Goal: Transaction & Acquisition: Purchase product/service

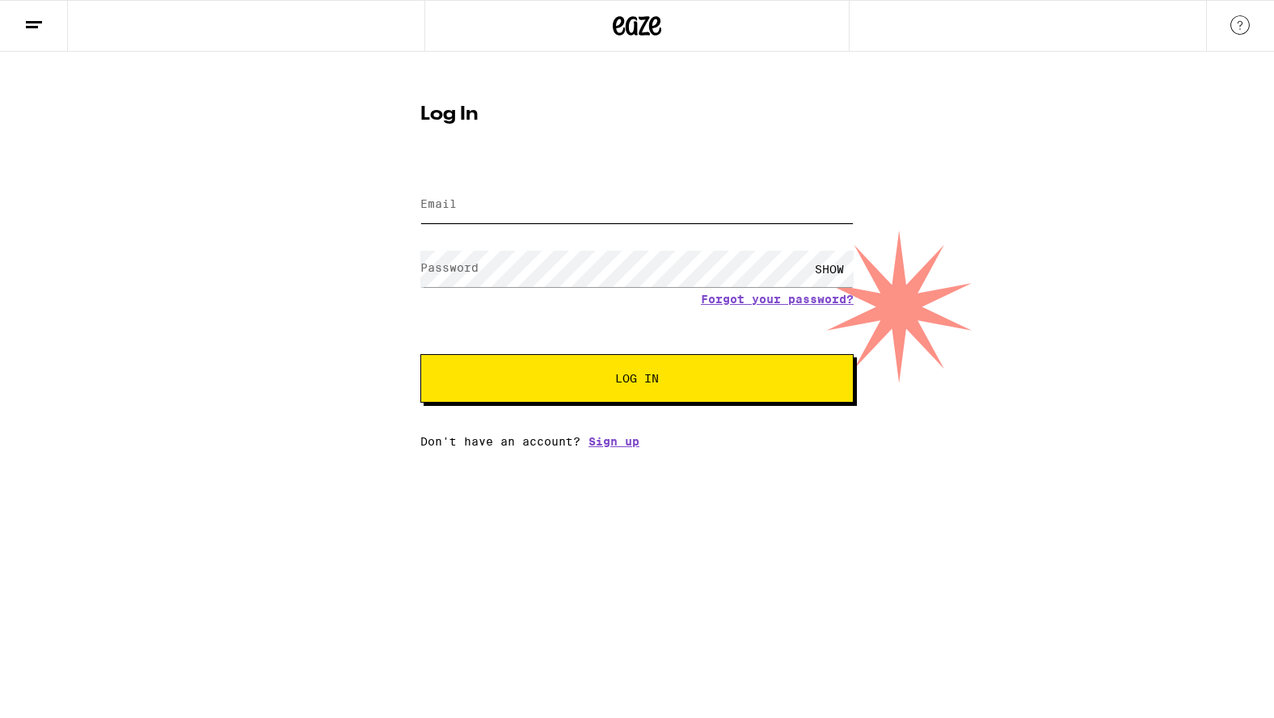
type input "[EMAIL_ADDRESS][DOMAIN_NAME]"
click at [525, 380] on span "Log In" at bounding box center [637, 378] width 302 height 11
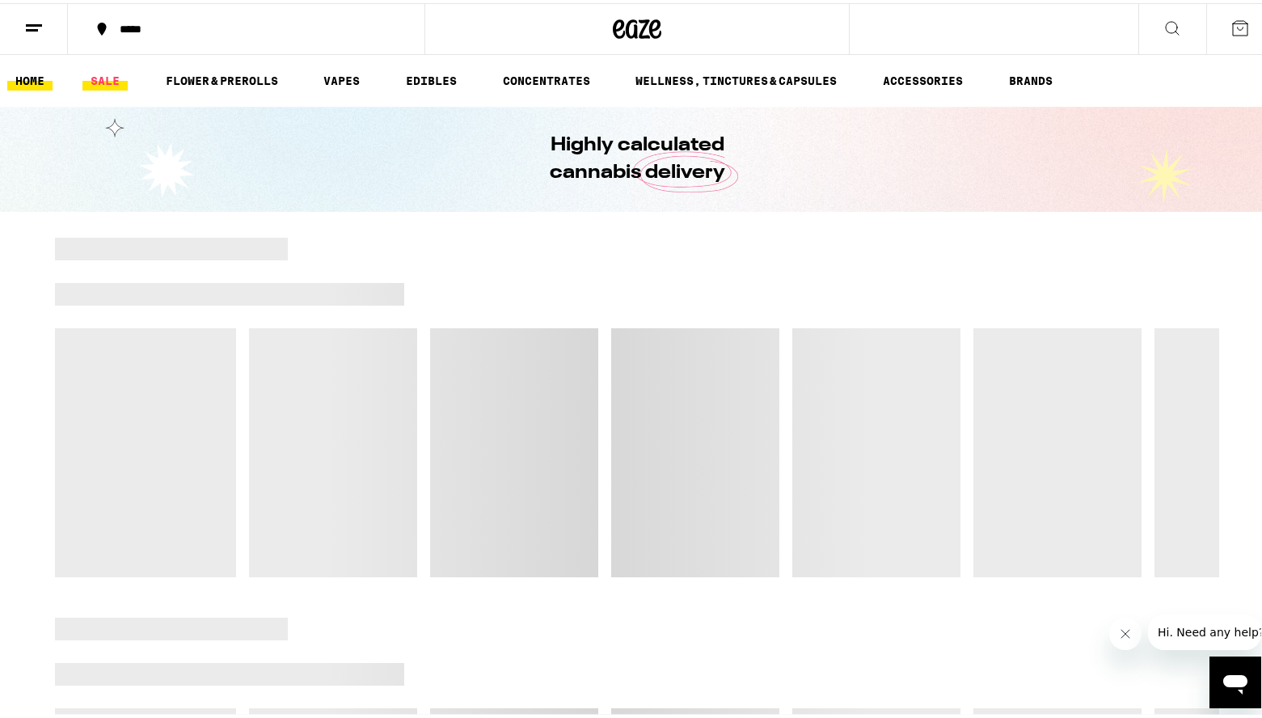
click at [107, 82] on link "SALE" at bounding box center [104, 77] width 45 height 19
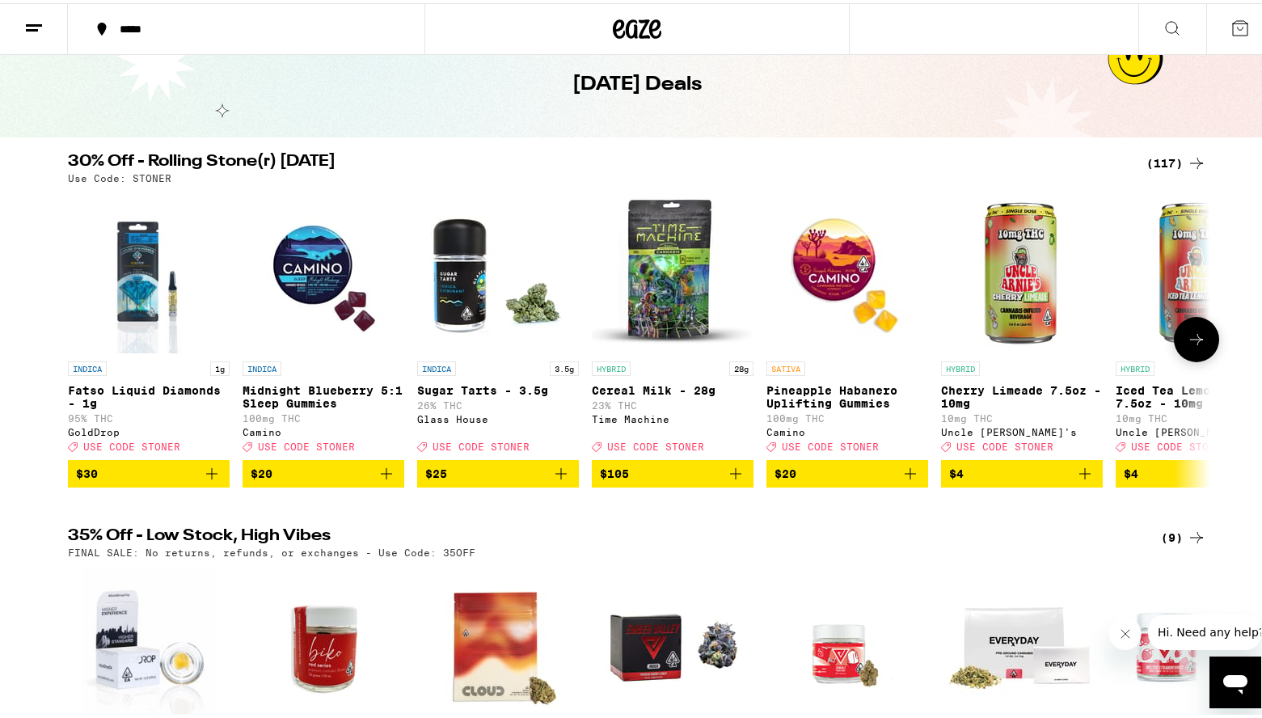
scroll to position [81, 0]
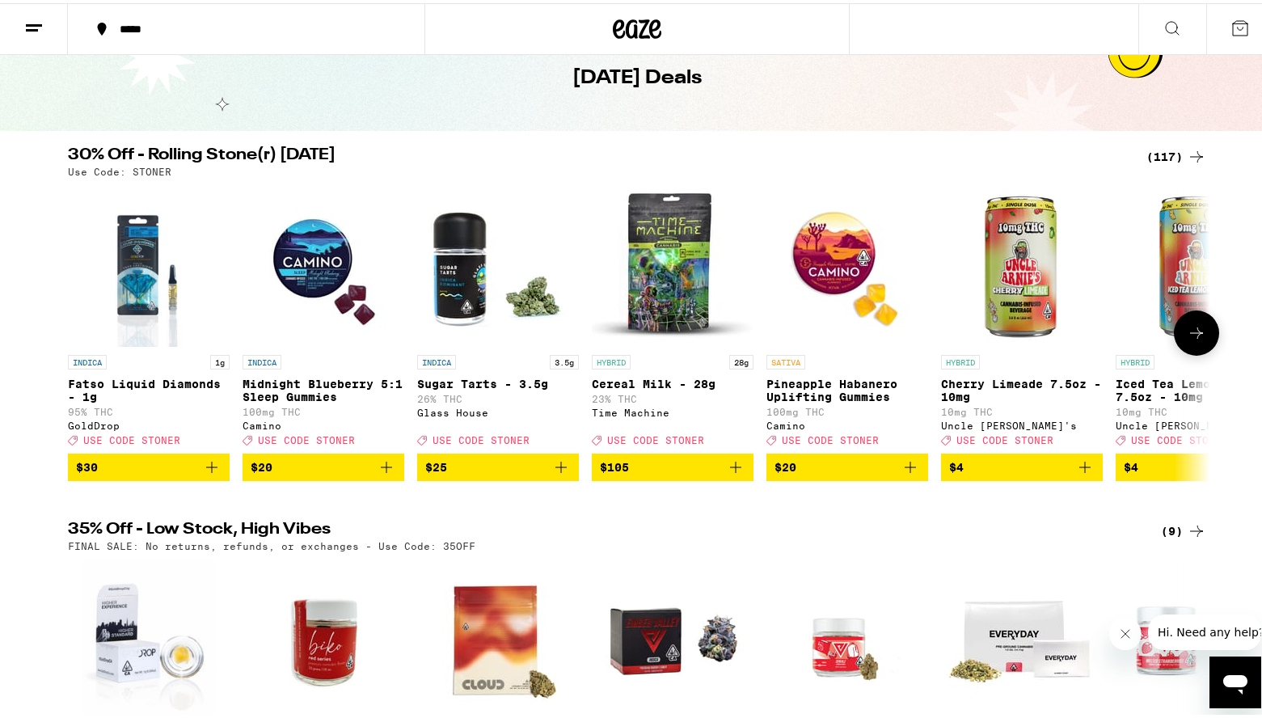
click at [902, 474] on icon "Add to bag" at bounding box center [909, 463] width 19 height 19
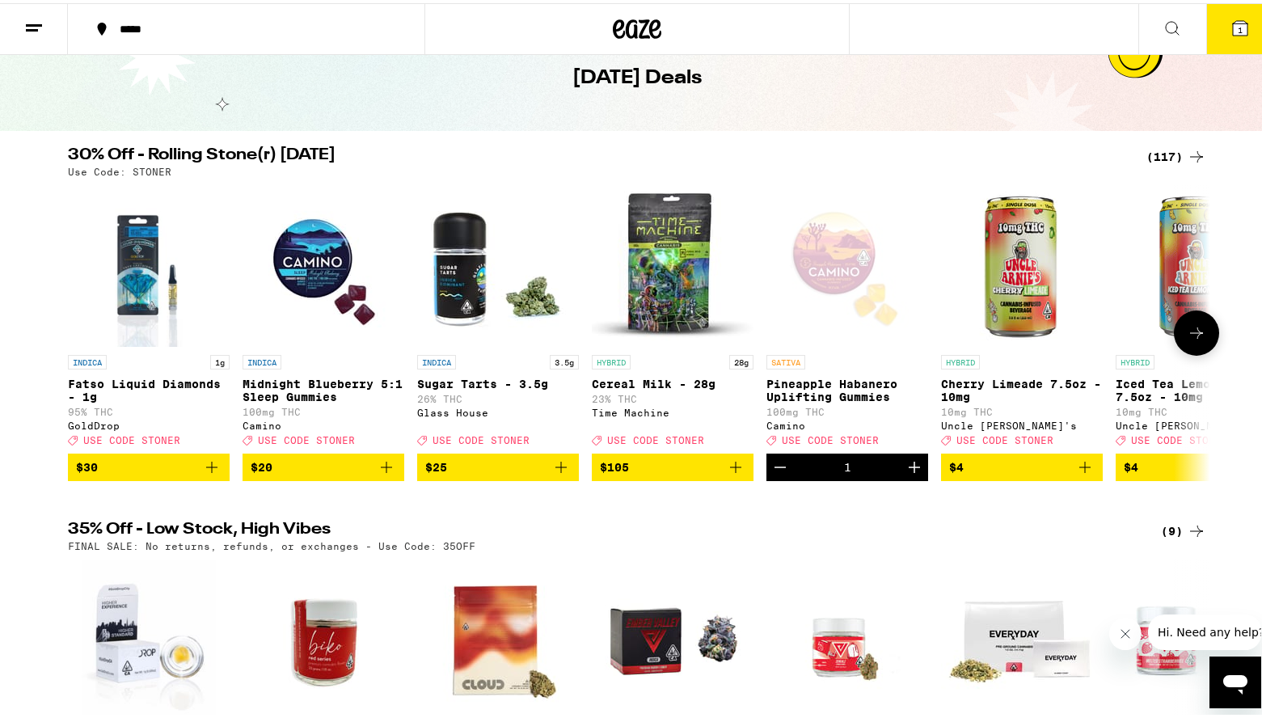
scroll to position [133, 0]
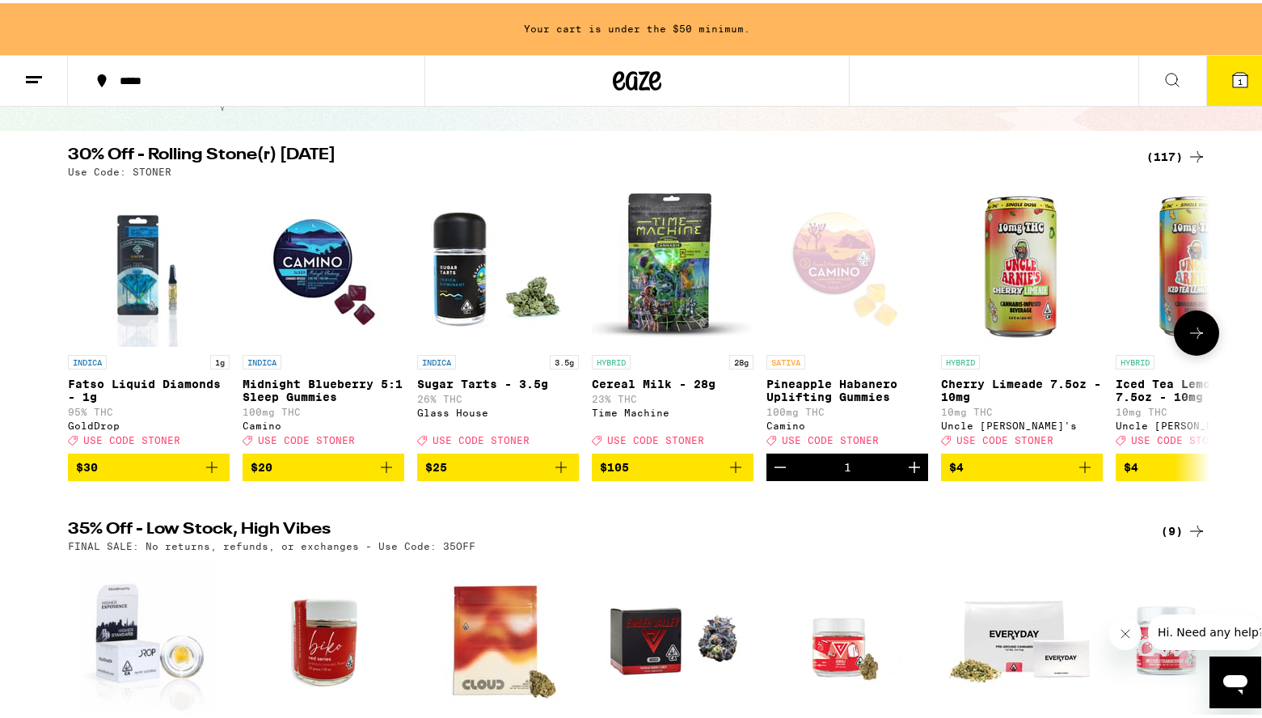
click at [904, 474] on icon "Increment" at bounding box center [913, 463] width 19 height 19
click at [1190, 349] on button at bounding box center [1196, 329] width 45 height 45
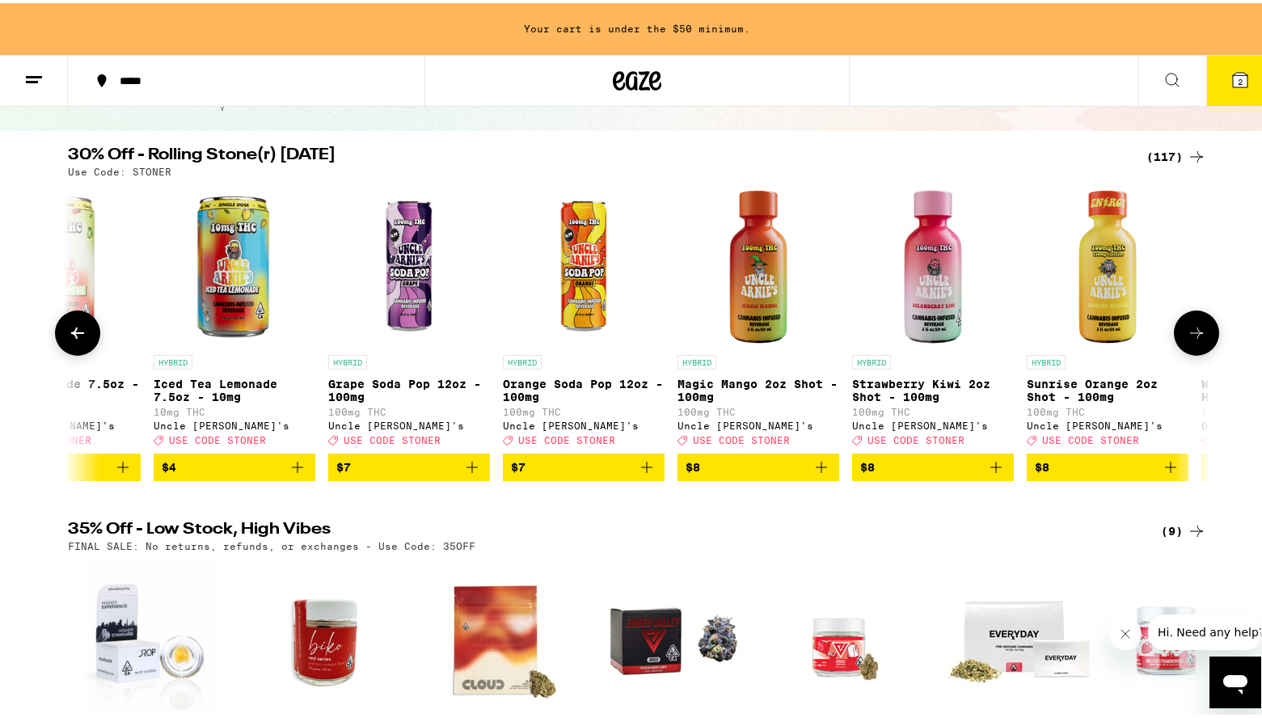
click at [1190, 349] on button at bounding box center [1196, 329] width 45 height 45
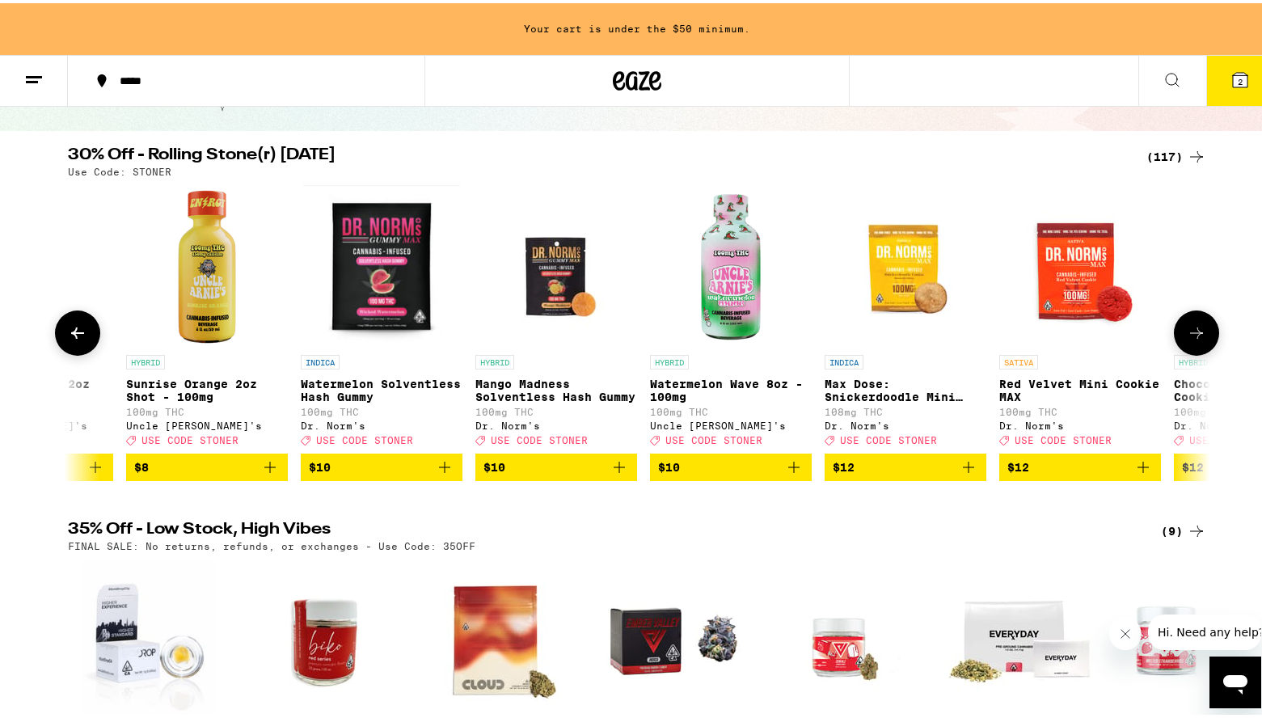
scroll to position [0, 1924]
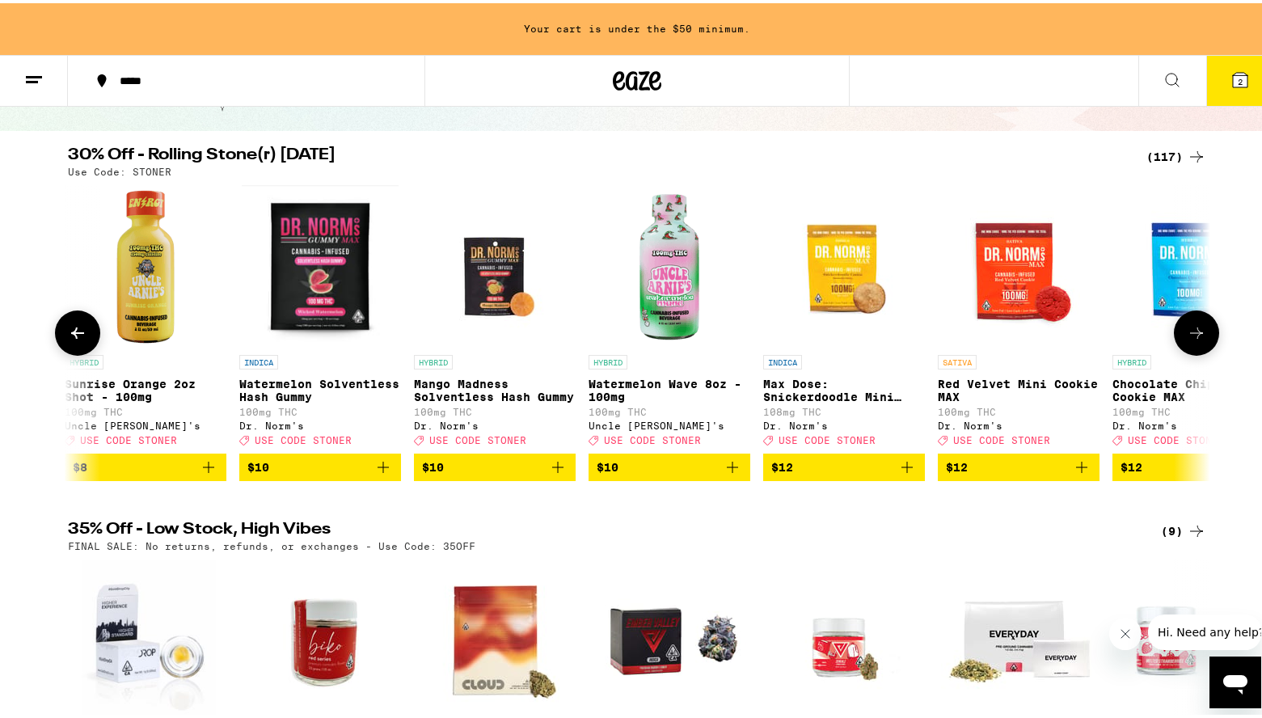
click at [1190, 349] on button at bounding box center [1196, 329] width 45 height 45
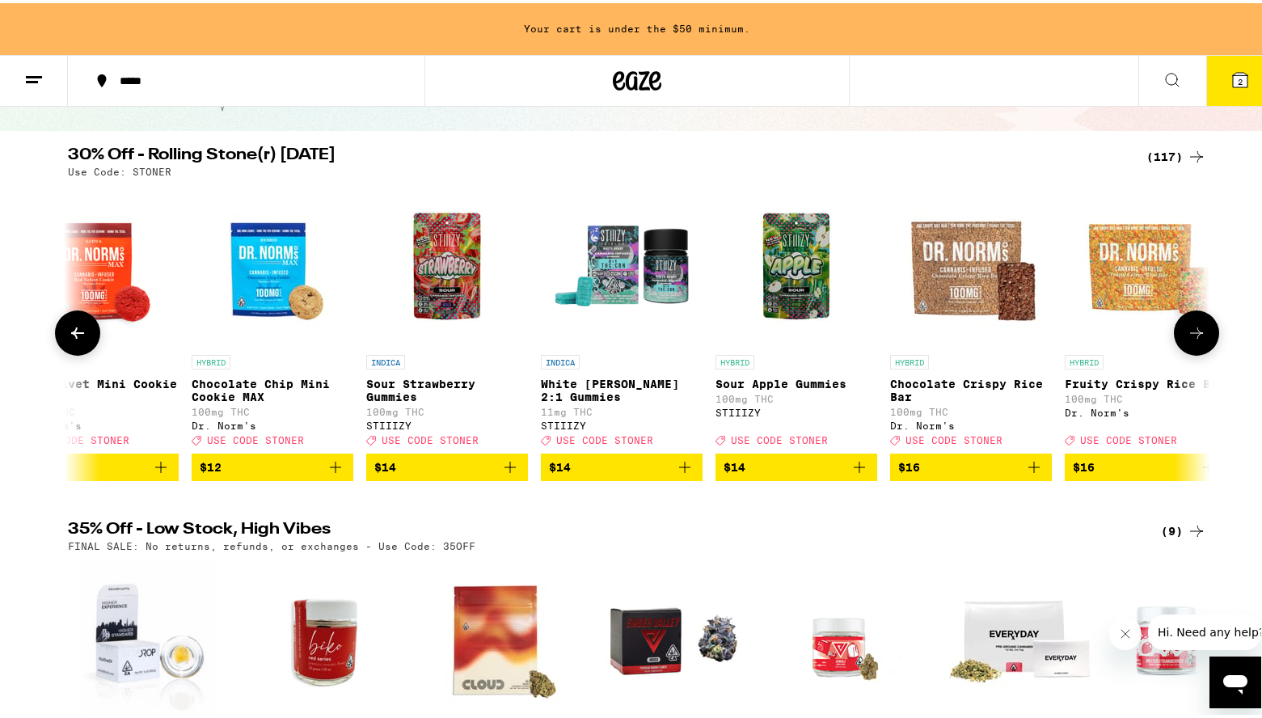
scroll to position [0, 2885]
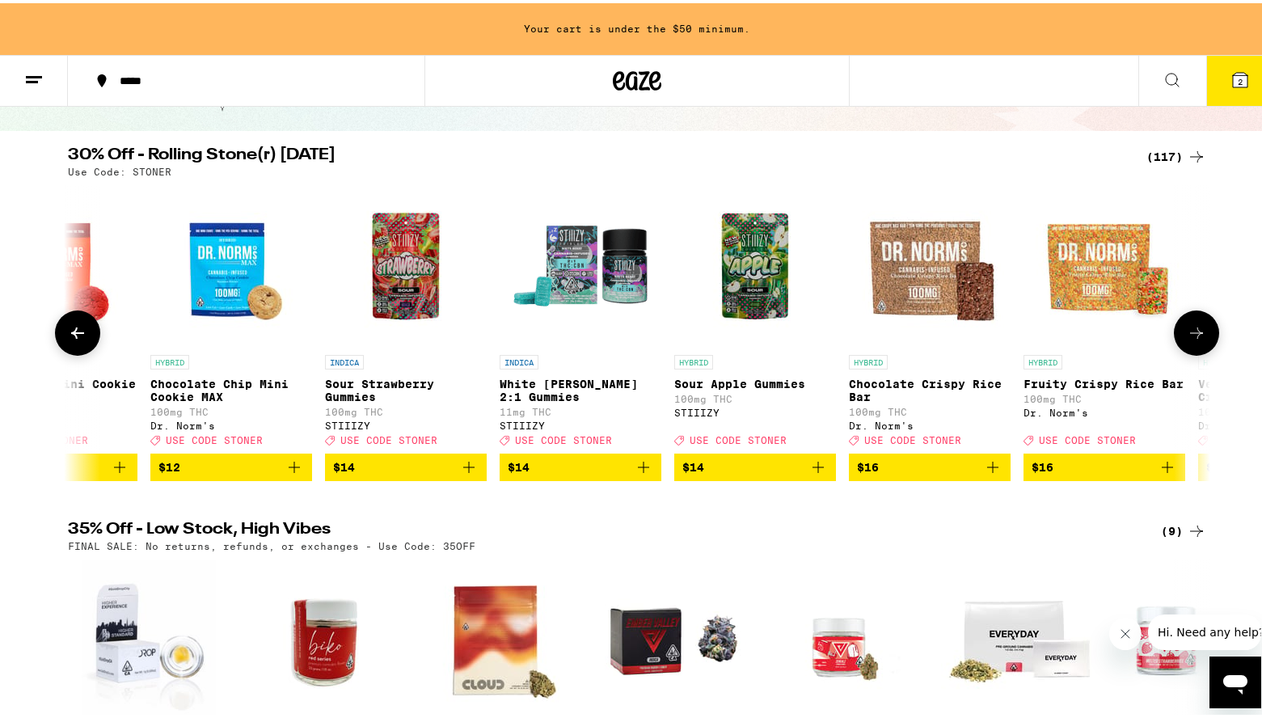
click at [68, 333] on icon at bounding box center [77, 329] width 19 height 19
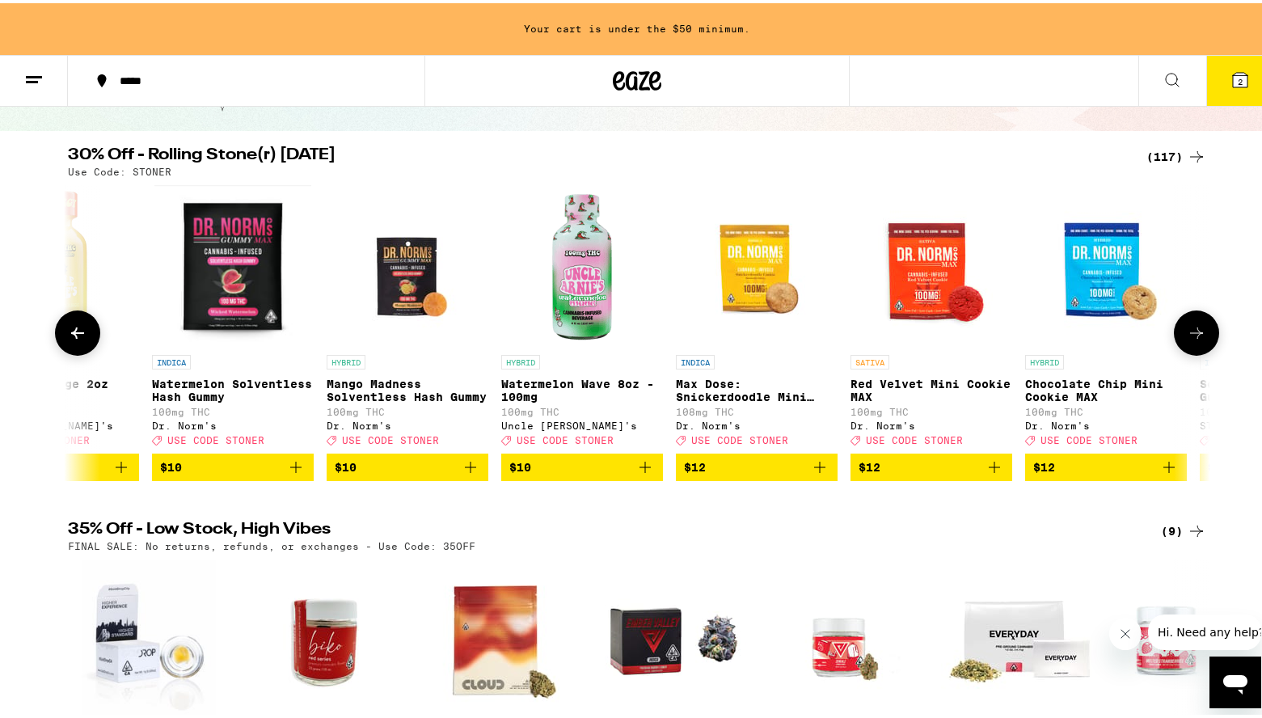
click at [68, 333] on icon at bounding box center [77, 329] width 19 height 19
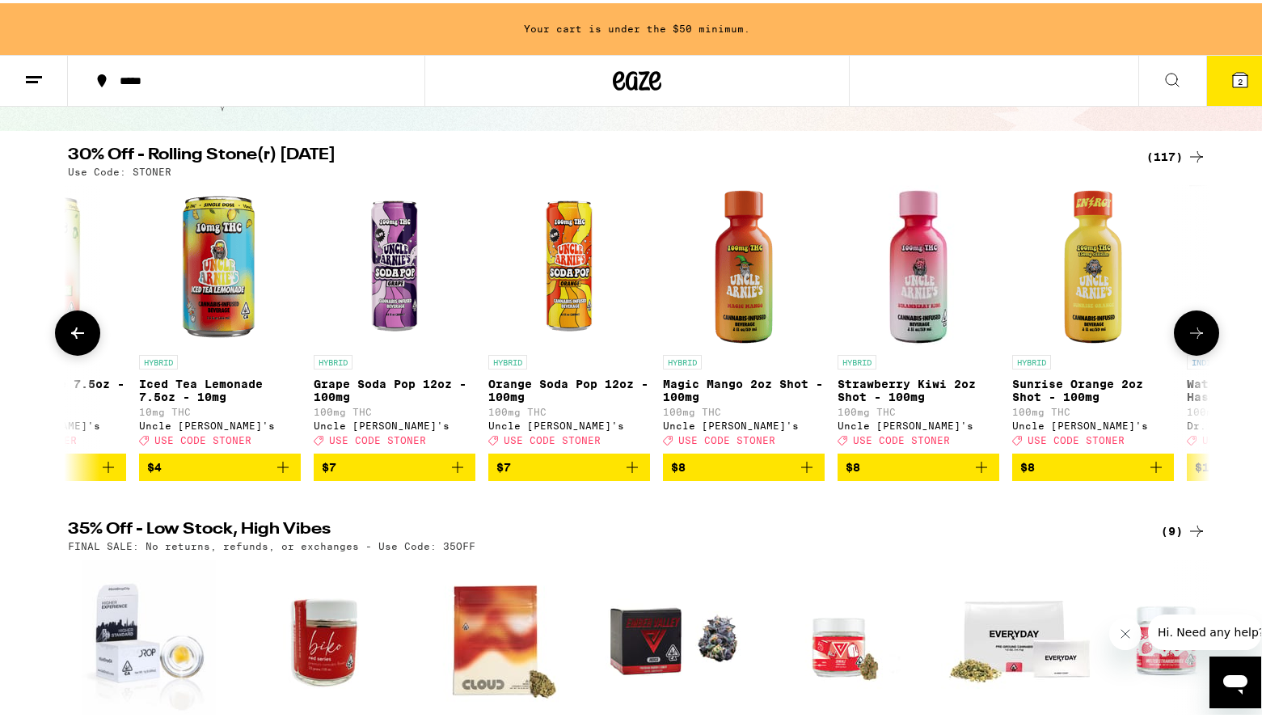
click at [68, 333] on icon at bounding box center [77, 329] width 19 height 19
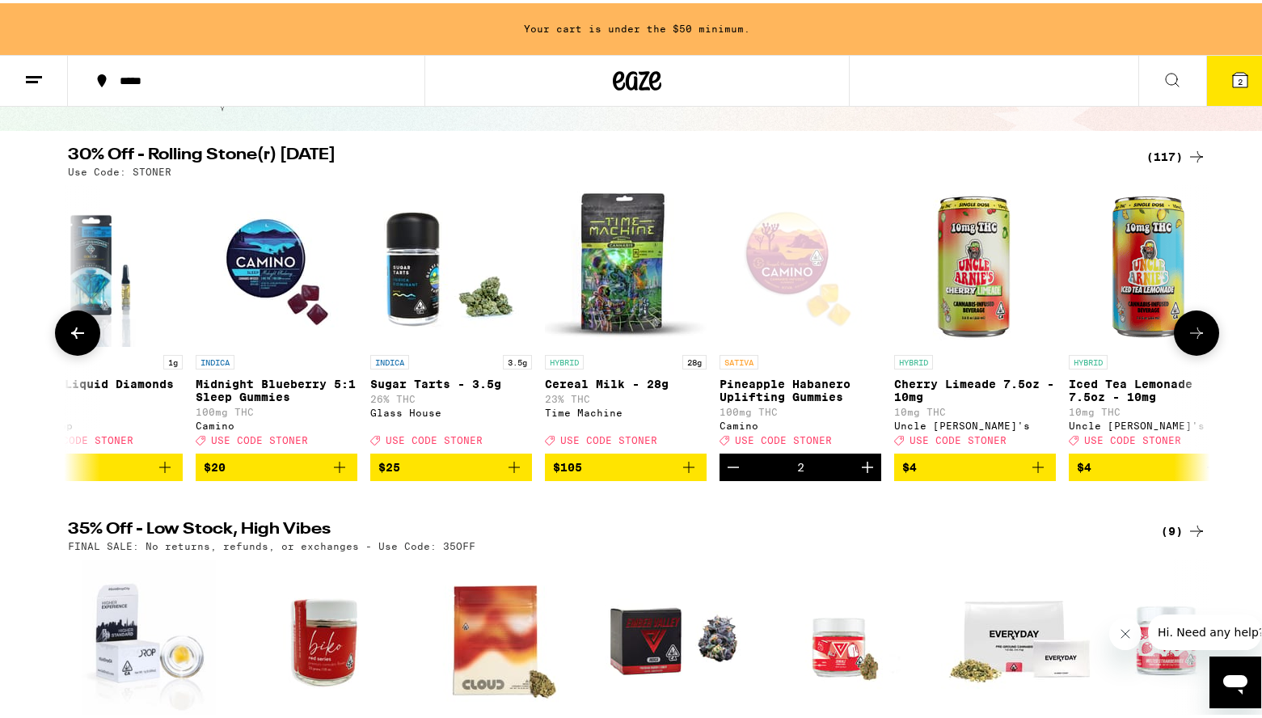
scroll to position [0, 17]
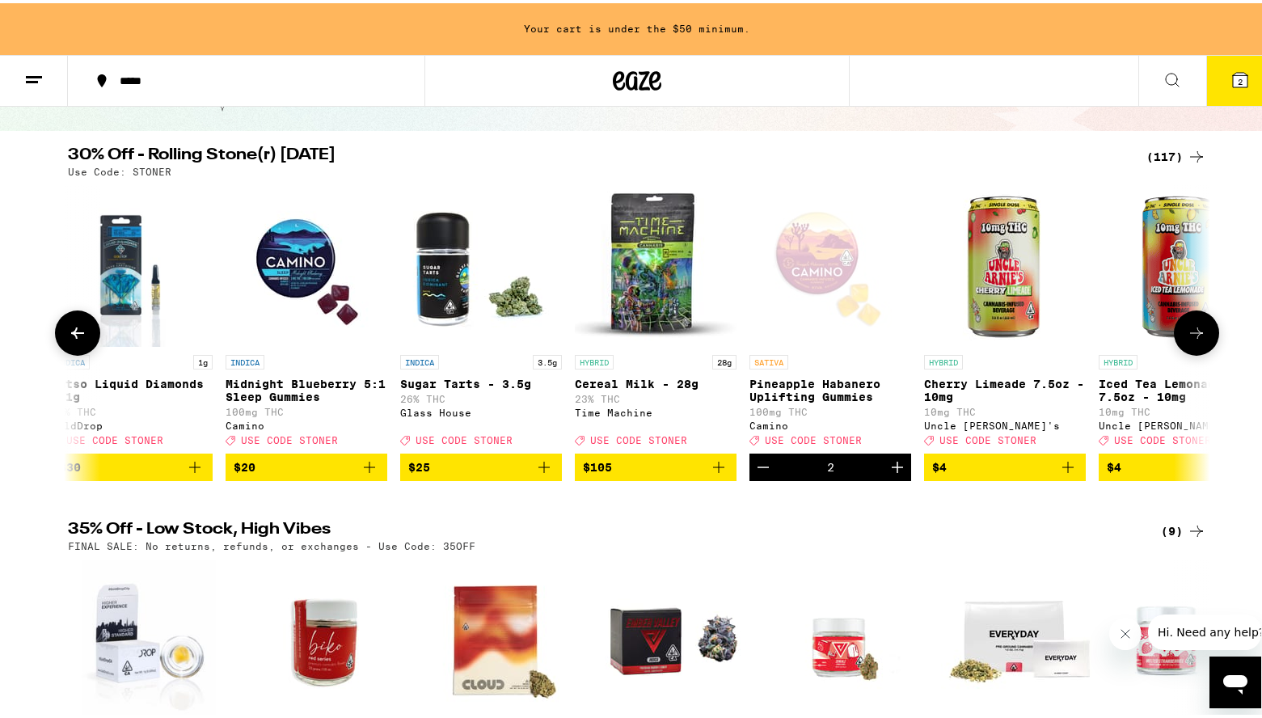
click at [68, 333] on icon at bounding box center [77, 329] width 19 height 19
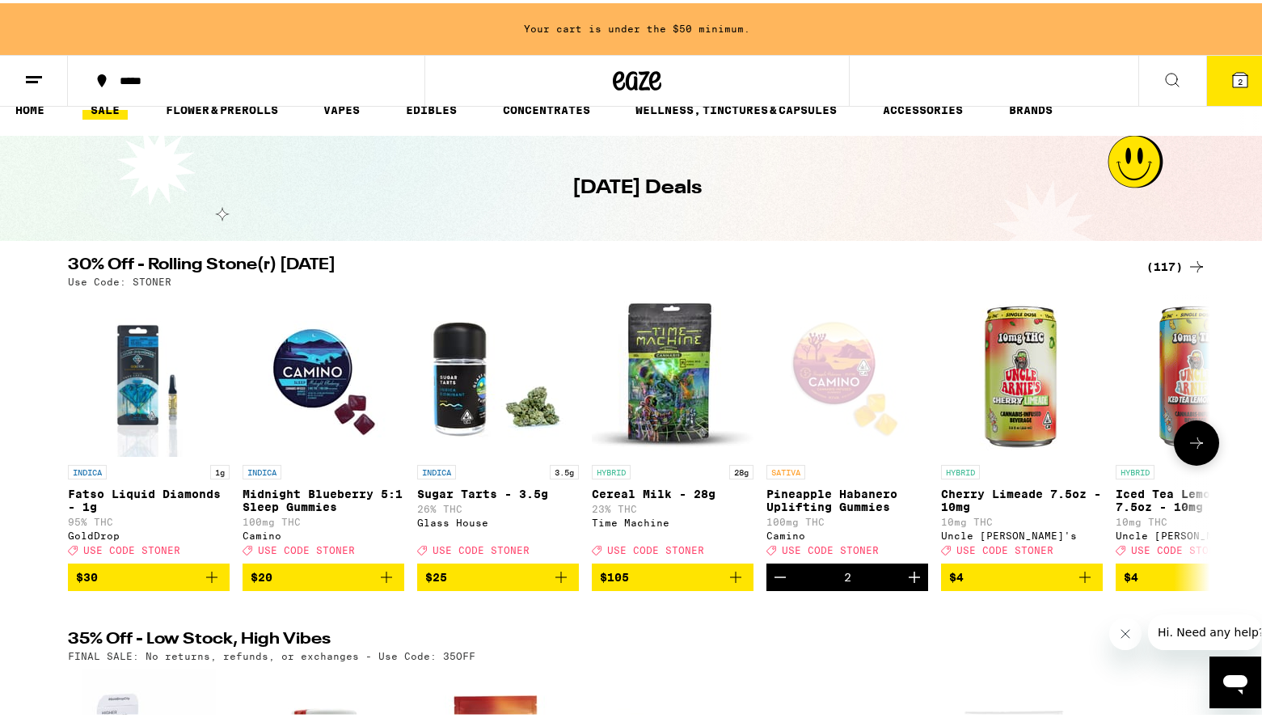
scroll to position [0, 0]
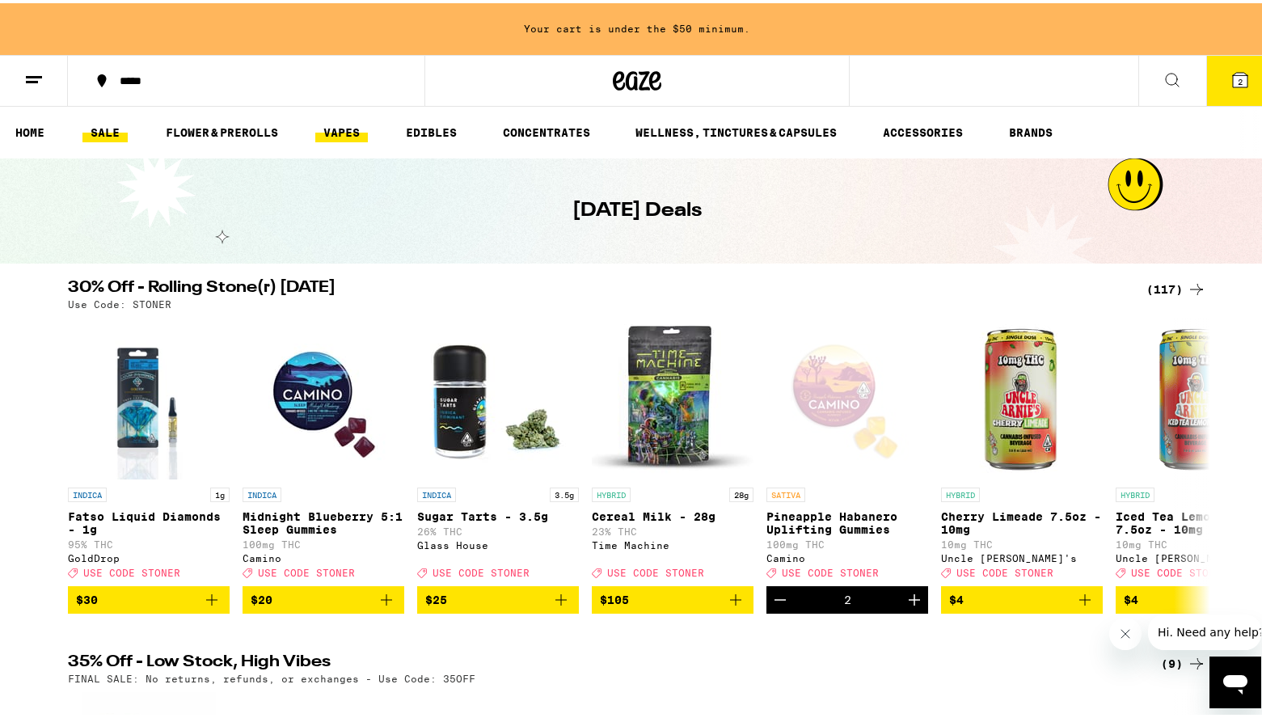
click at [352, 125] on link "VAPES" at bounding box center [341, 129] width 53 height 19
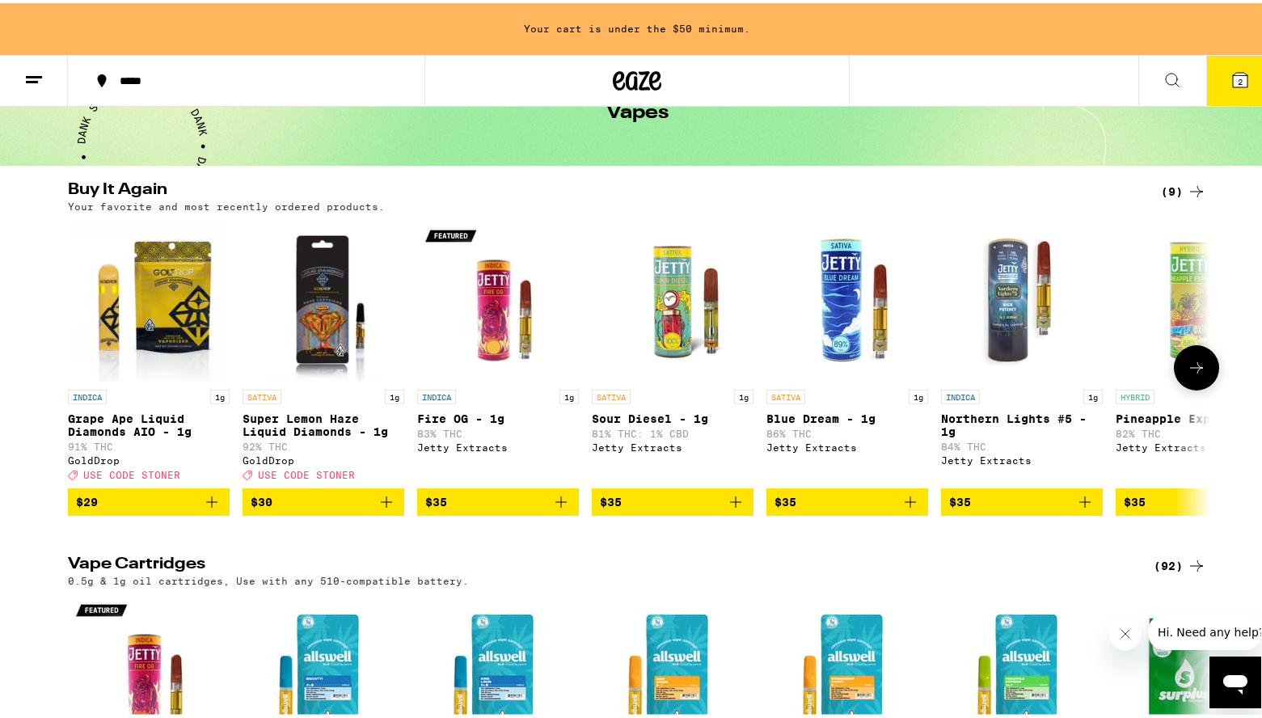
scroll to position [81, 0]
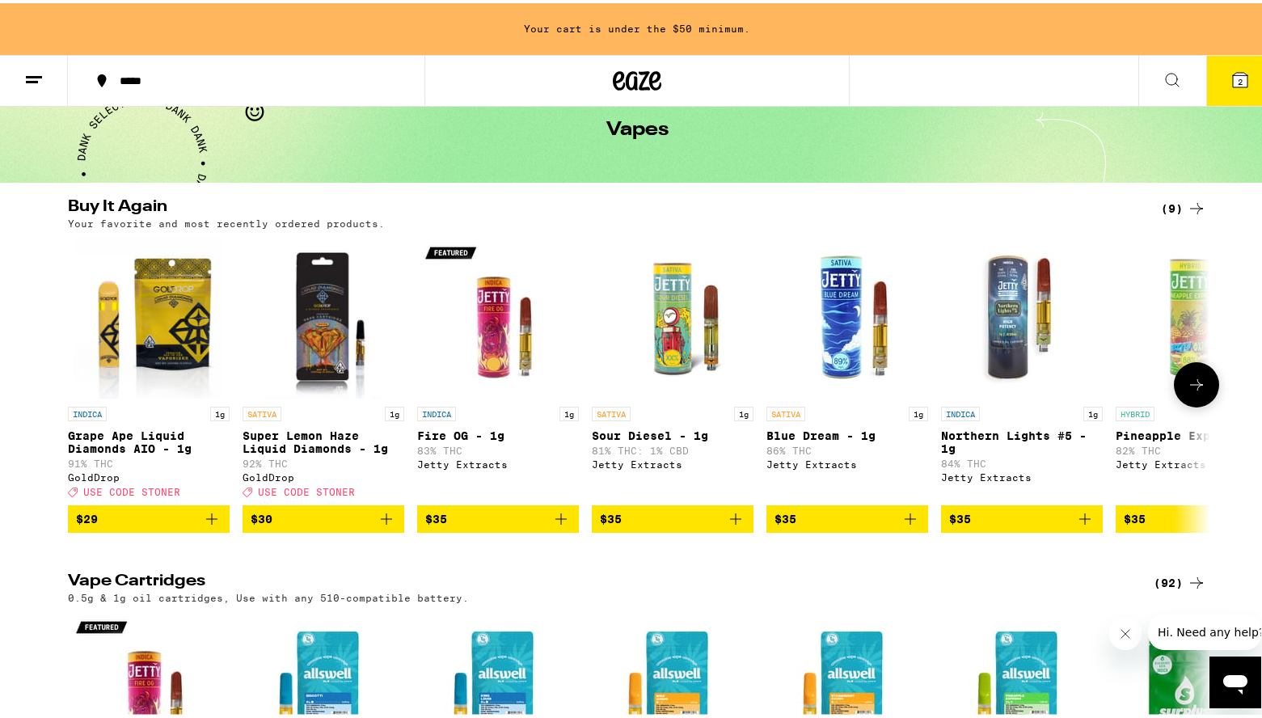
click at [726, 525] on icon "Add to bag" at bounding box center [735, 515] width 19 height 19
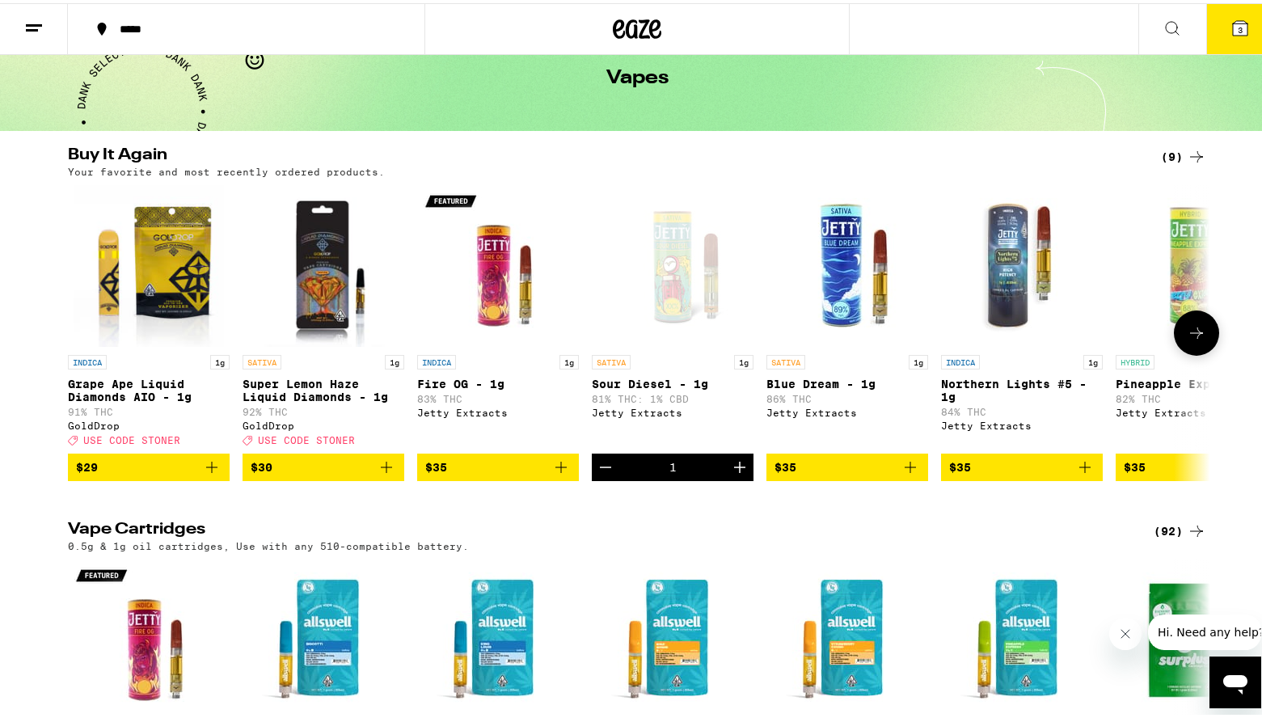
scroll to position [29, 0]
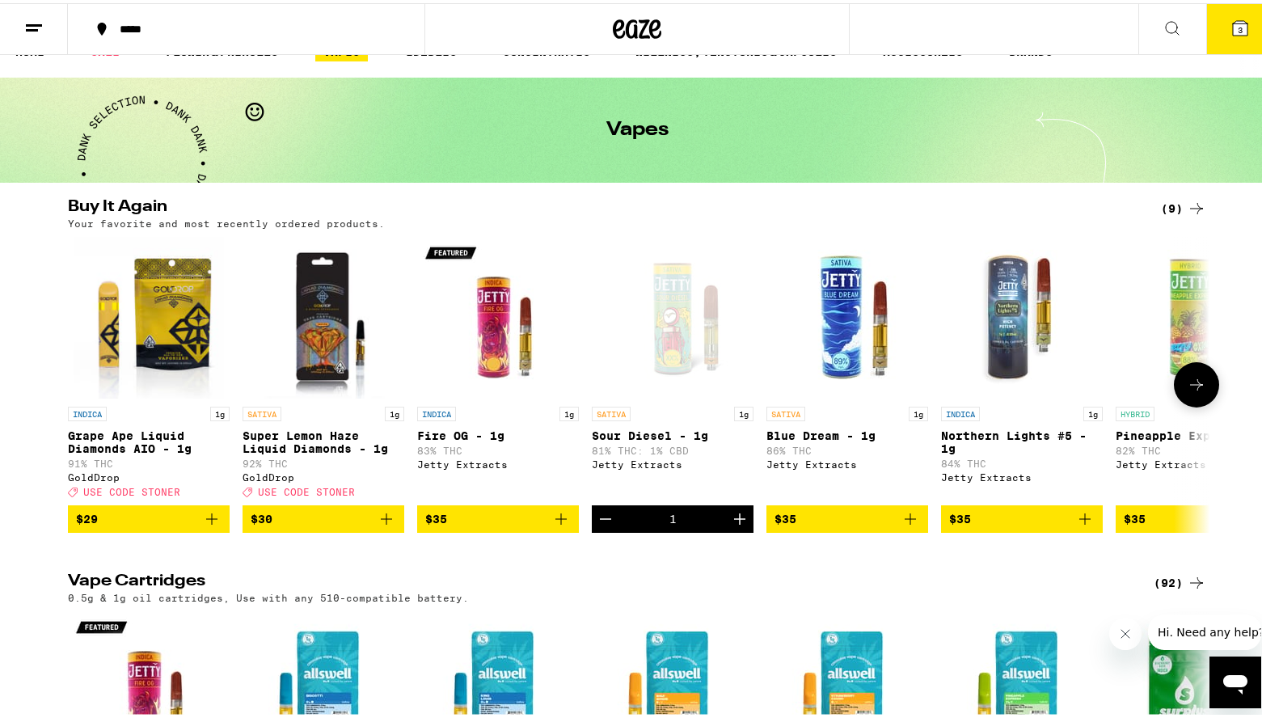
click at [1195, 391] on icon at bounding box center [1196, 381] width 19 height 19
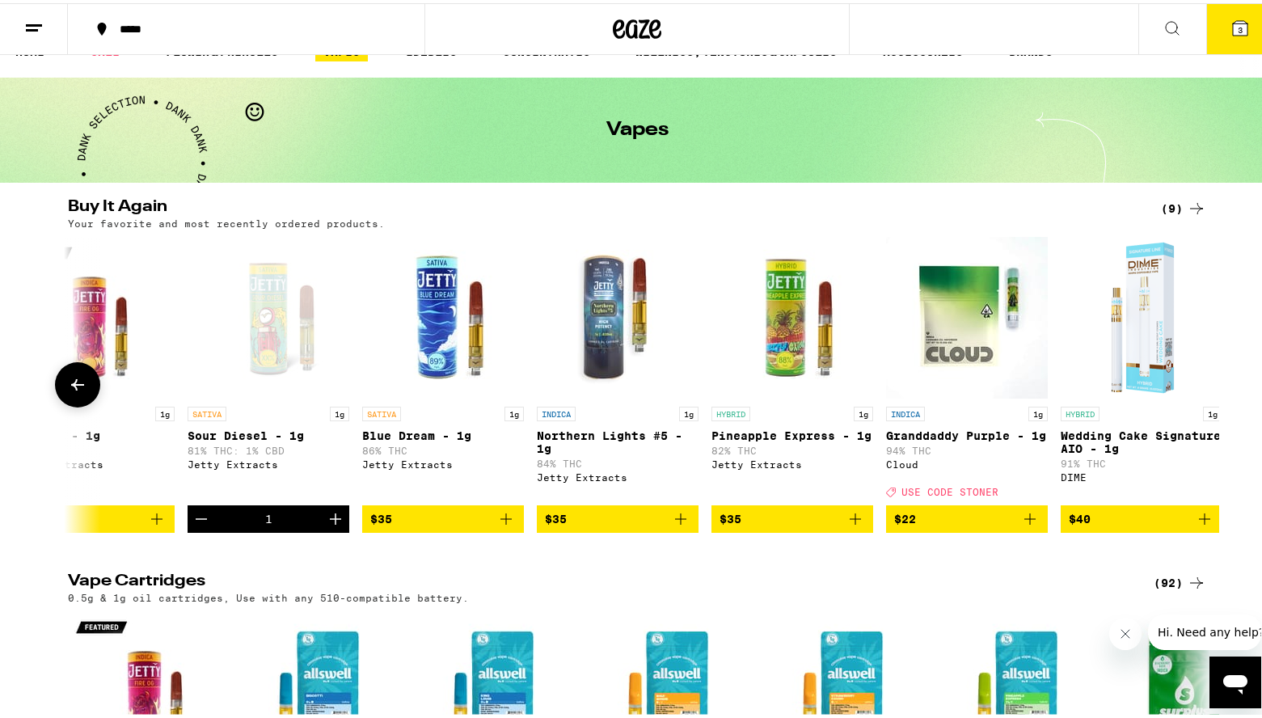
scroll to position [0, 433]
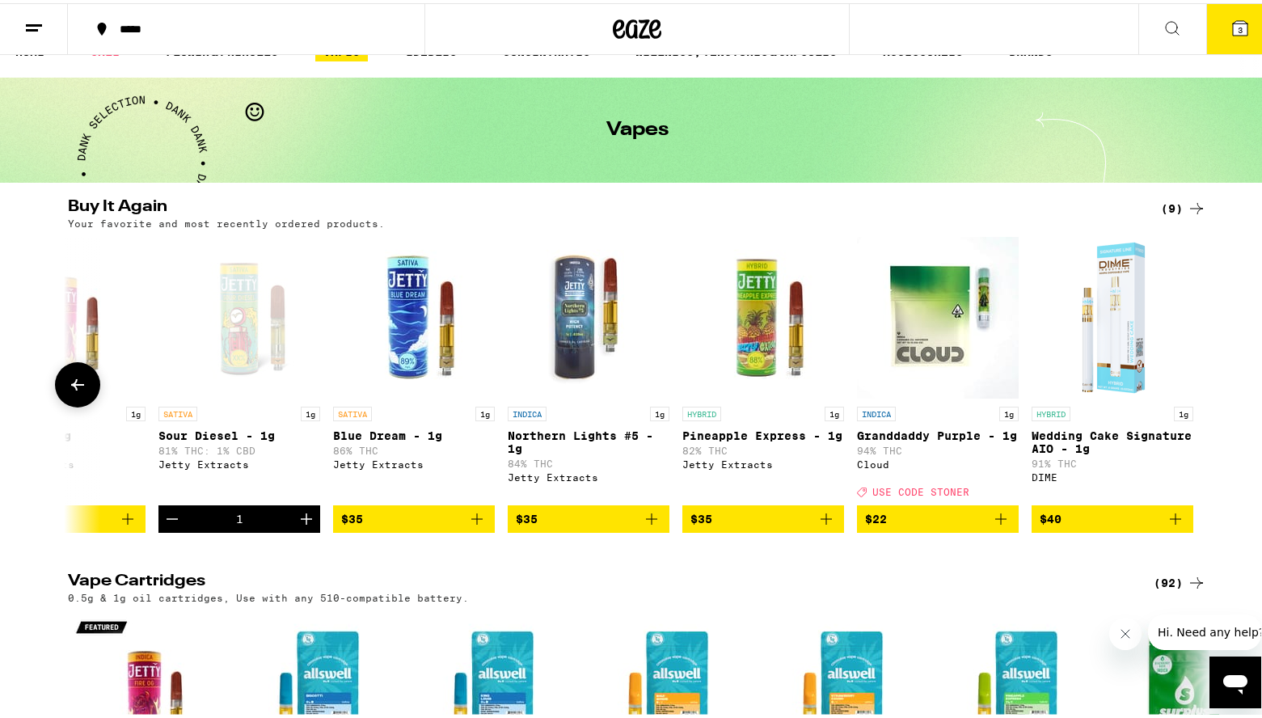
click at [820, 521] on icon "Add to bag" at bounding box center [825, 515] width 11 height 11
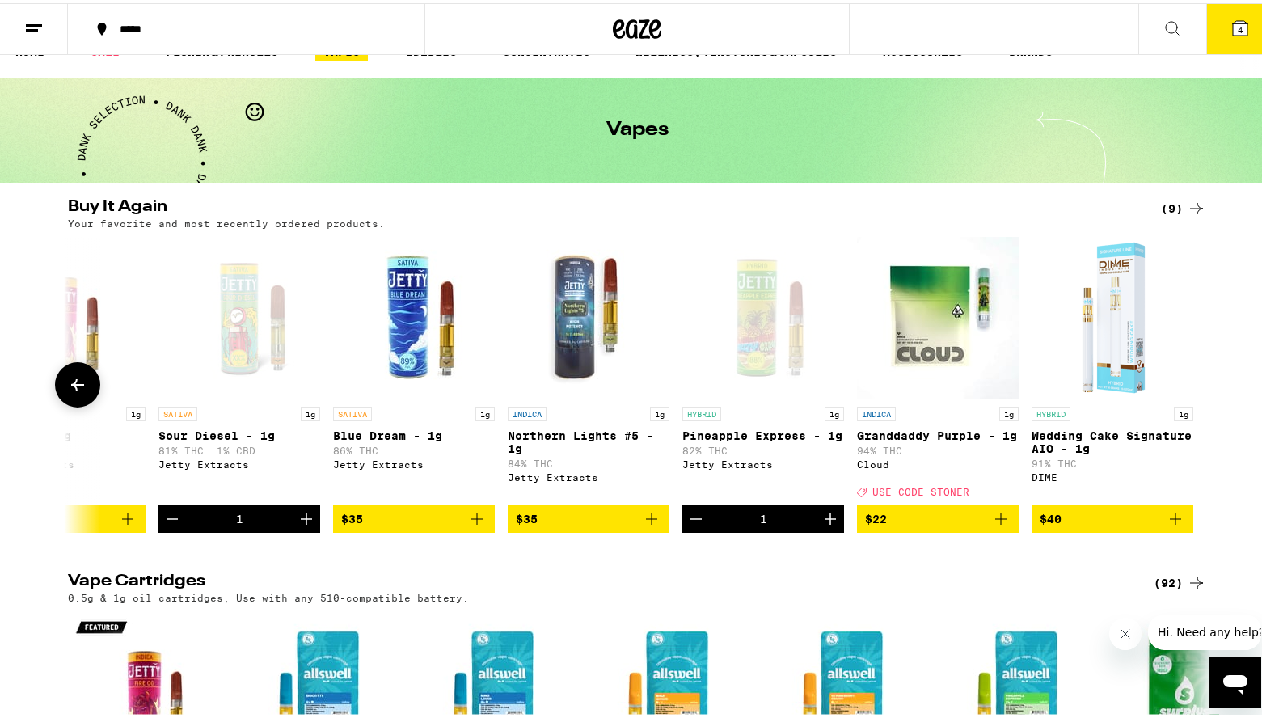
click at [648, 525] on icon "Add to bag" at bounding box center [651, 515] width 19 height 19
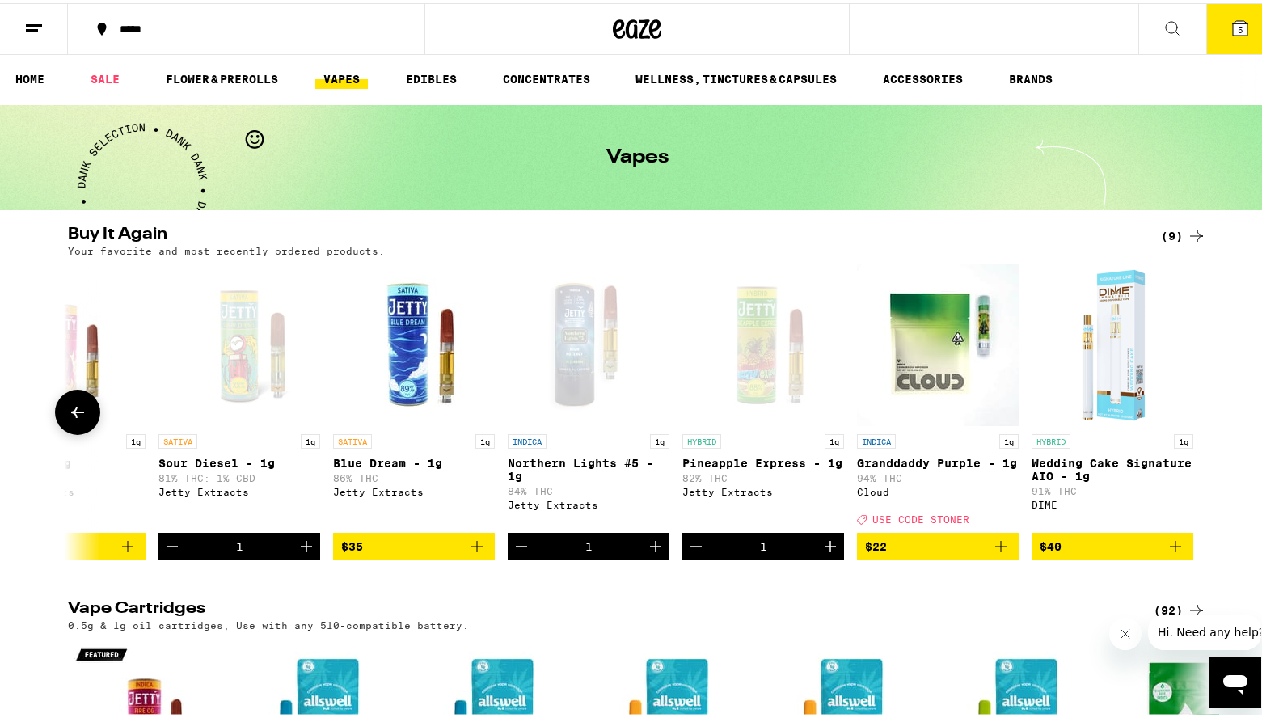
scroll to position [0, 0]
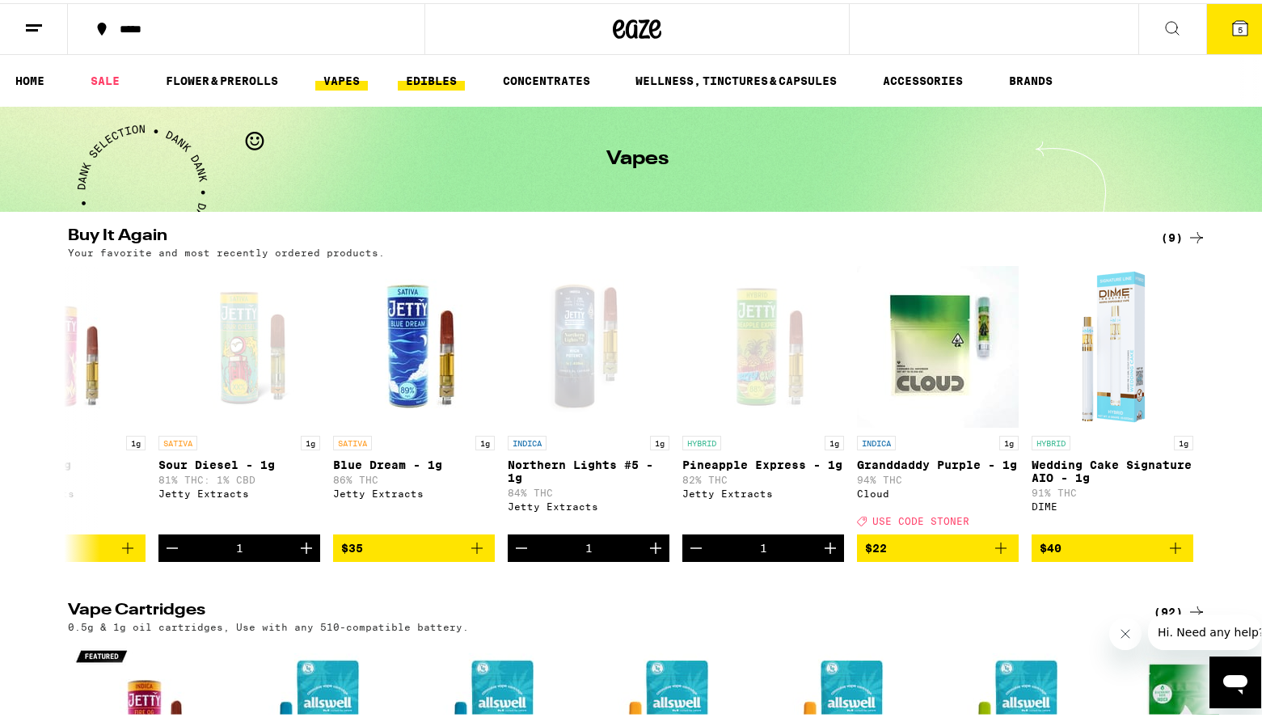
click at [418, 76] on link "EDIBLES" at bounding box center [431, 77] width 67 height 19
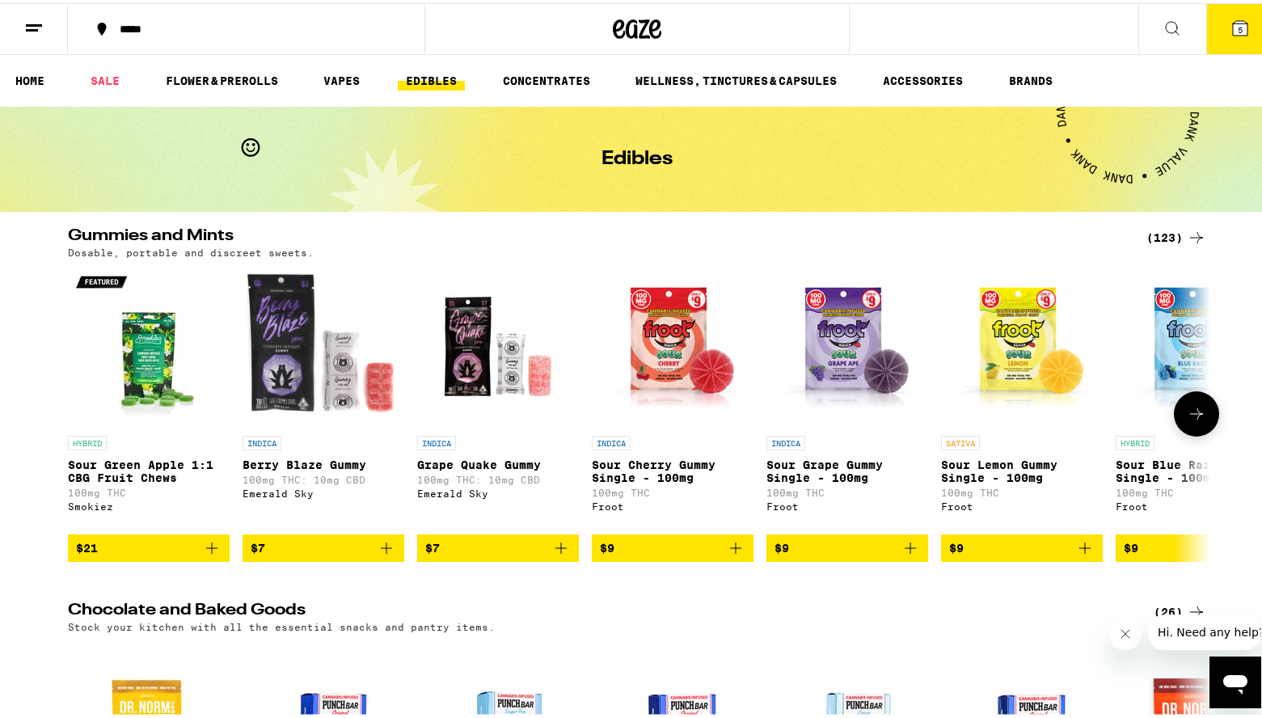
click at [381, 550] on icon "Add to bag" at bounding box center [386, 544] width 11 height 11
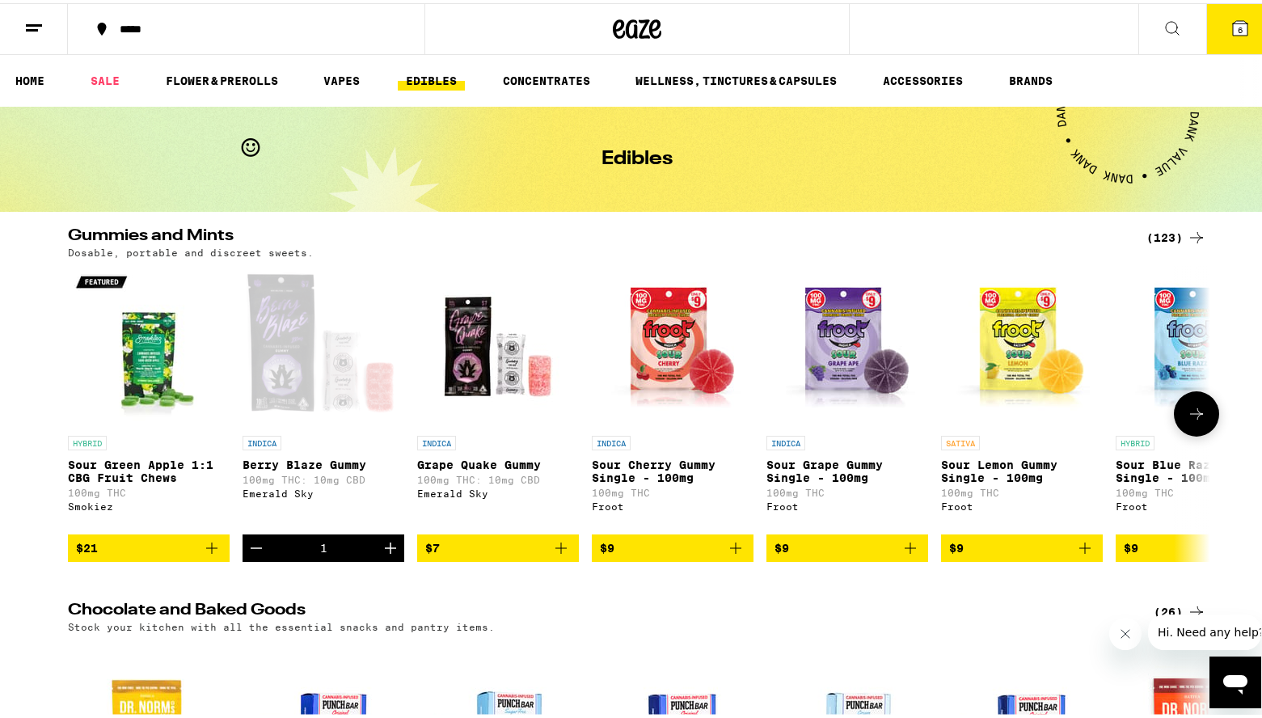
click at [381, 554] on icon "Increment" at bounding box center [390, 544] width 19 height 19
click at [551, 554] on icon "Add to bag" at bounding box center [560, 544] width 19 height 19
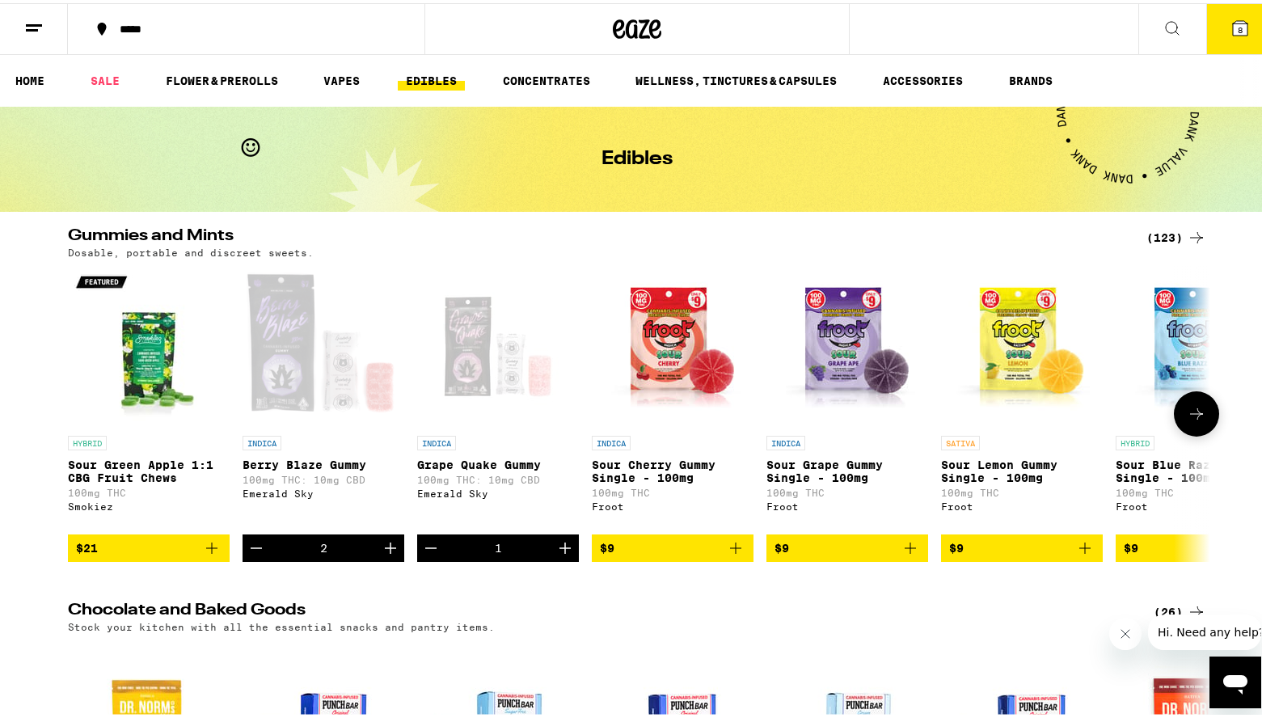
click at [555, 554] on icon "Increment" at bounding box center [564, 544] width 19 height 19
click at [1083, 550] on icon "Add to bag" at bounding box center [1084, 544] width 11 height 11
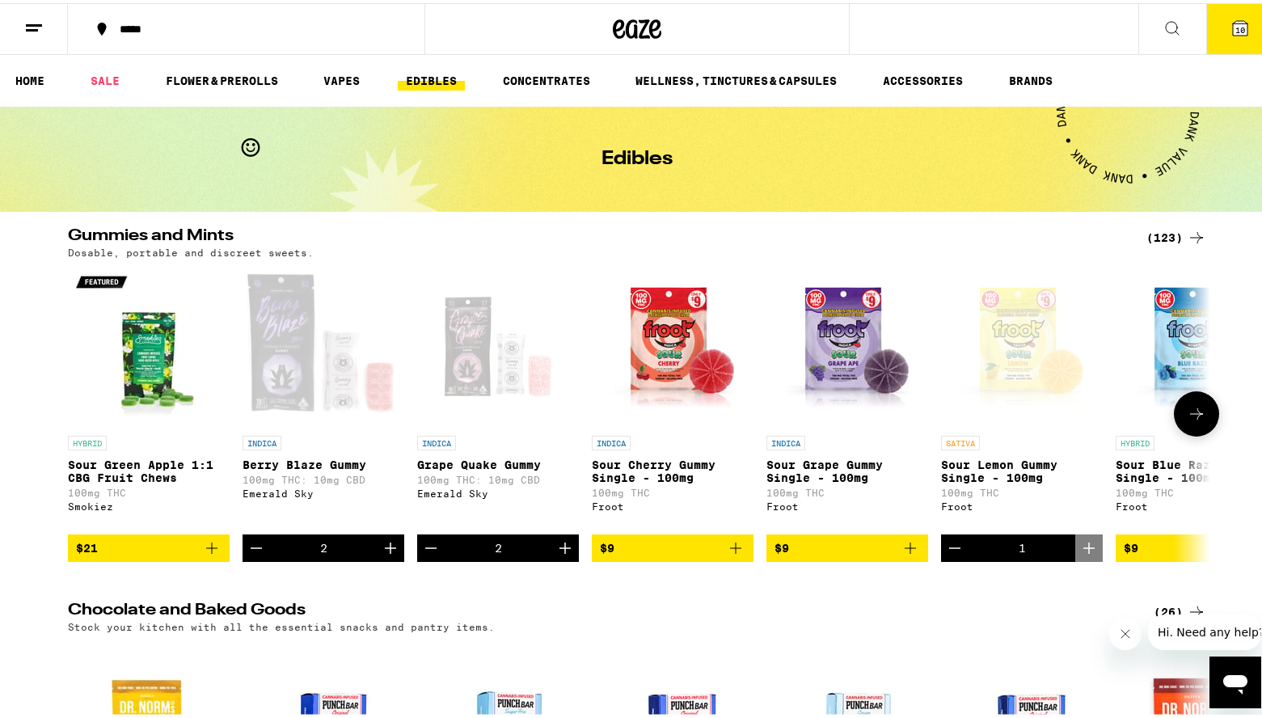
click at [1183, 432] on button at bounding box center [1196, 410] width 45 height 45
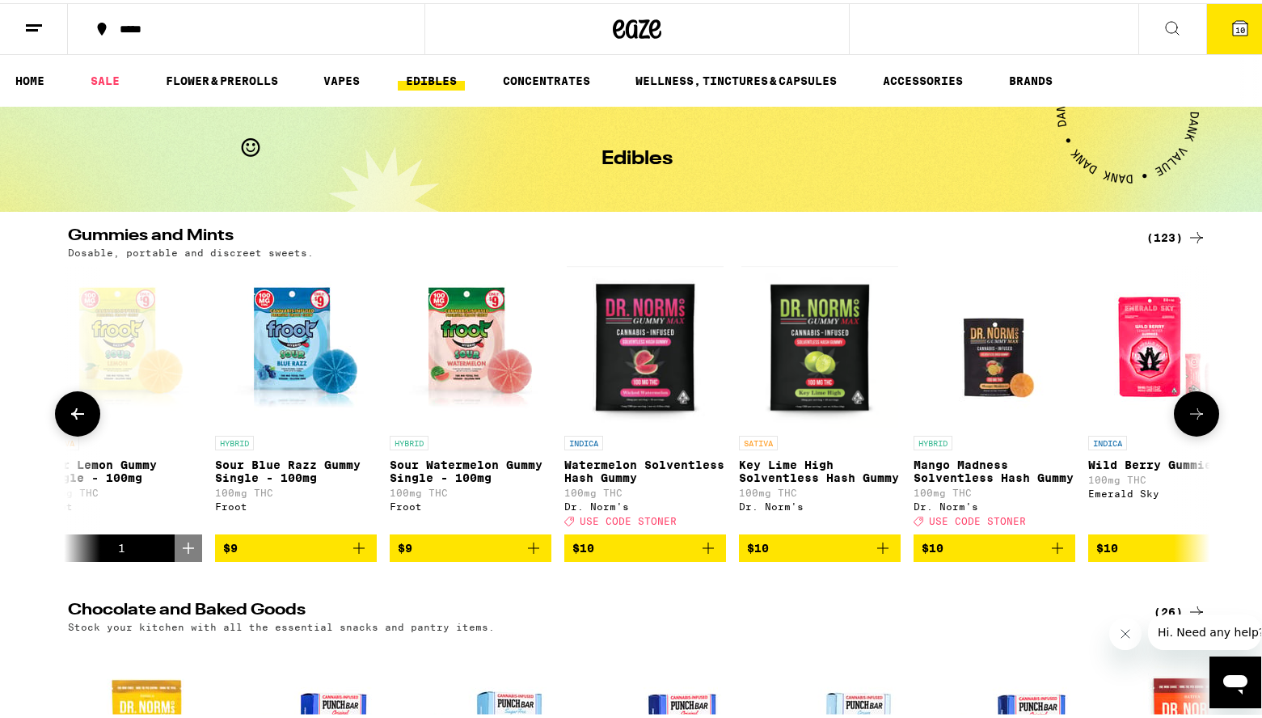
scroll to position [0, 962]
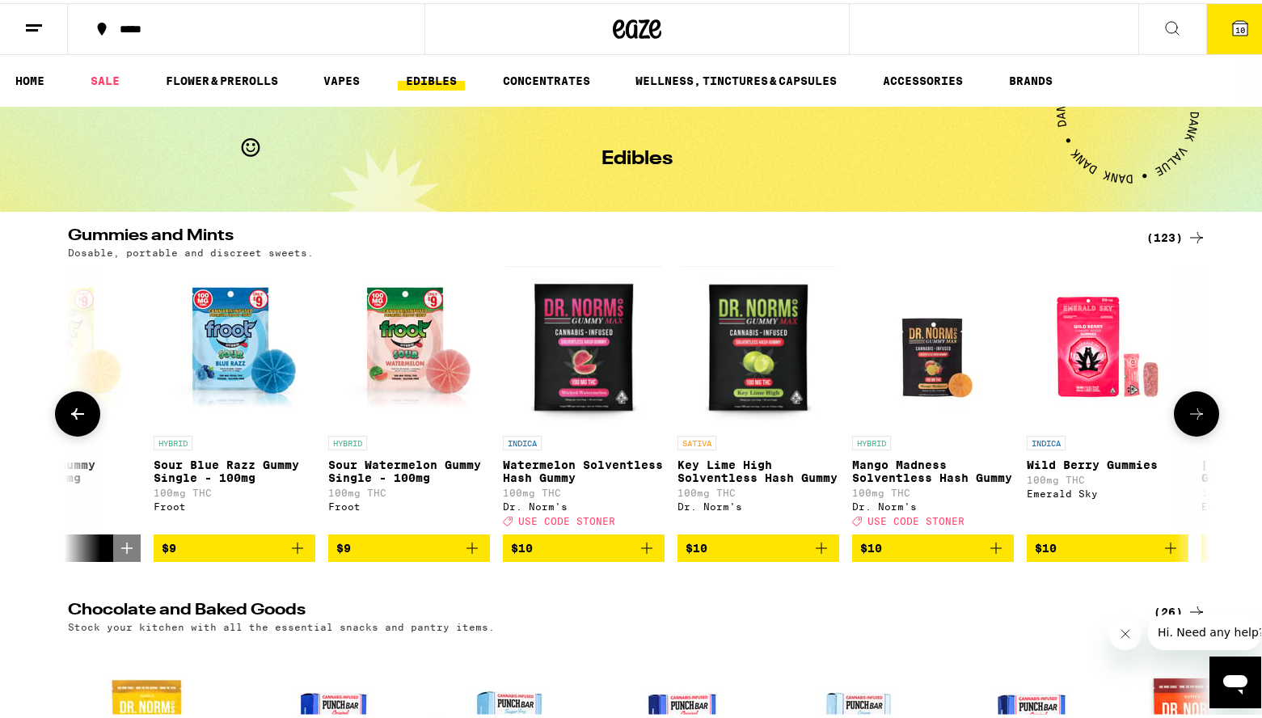
click at [292, 550] on icon "Add to bag" at bounding box center [297, 544] width 11 height 11
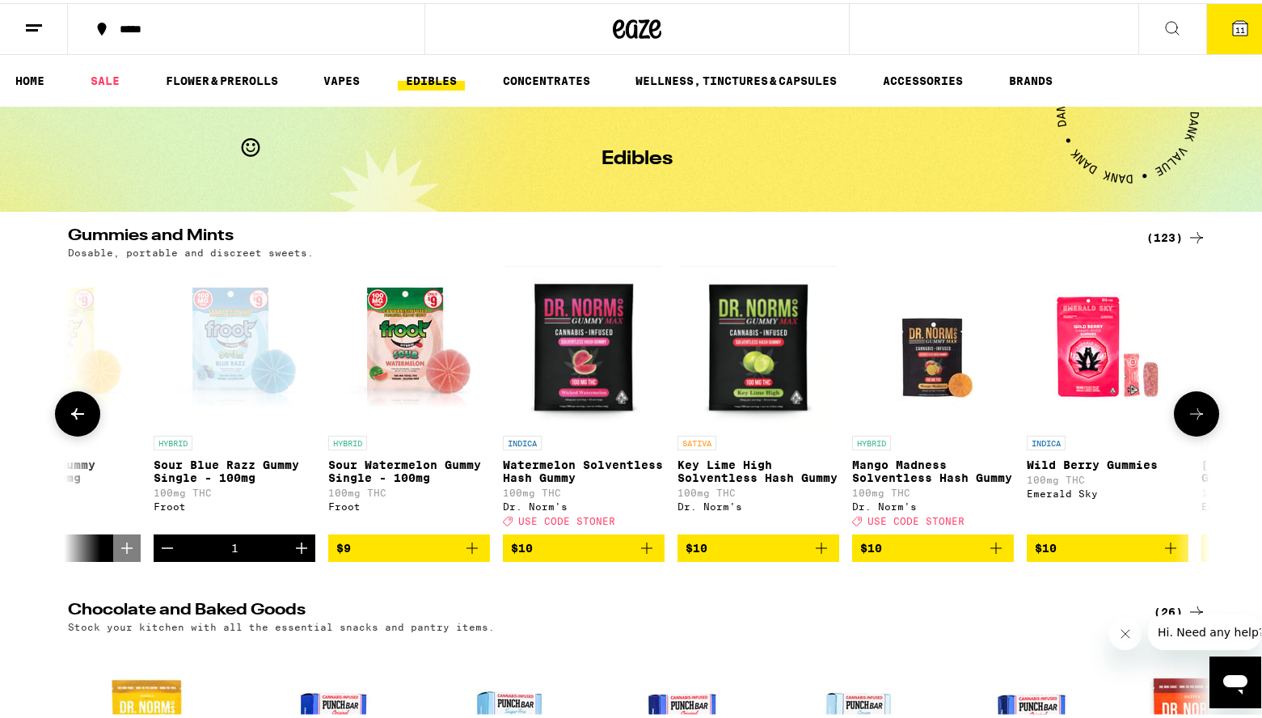
click at [1197, 428] on button at bounding box center [1196, 410] width 45 height 45
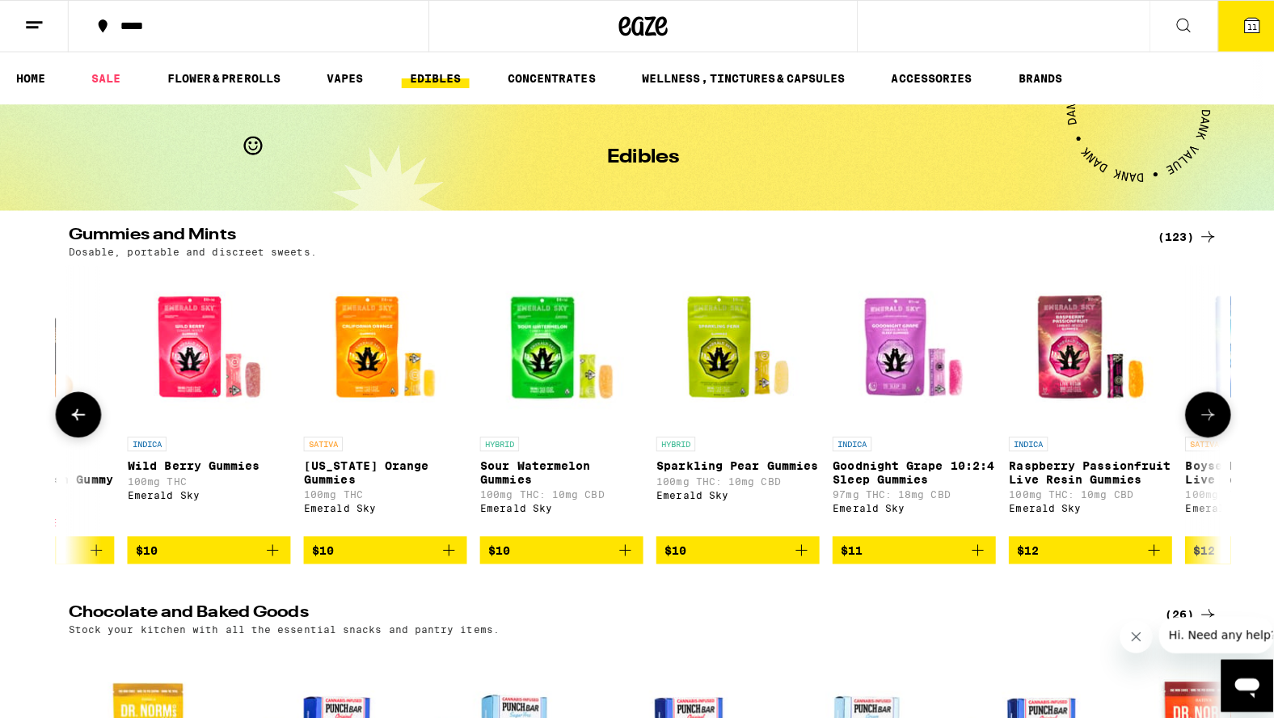
scroll to position [0, 1924]
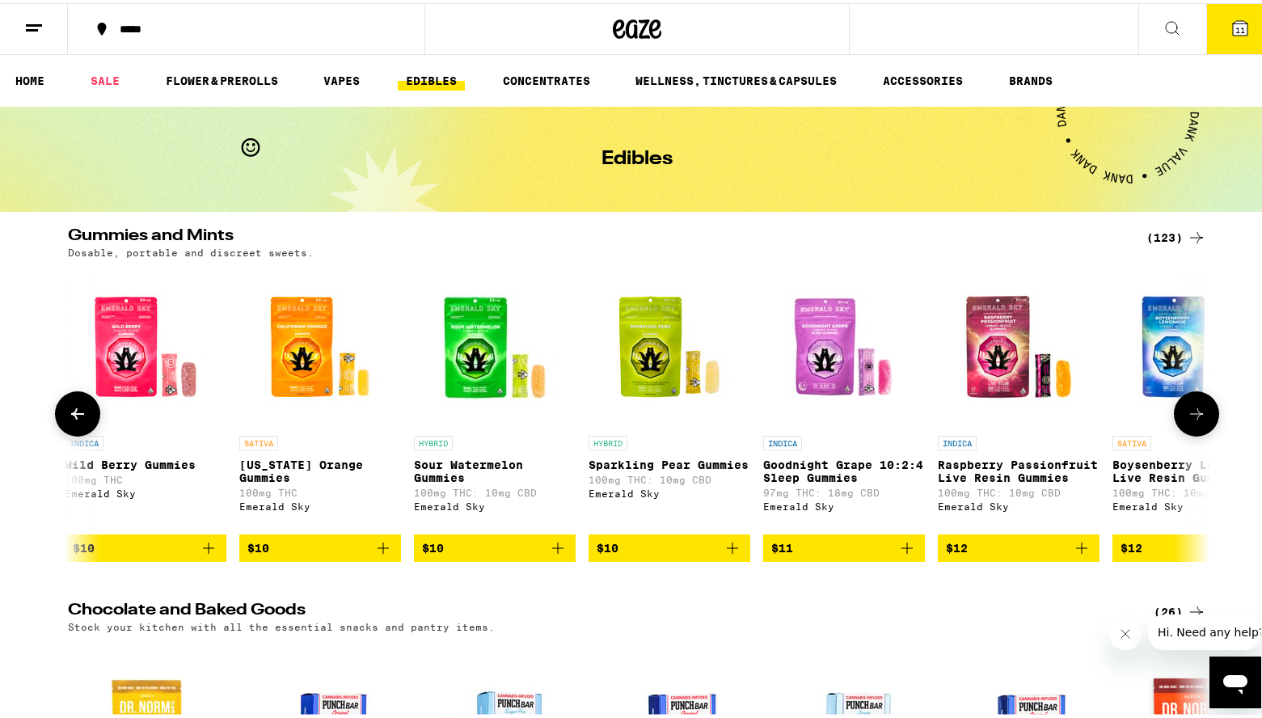
click at [548, 551] on icon "Add to bag" at bounding box center [557, 544] width 19 height 19
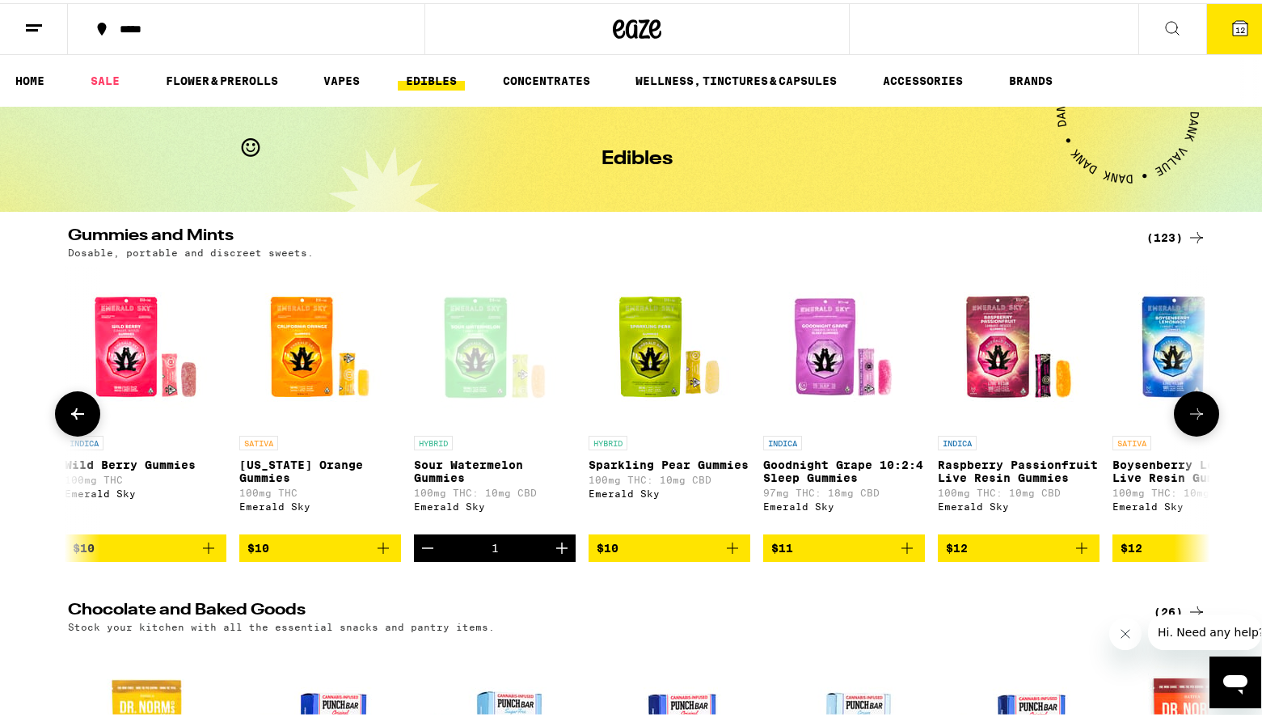
click at [383, 554] on icon "Add to bag" at bounding box center [382, 544] width 19 height 19
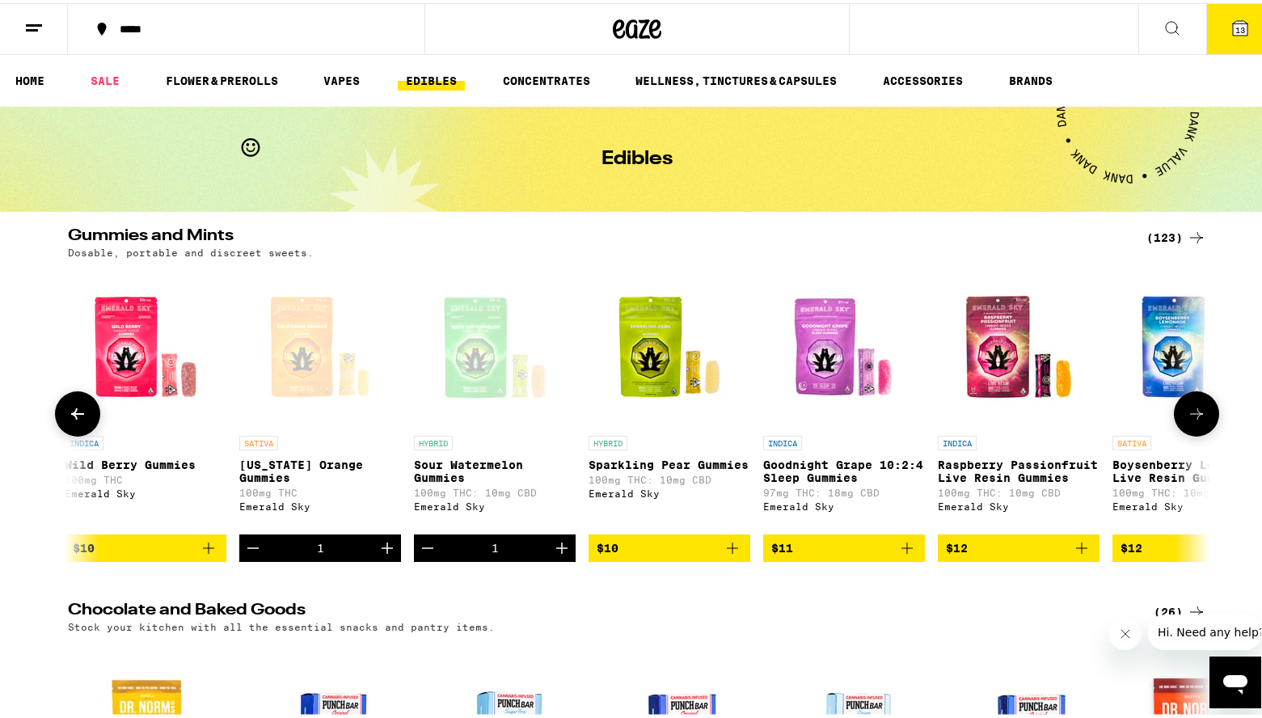
click at [199, 554] on icon "Add to bag" at bounding box center [208, 544] width 19 height 19
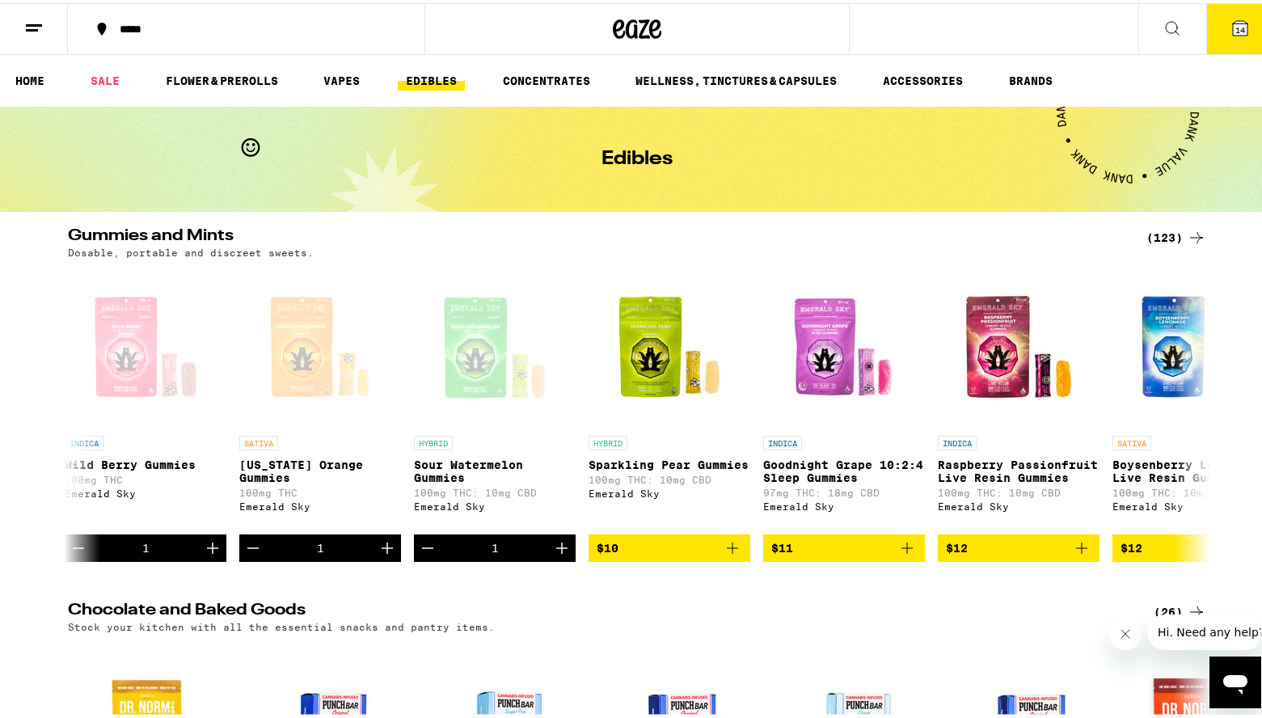
click at [1215, 32] on button "14" at bounding box center [1240, 26] width 68 height 50
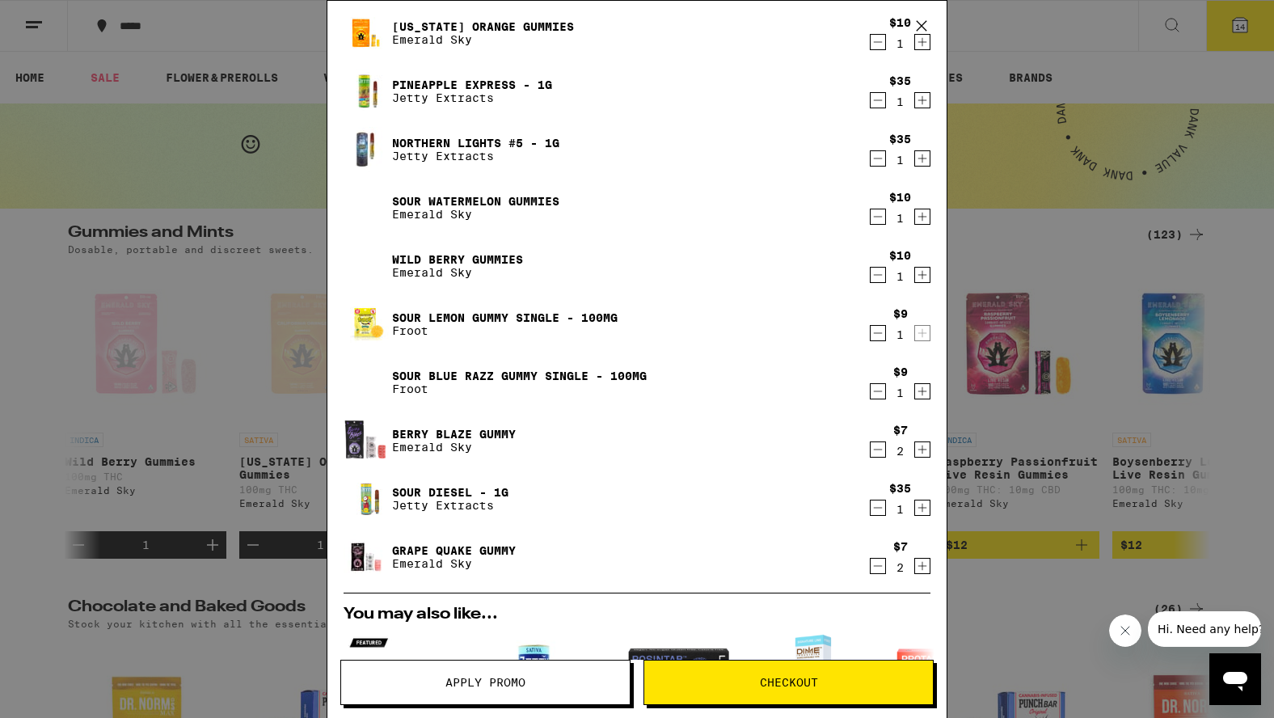
scroll to position [162, 0]
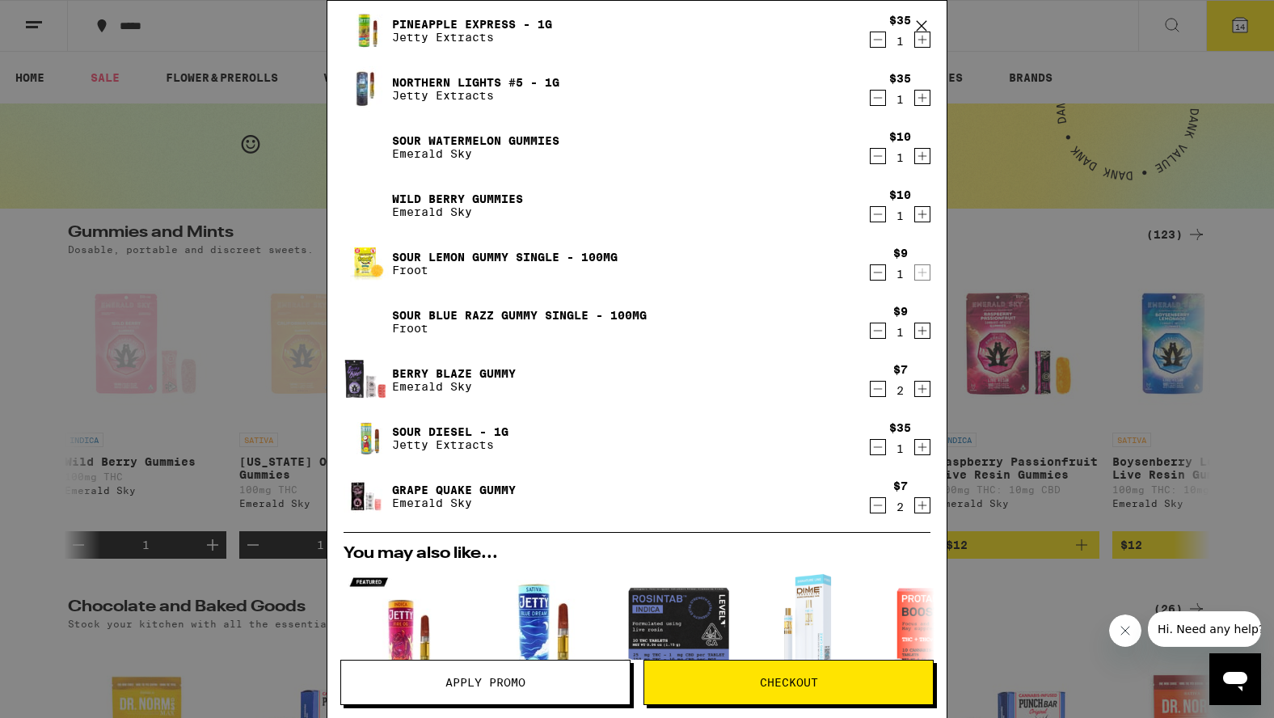
click at [870, 333] on icon "Decrement" at bounding box center [877, 330] width 15 height 19
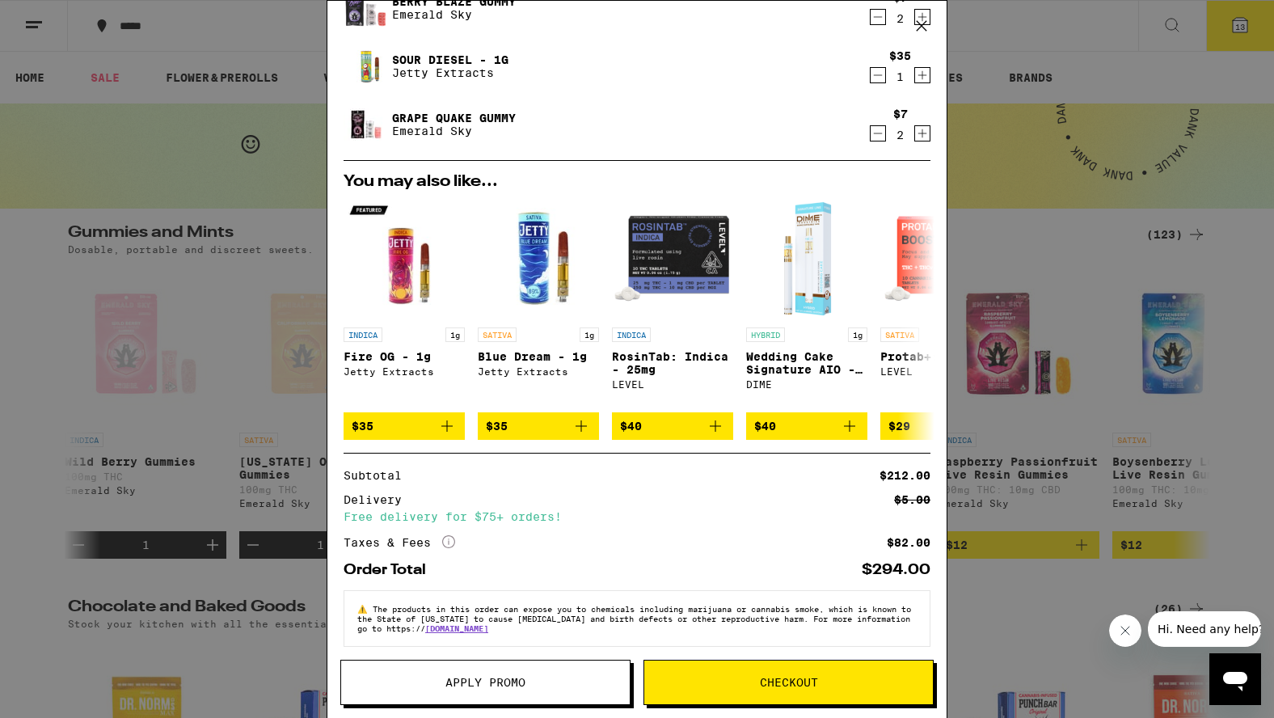
scroll to position [494, 0]
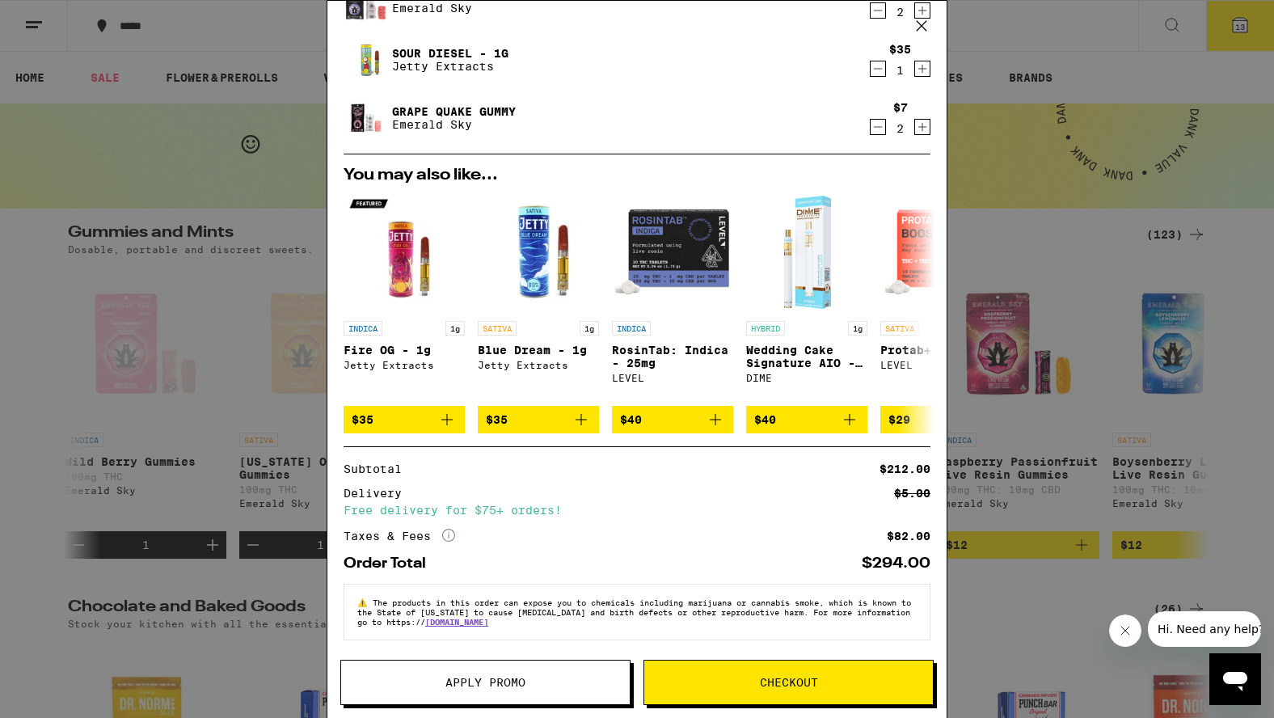
click at [452, 530] on icon "More Info" at bounding box center [448, 535] width 13 height 13
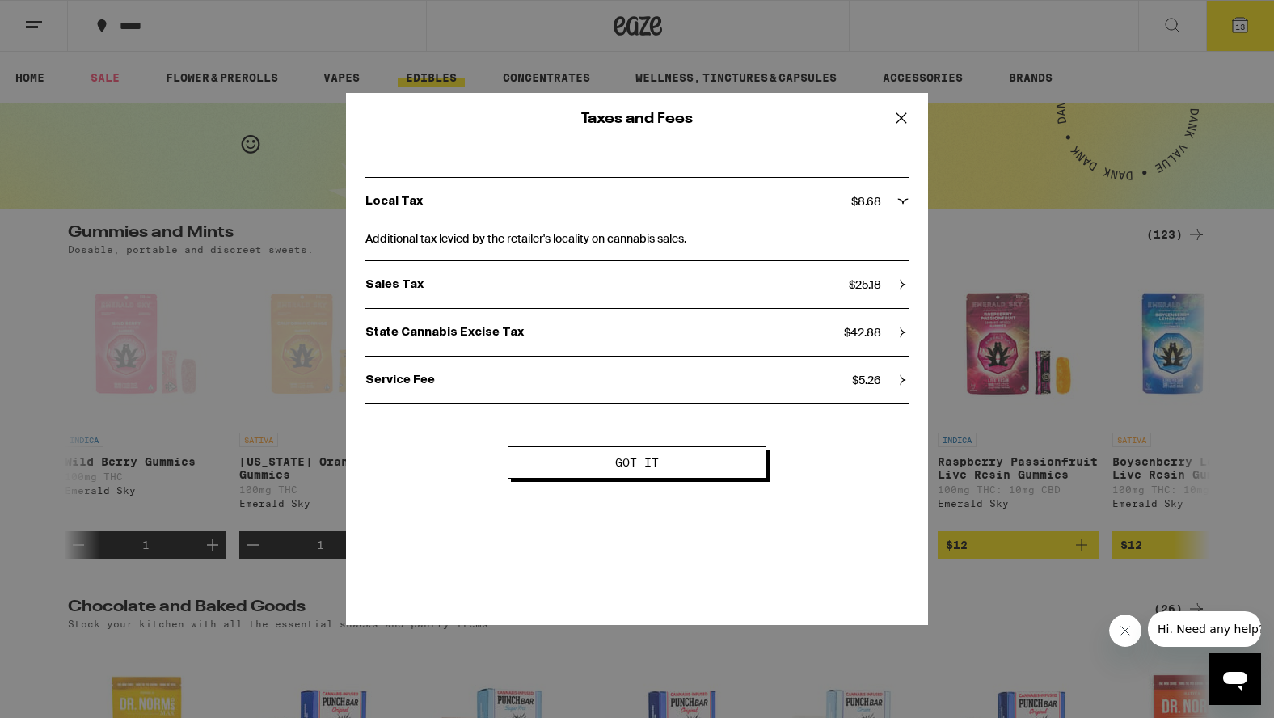
click at [880, 331] on span "$ 42.88" at bounding box center [862, 332] width 37 height 15
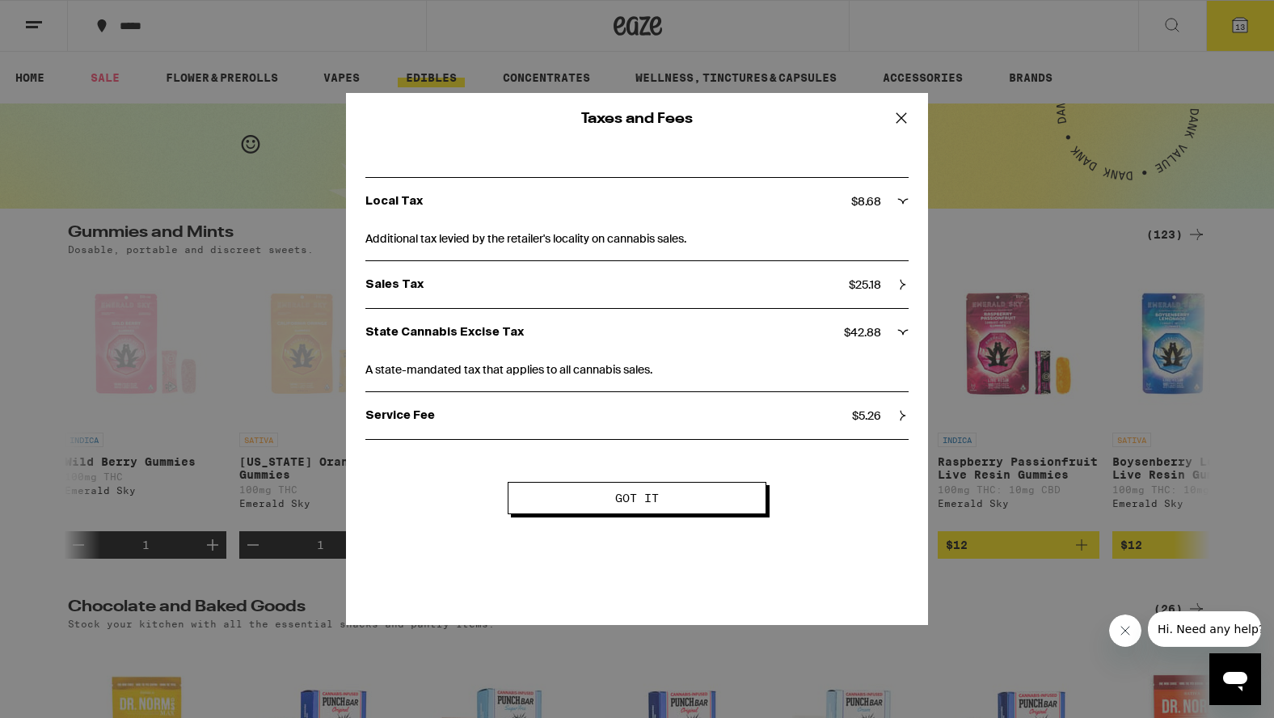
click at [676, 495] on span "Got it" at bounding box center [637, 497] width 128 height 11
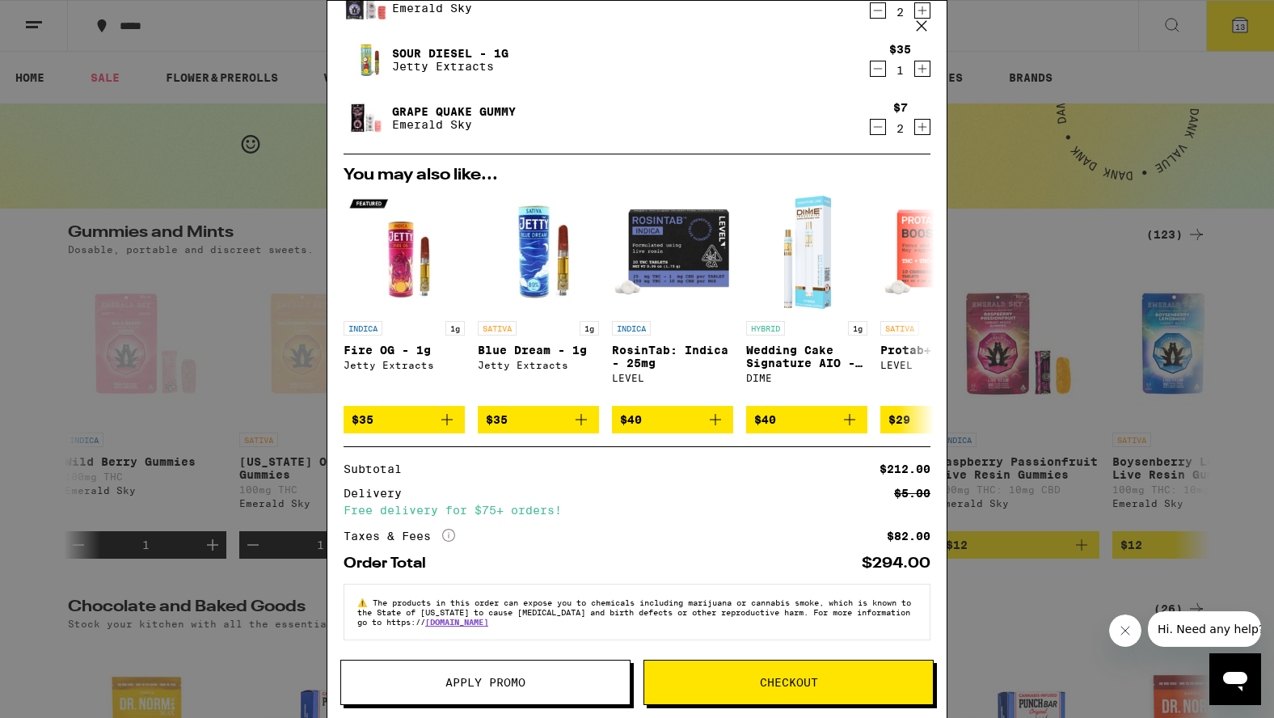
click at [712, 681] on span "Checkout" at bounding box center [788, 682] width 289 height 11
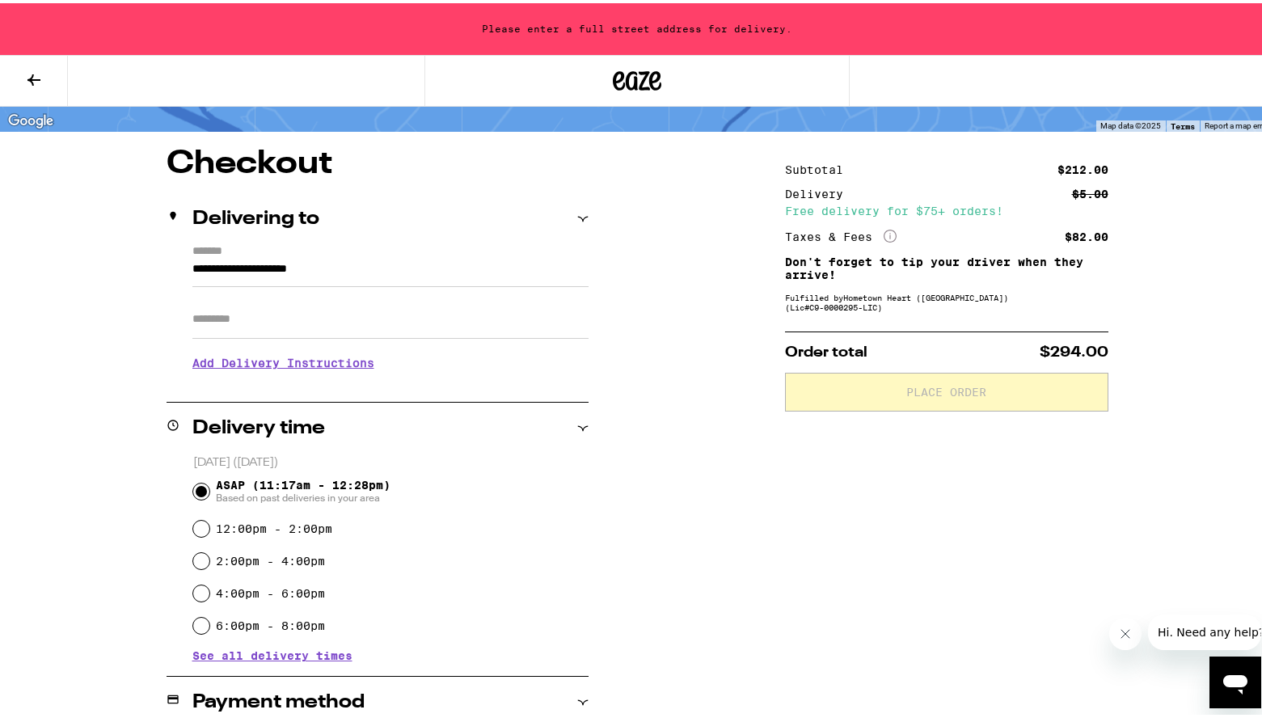
scroll to position [81, 0]
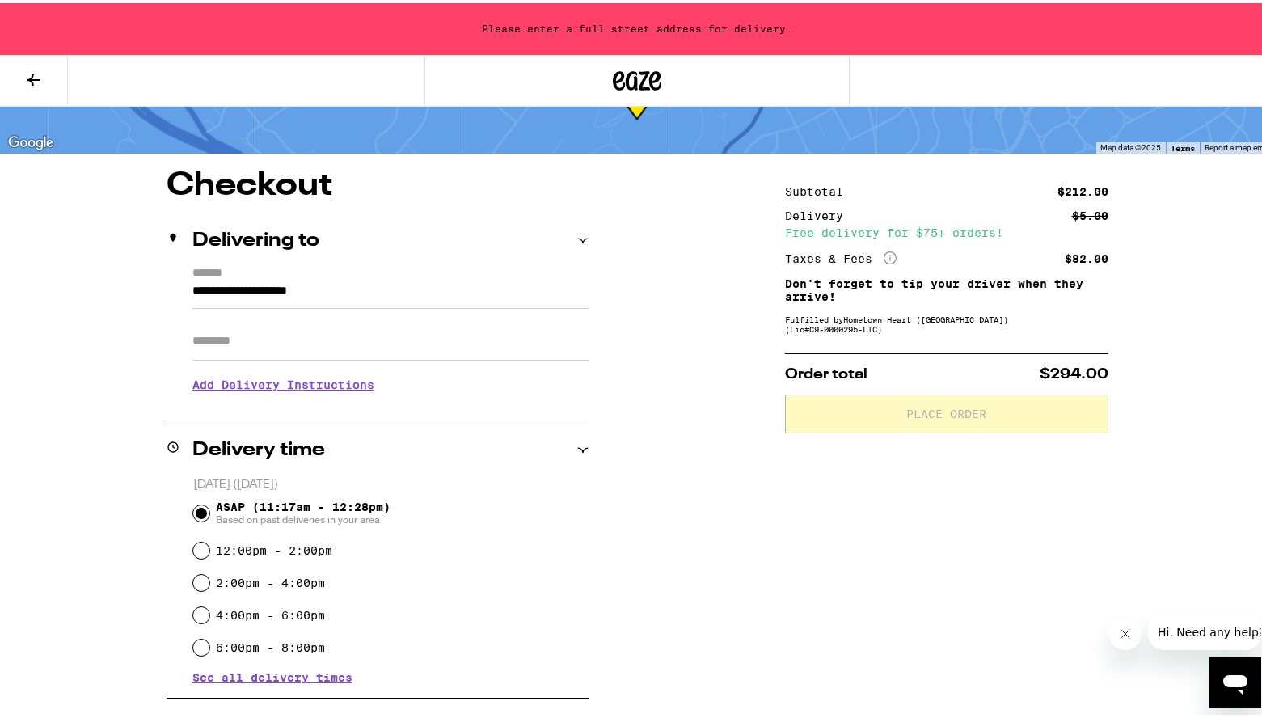
click at [313, 297] on input "**********" at bounding box center [390, 291] width 396 height 27
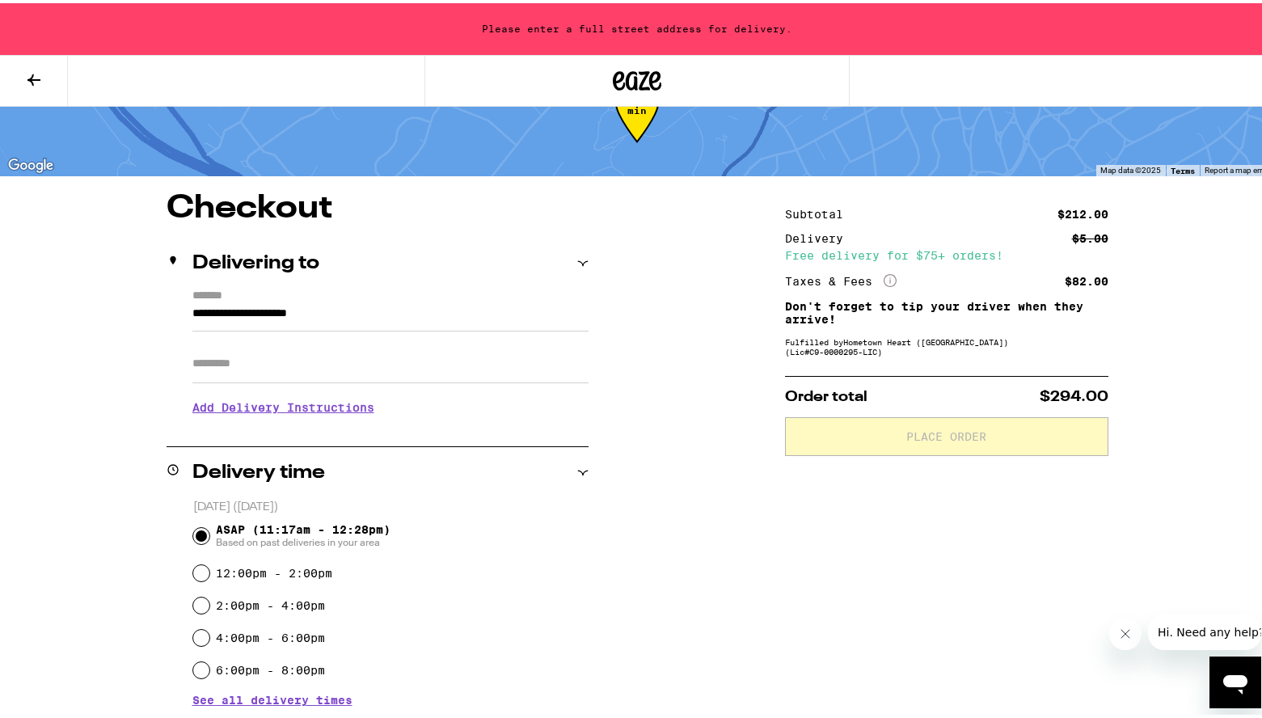
scroll to position [0, 0]
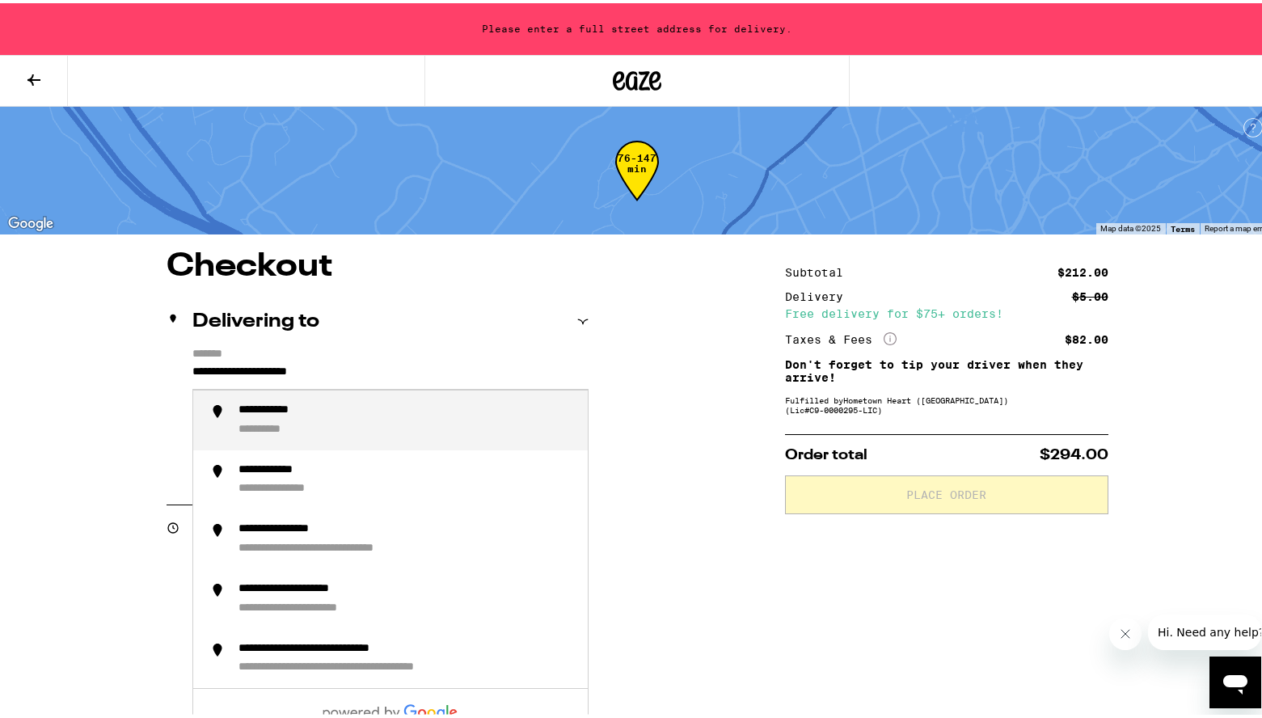
click at [252, 361] on input "**********" at bounding box center [390, 372] width 396 height 27
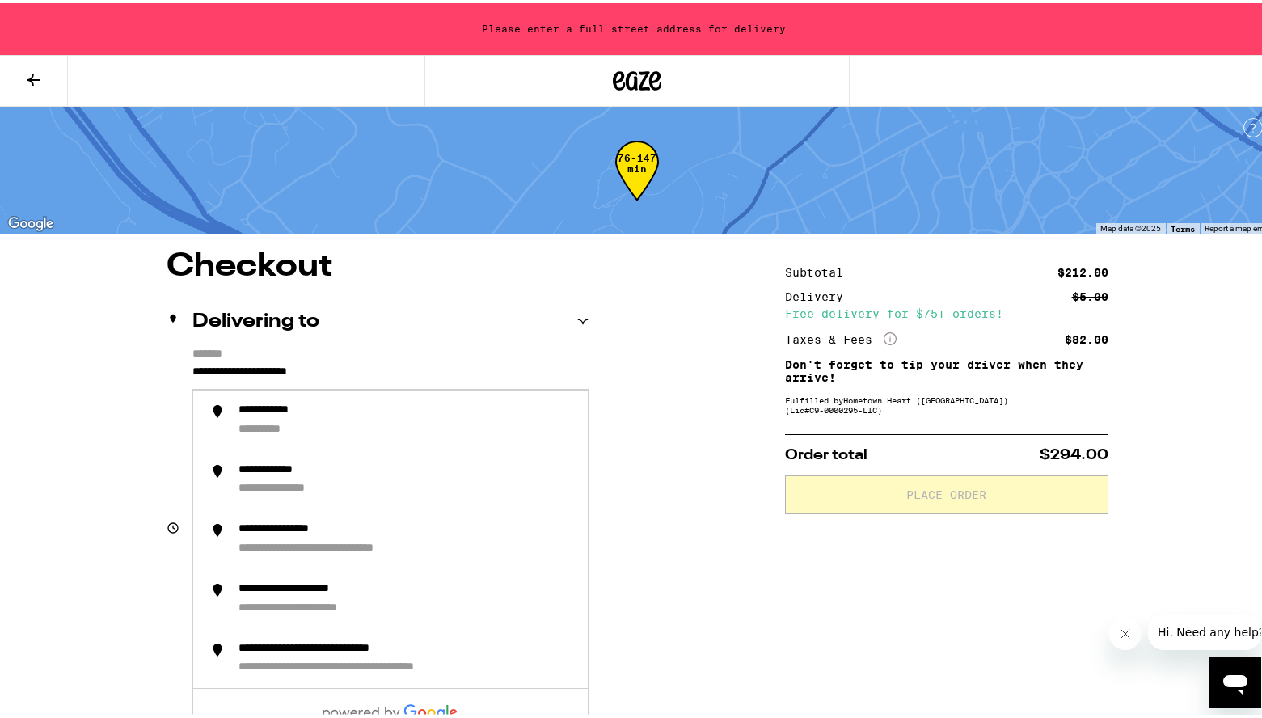
drag, startPoint x: 360, startPoint y: 373, endPoint x: 143, endPoint y: 389, distance: 217.2
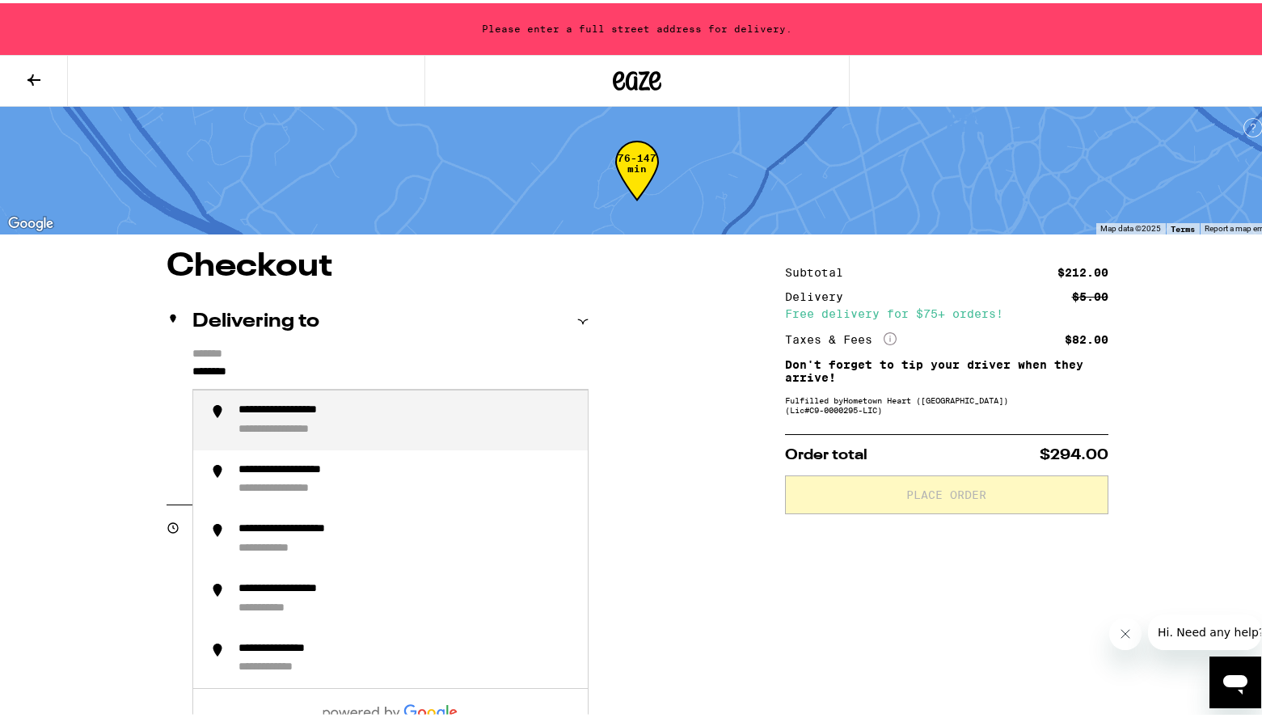
click at [314, 421] on div "**********" at bounding box center [300, 426] width 124 height 15
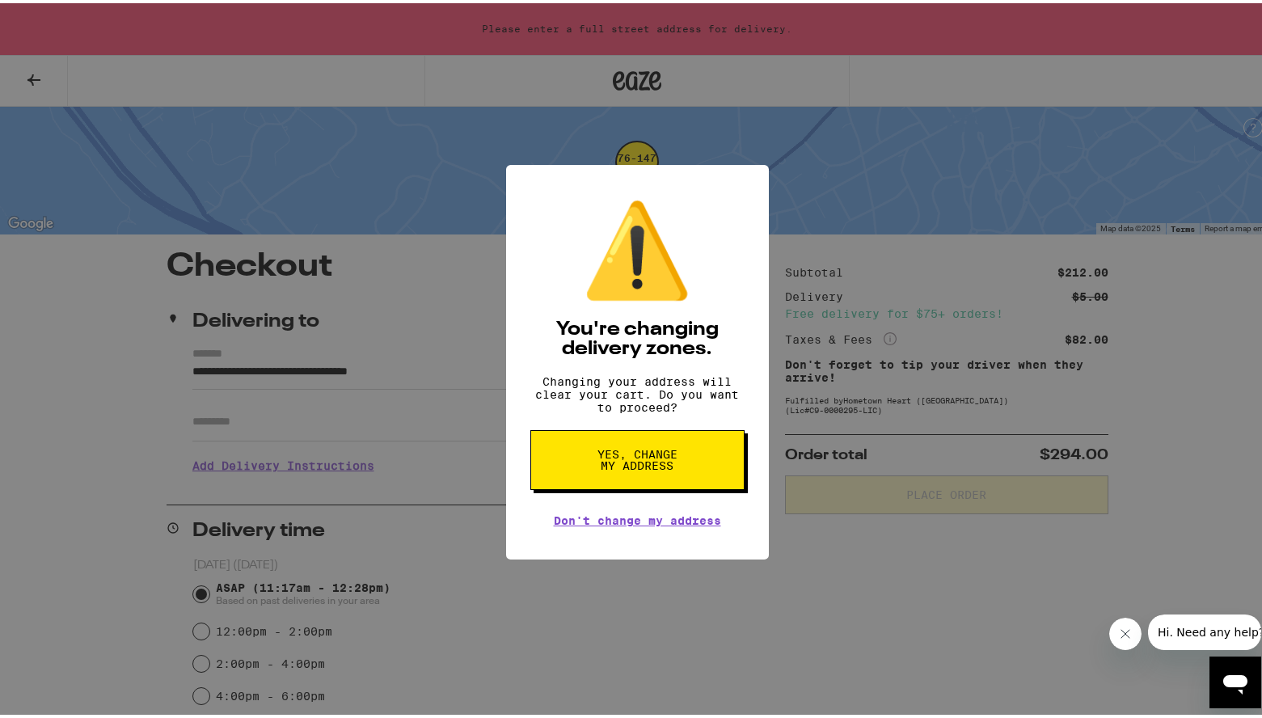
click at [643, 468] on span "Yes, change my address" at bounding box center [637, 456] width 83 height 23
type input "**********"
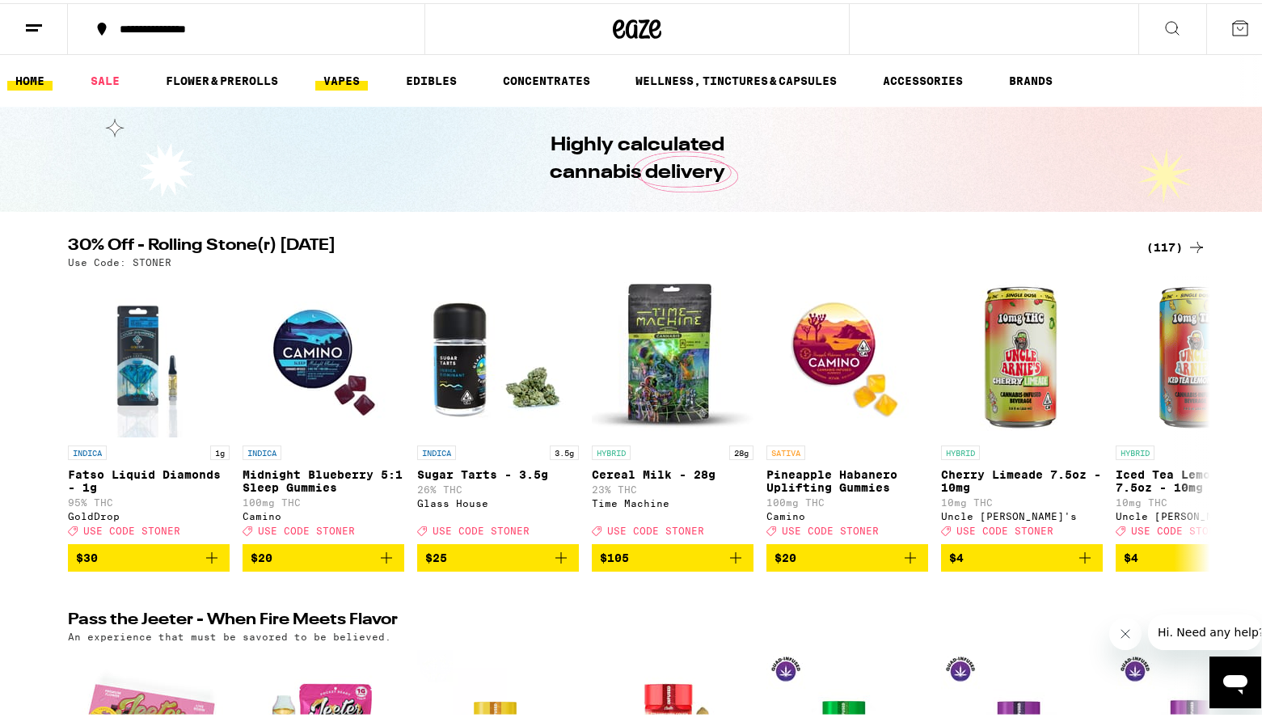
click at [360, 80] on link "VAPES" at bounding box center [341, 77] width 53 height 19
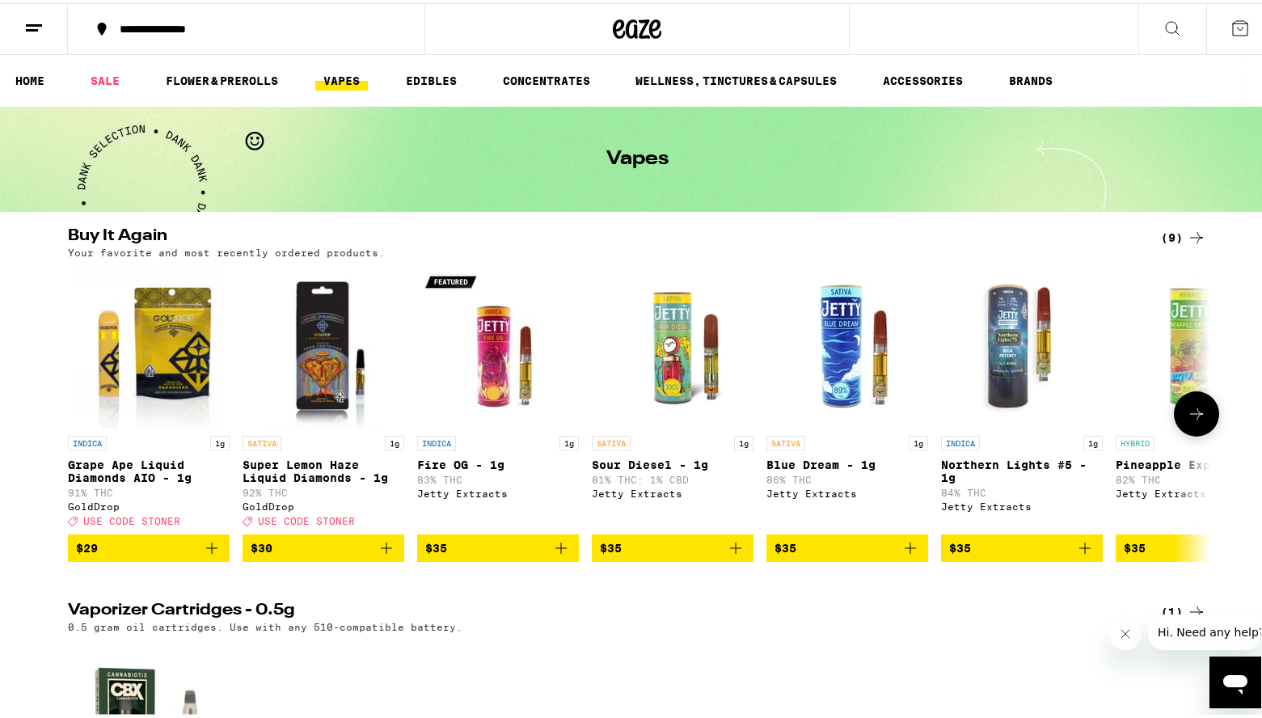
click at [730, 550] on icon "Add to bag" at bounding box center [735, 544] width 11 height 11
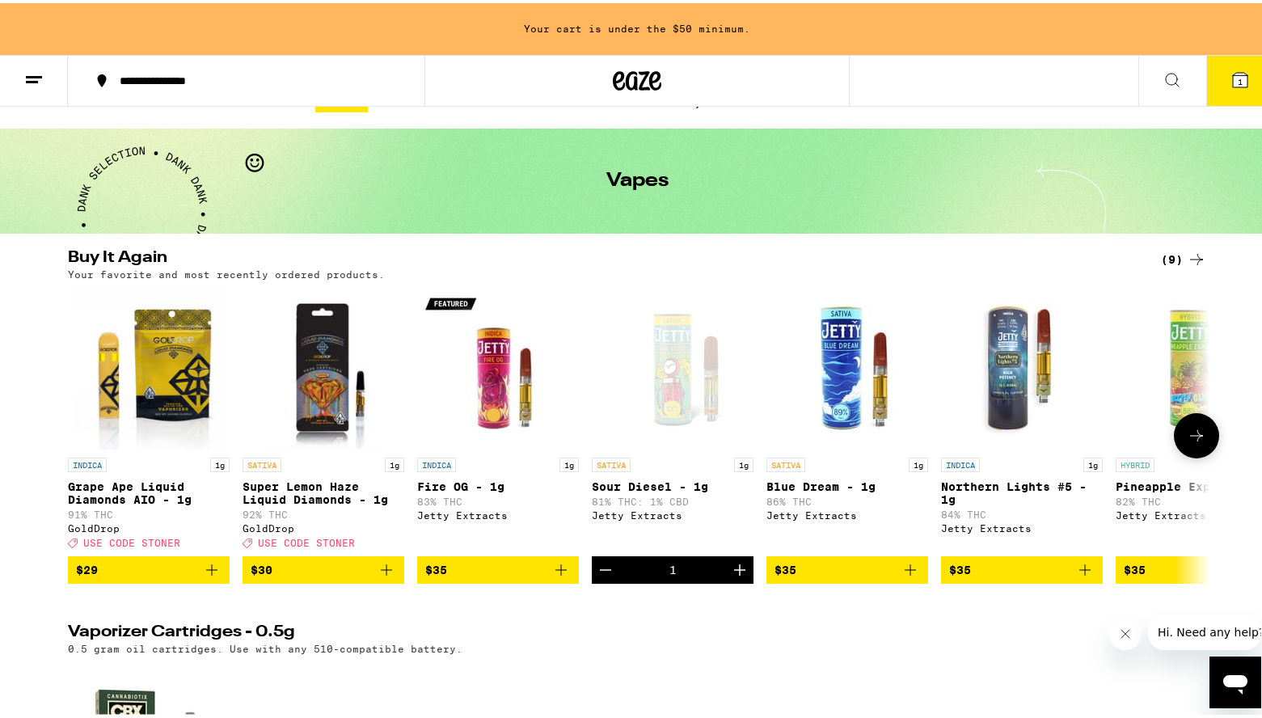
scroll to position [81, 0]
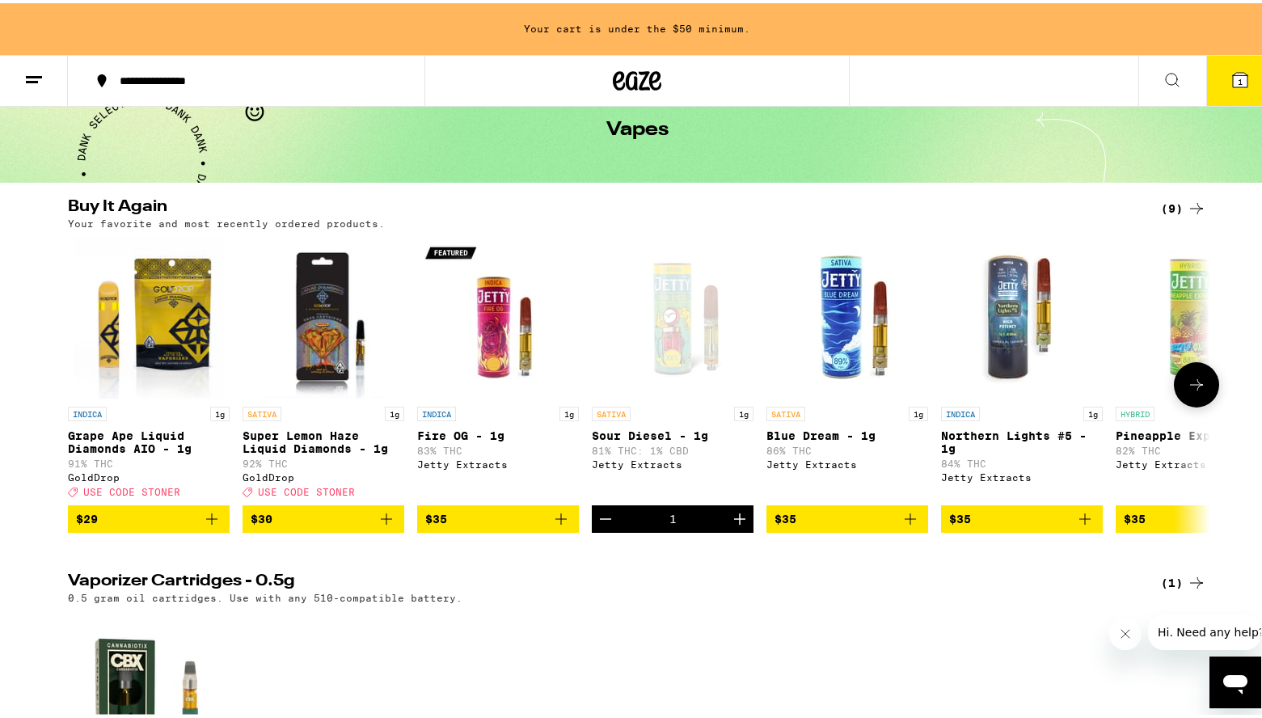
click at [1083, 525] on icon "Add to bag" at bounding box center [1084, 515] width 19 height 19
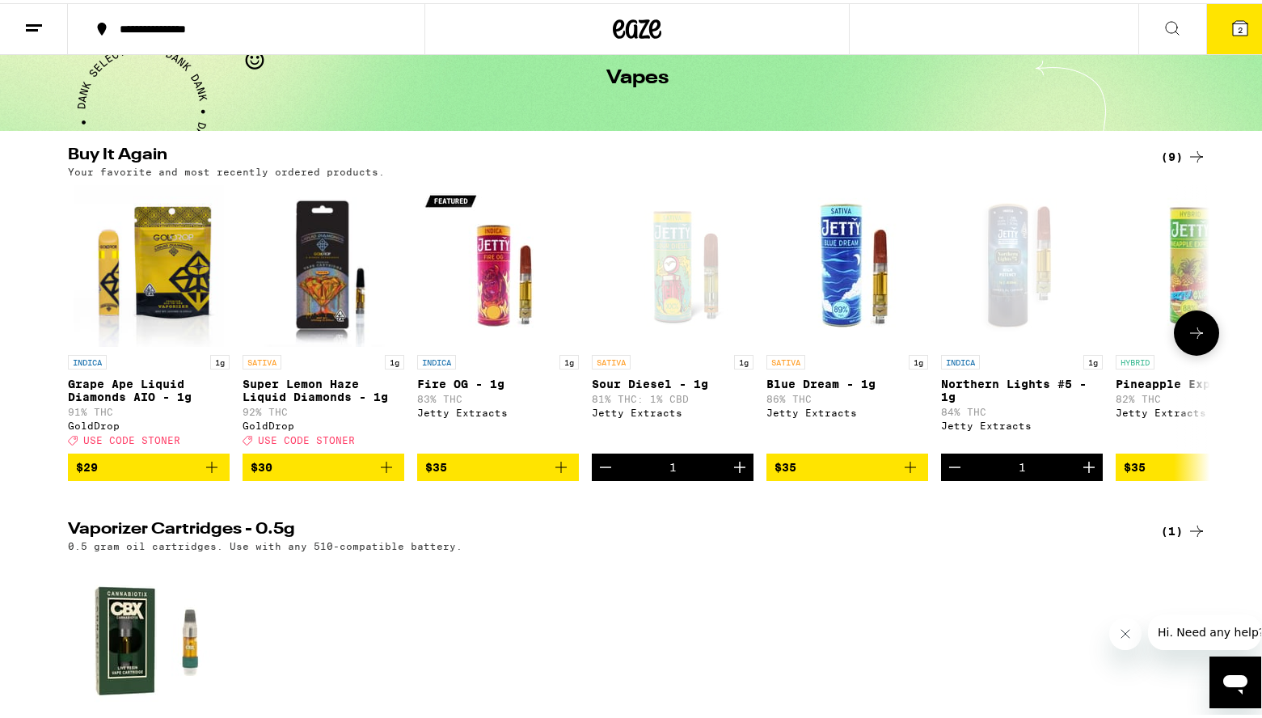
scroll to position [29, 0]
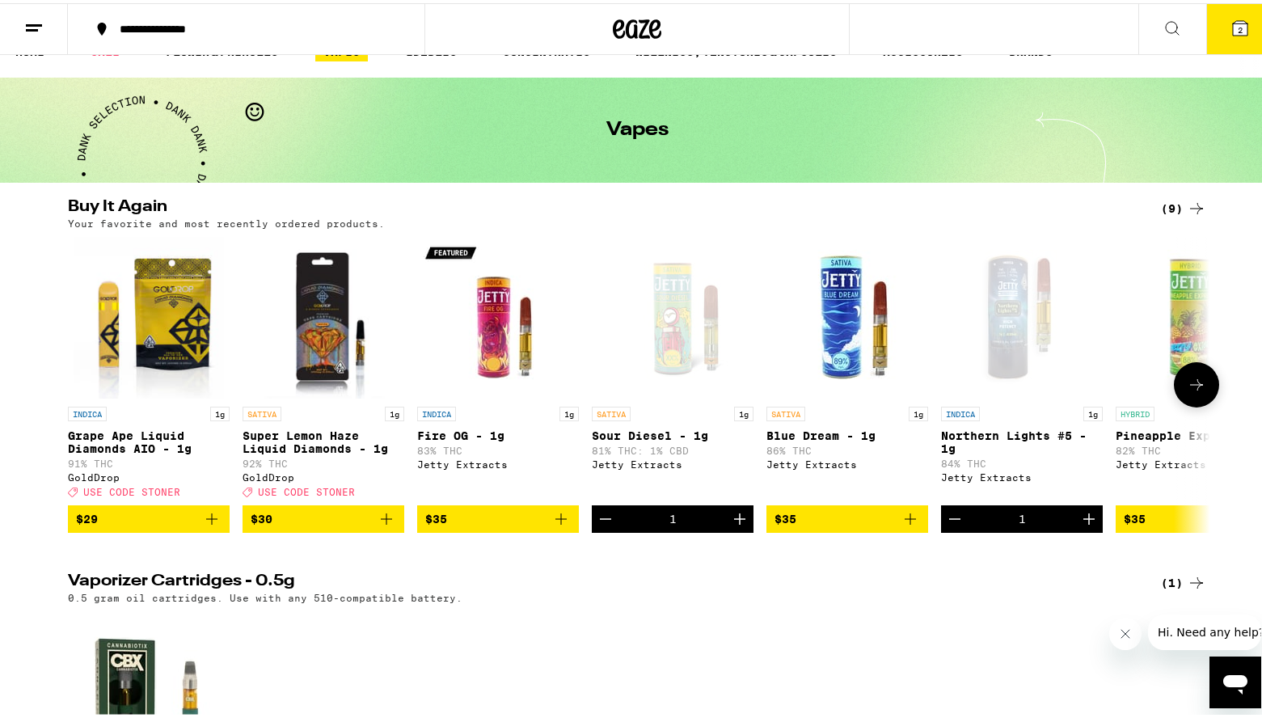
click at [1195, 390] on icon at bounding box center [1196, 381] width 19 height 19
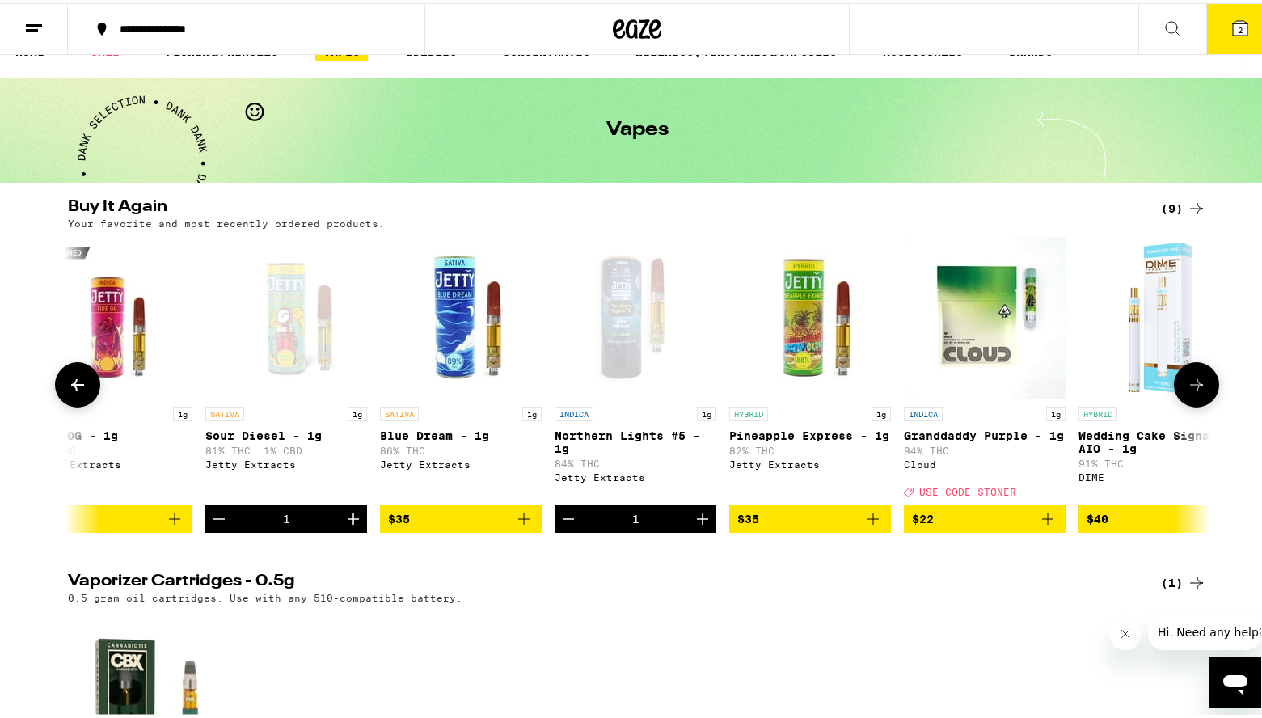
scroll to position [0, 433]
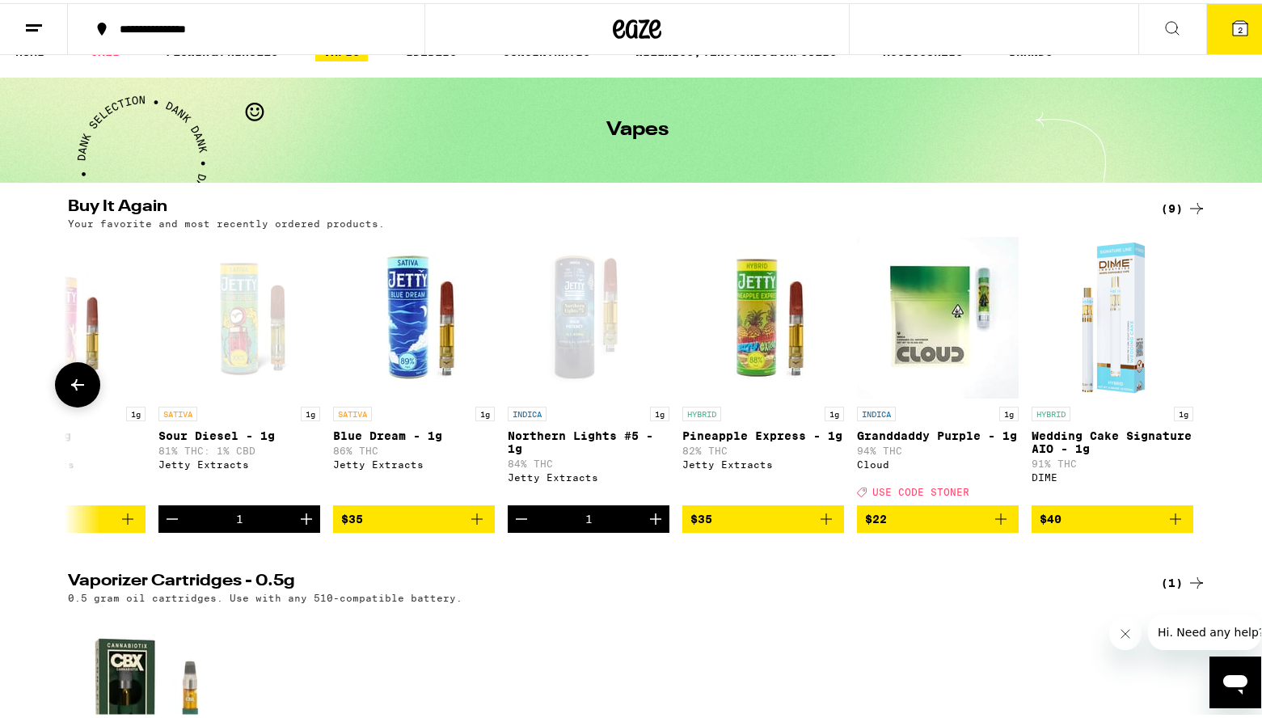
click at [824, 525] on icon "Add to bag" at bounding box center [825, 515] width 19 height 19
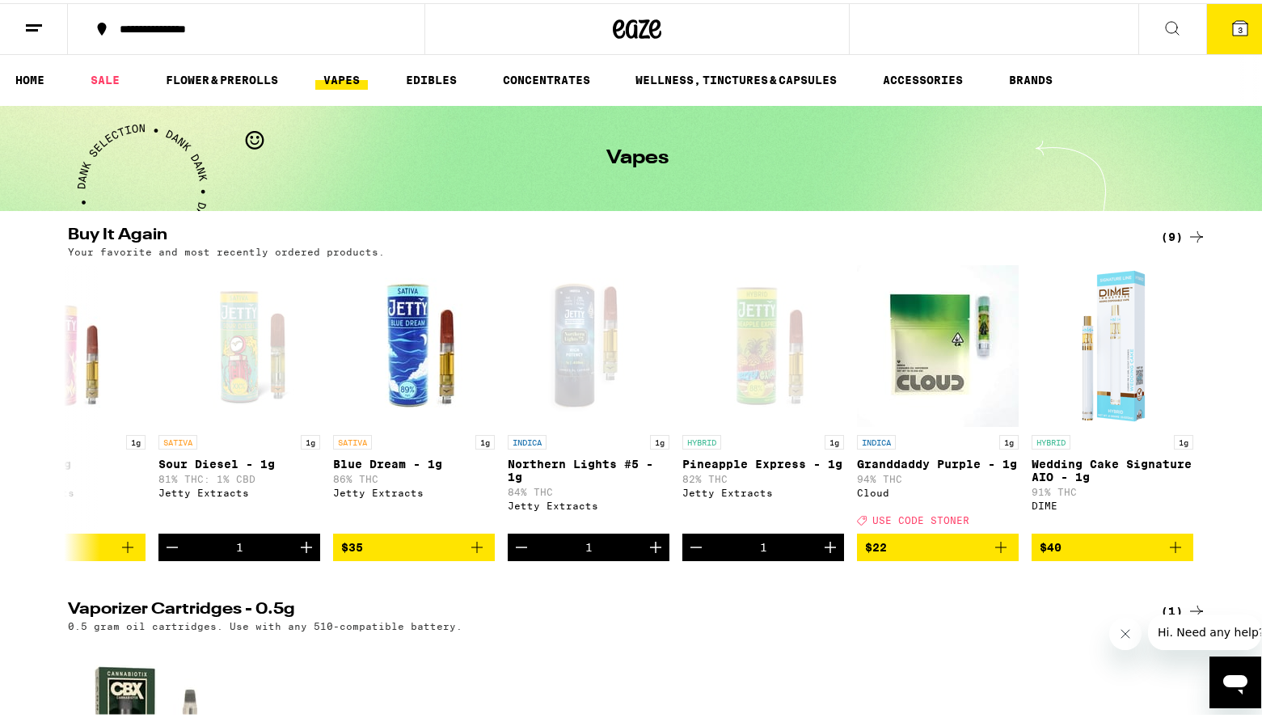
scroll to position [0, 0]
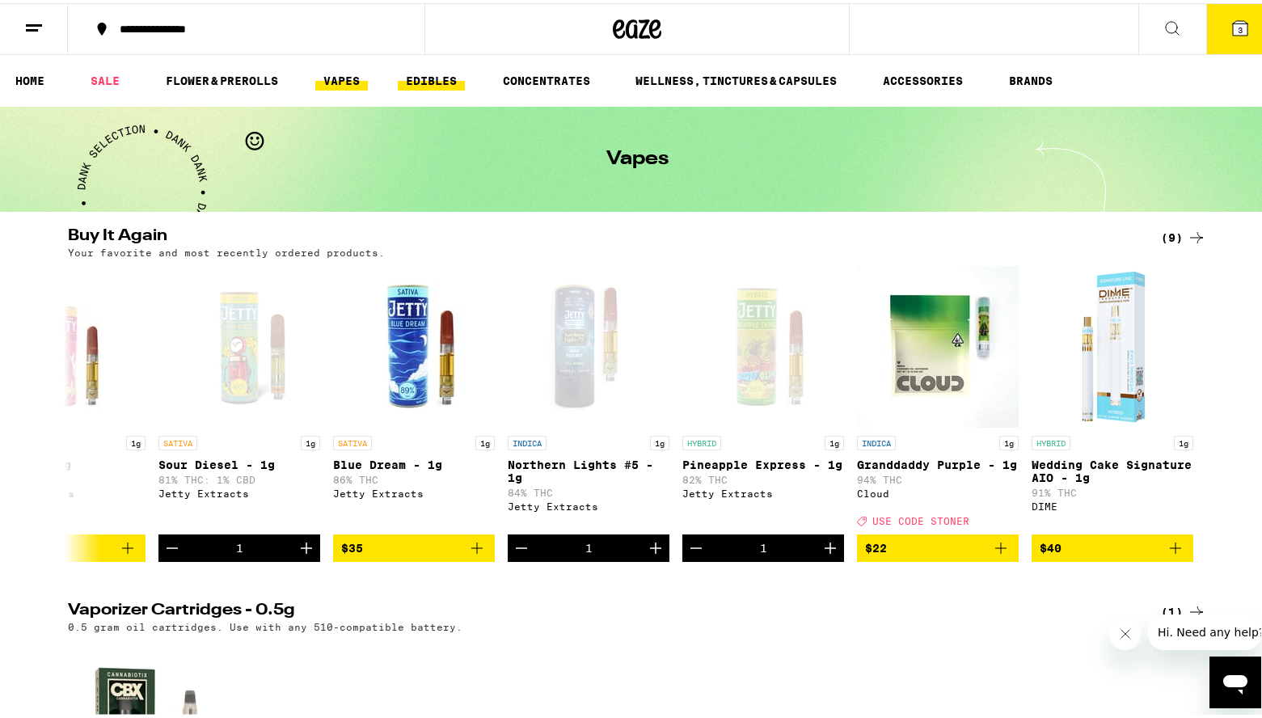
click at [445, 70] on link "EDIBLES" at bounding box center [431, 77] width 67 height 19
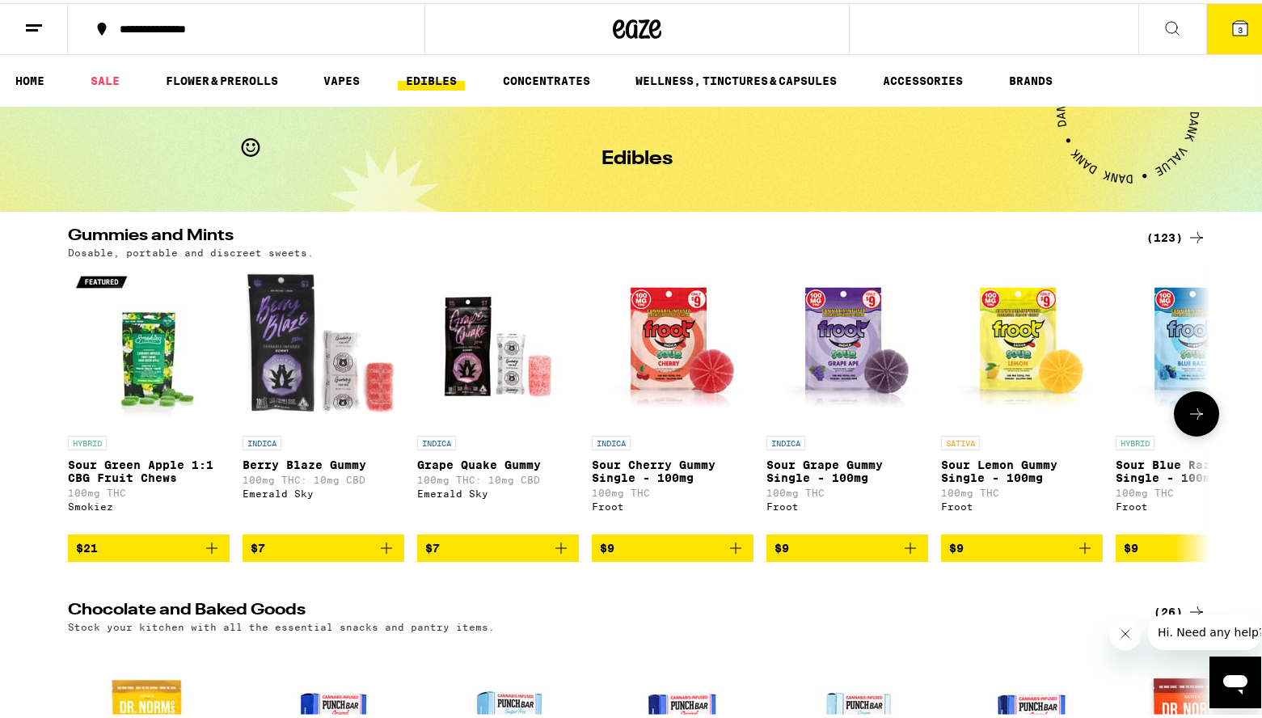
click at [387, 554] on icon "Add to bag" at bounding box center [386, 544] width 19 height 19
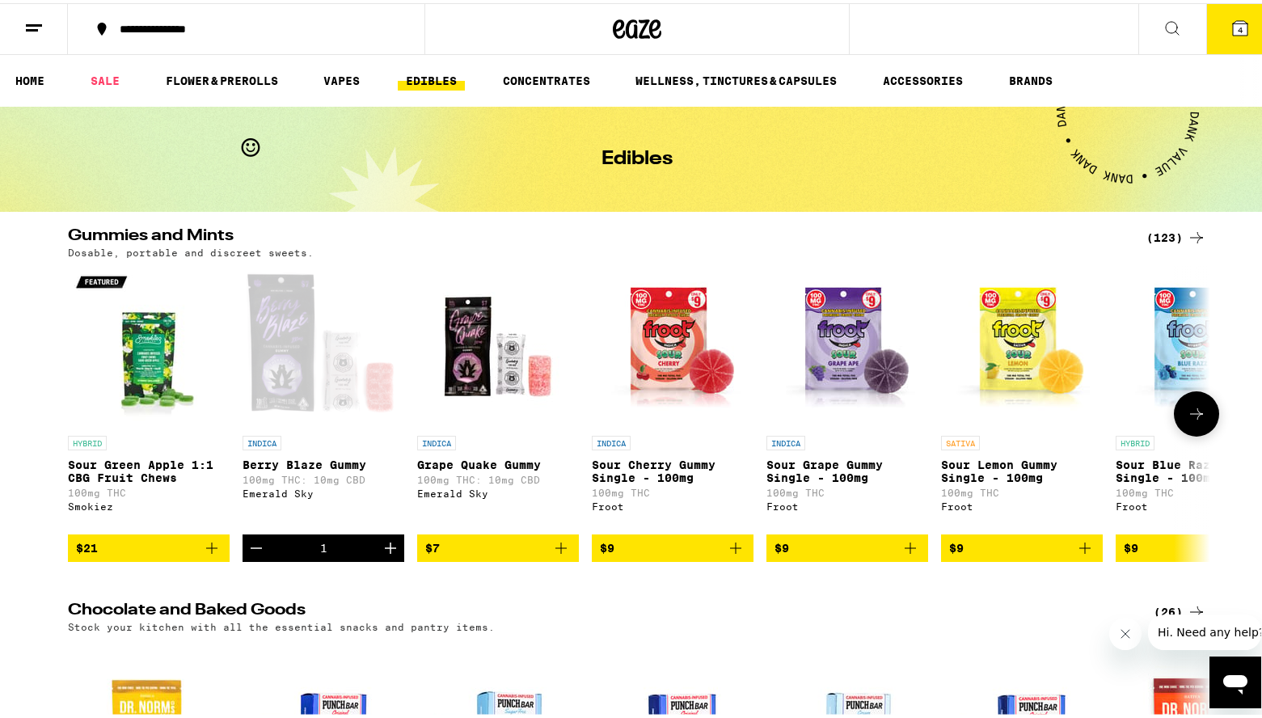
click at [387, 554] on icon "Increment" at bounding box center [390, 544] width 19 height 19
click at [558, 554] on icon "Add to bag" at bounding box center [560, 544] width 19 height 19
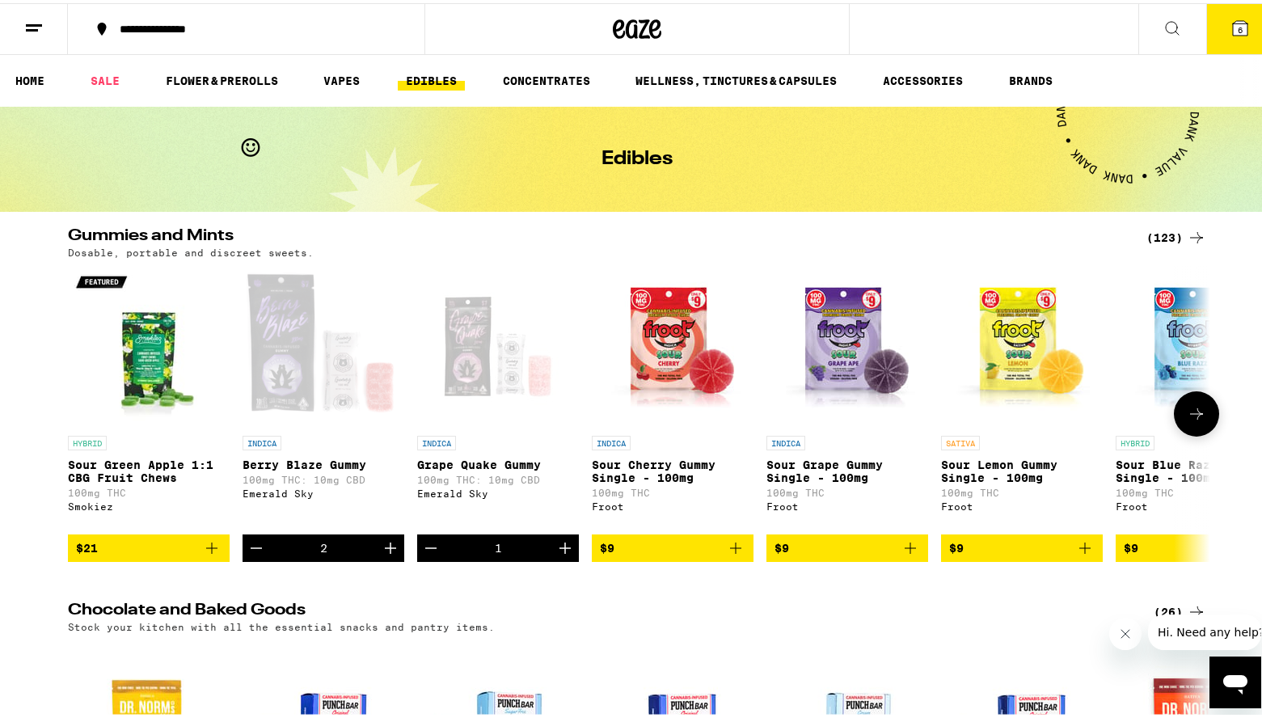
click at [558, 554] on icon "Increment" at bounding box center [564, 544] width 19 height 19
click at [1081, 554] on icon "Add to bag" at bounding box center [1084, 544] width 19 height 19
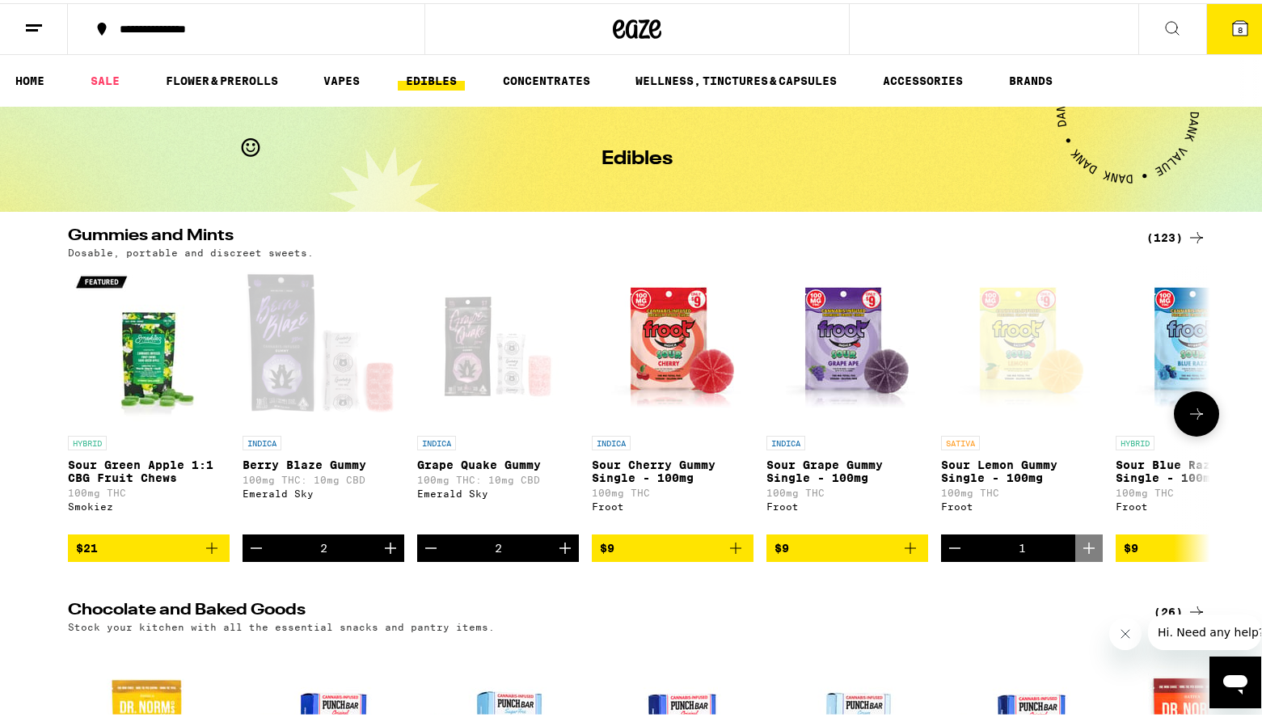
click at [1187, 420] on icon at bounding box center [1196, 410] width 19 height 19
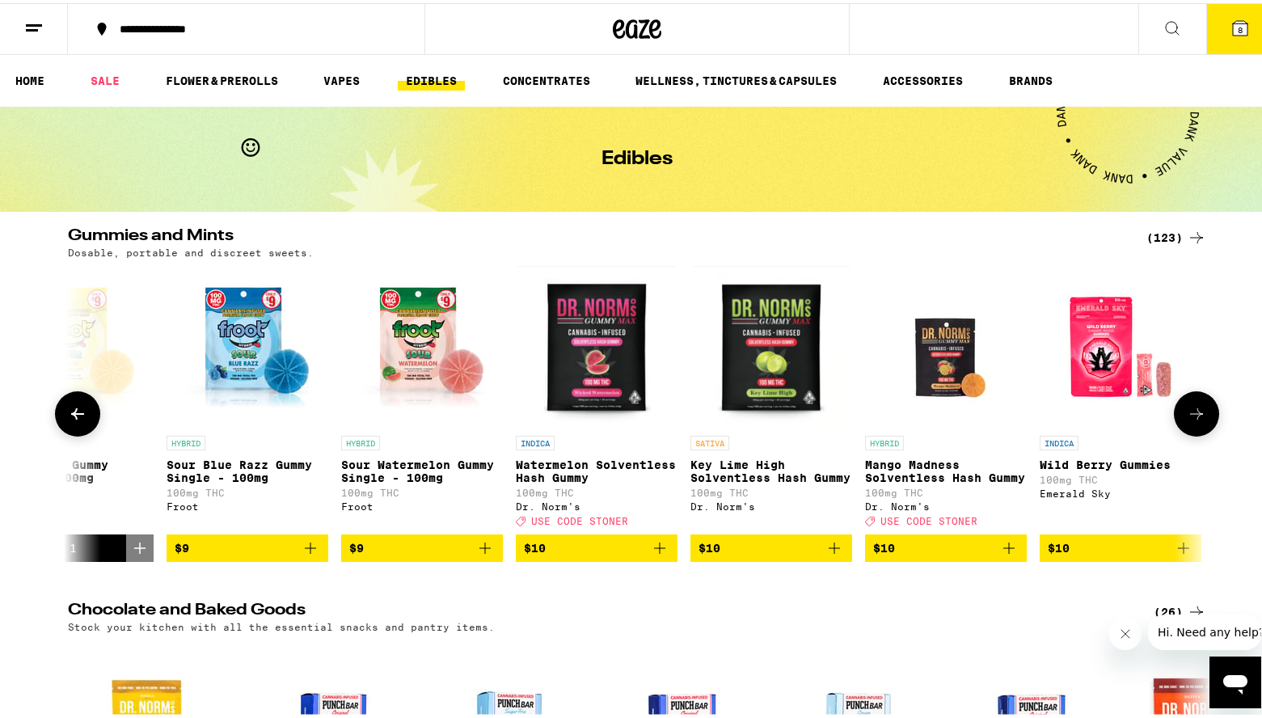
scroll to position [0, 962]
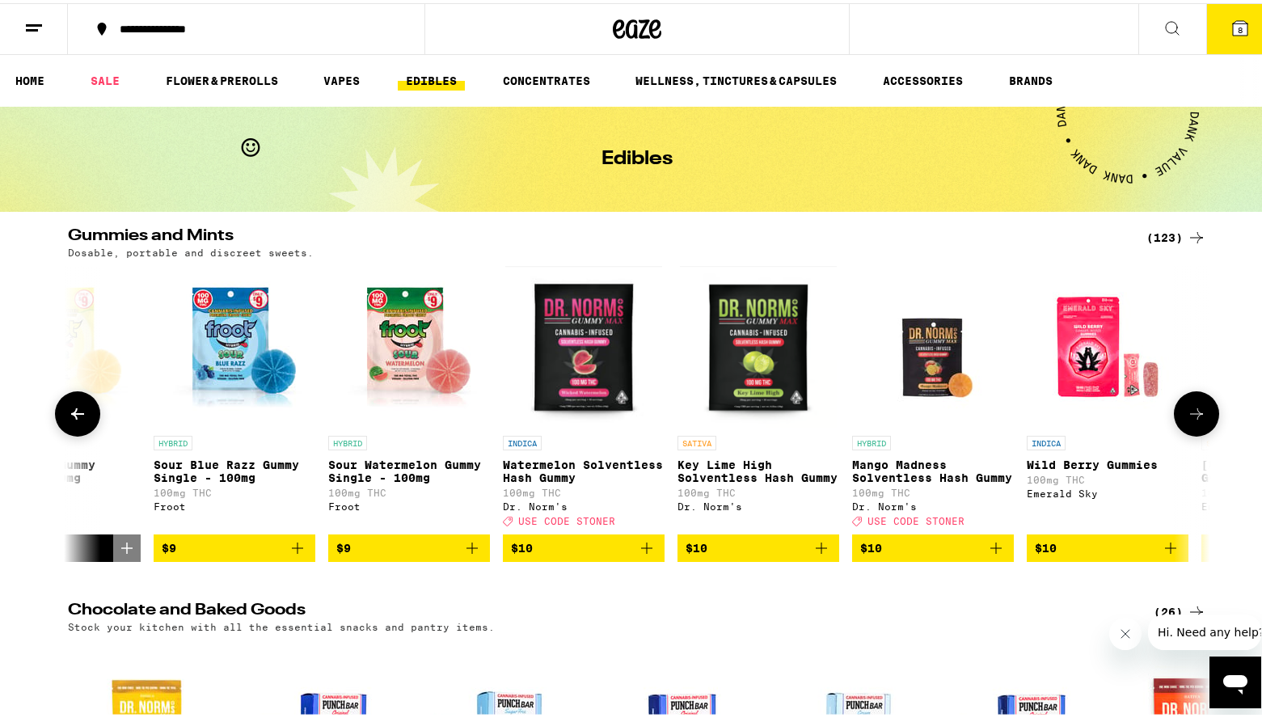
click at [1161, 554] on icon "Add to bag" at bounding box center [1170, 544] width 19 height 19
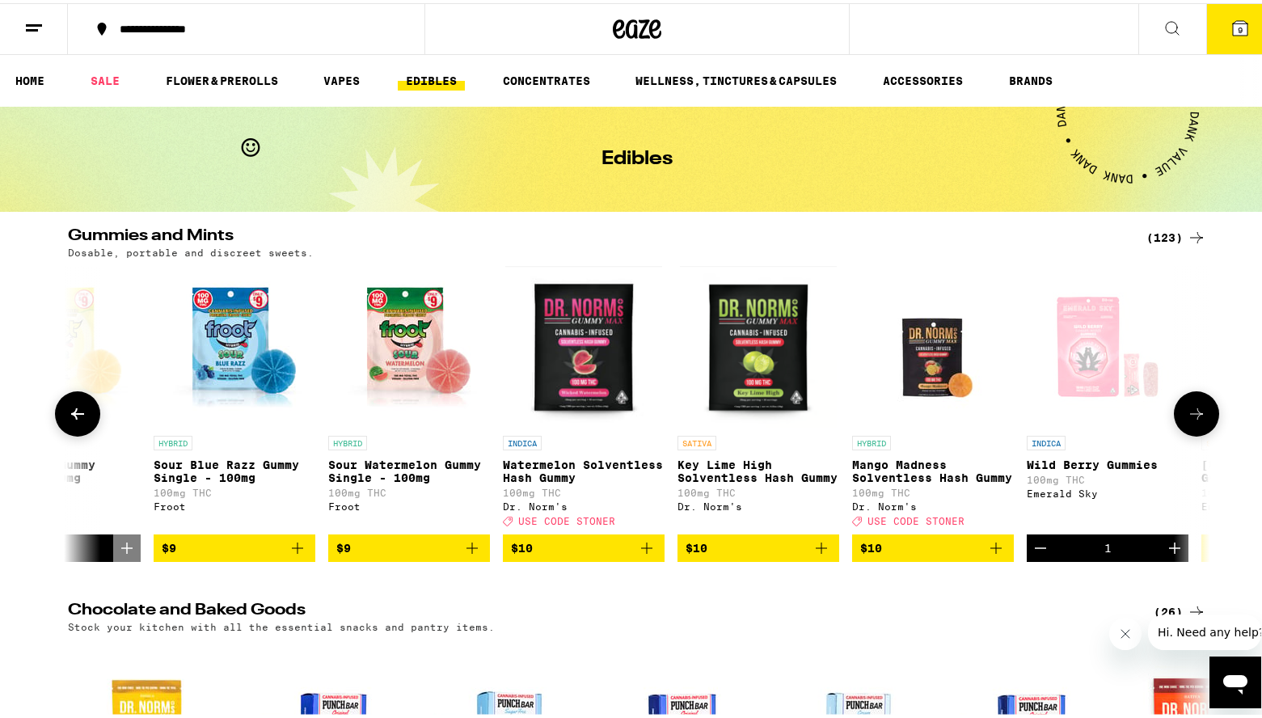
click at [1190, 420] on icon at bounding box center [1196, 410] width 19 height 19
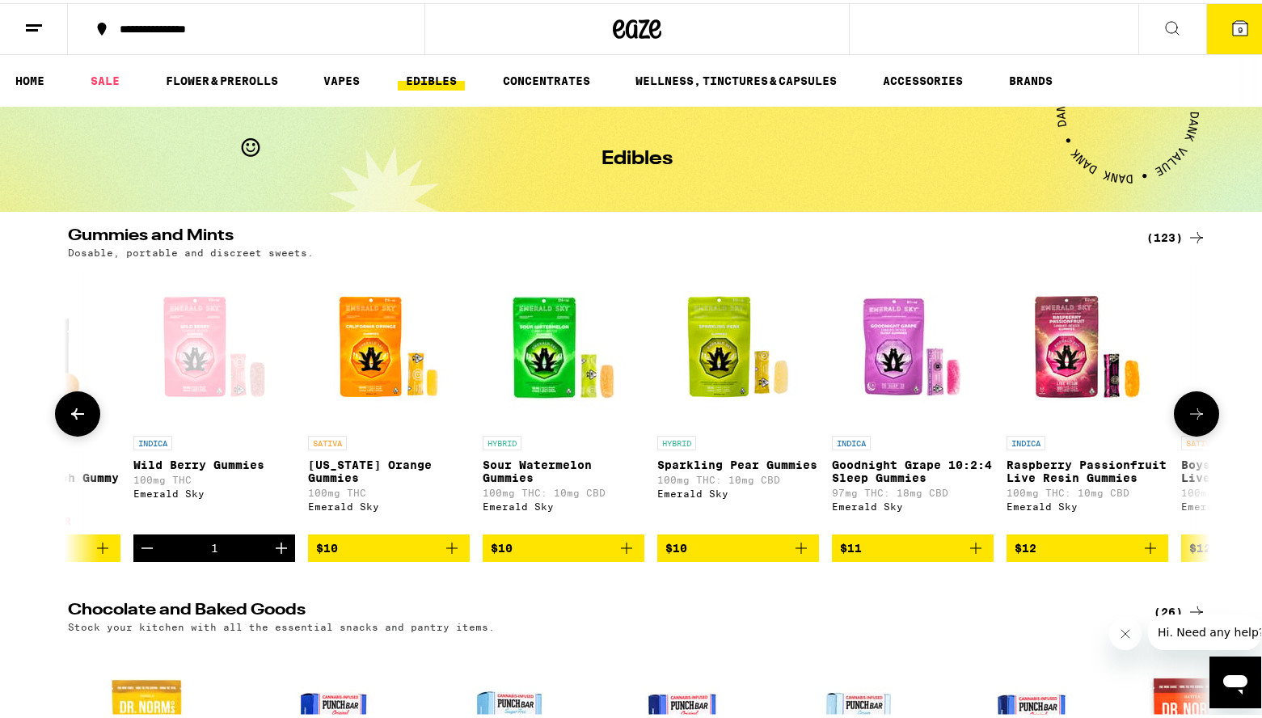
scroll to position [0, 1924]
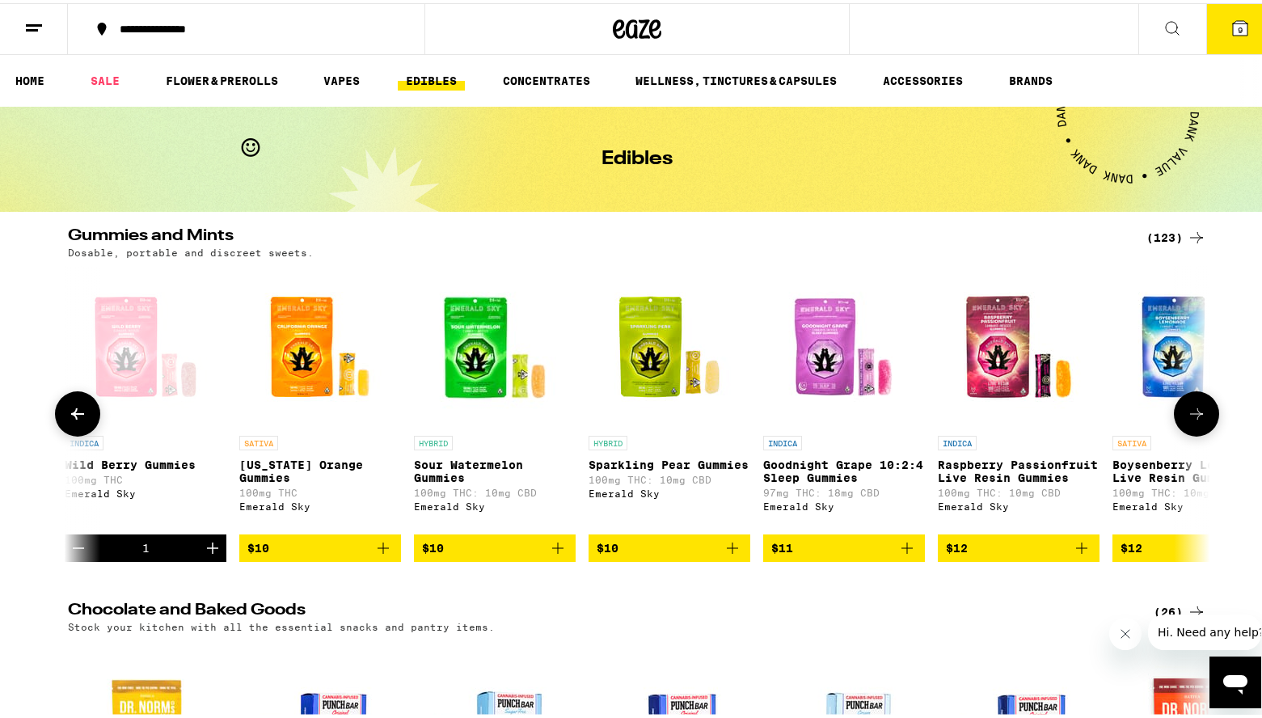
click at [379, 554] on icon "Add to bag" at bounding box center [382, 544] width 19 height 19
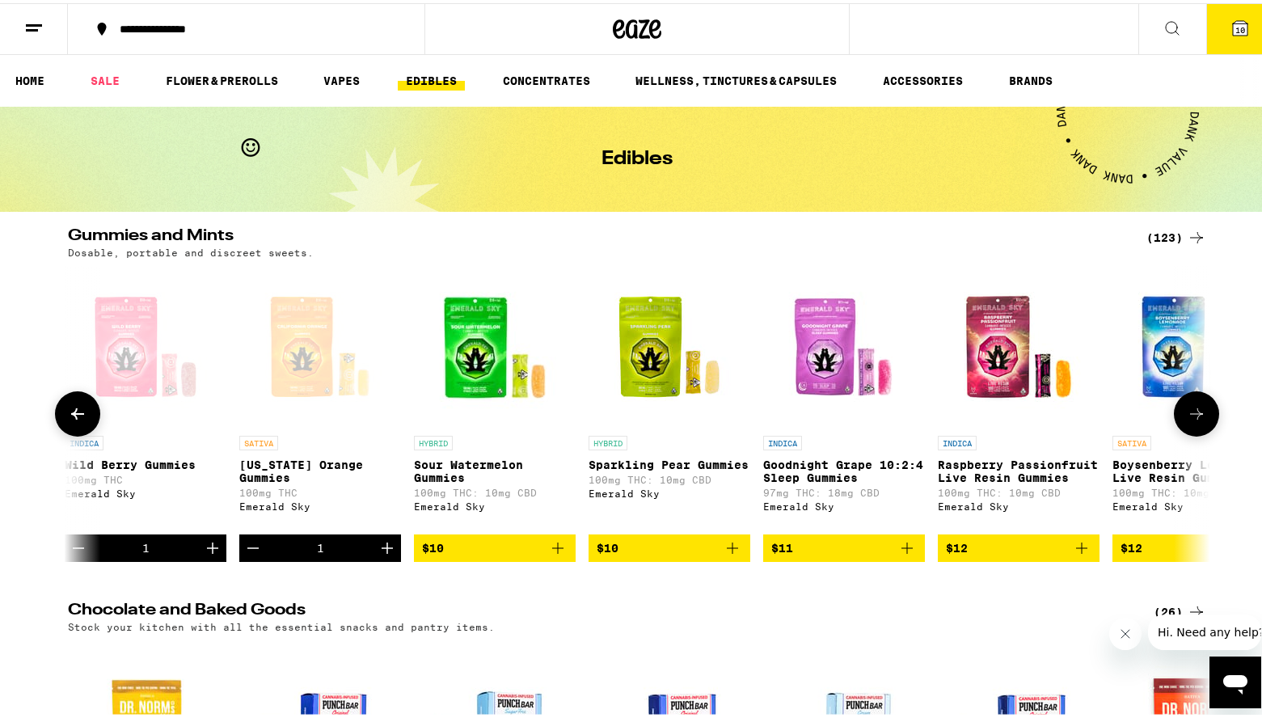
click at [553, 554] on icon "Add to bag" at bounding box center [557, 544] width 19 height 19
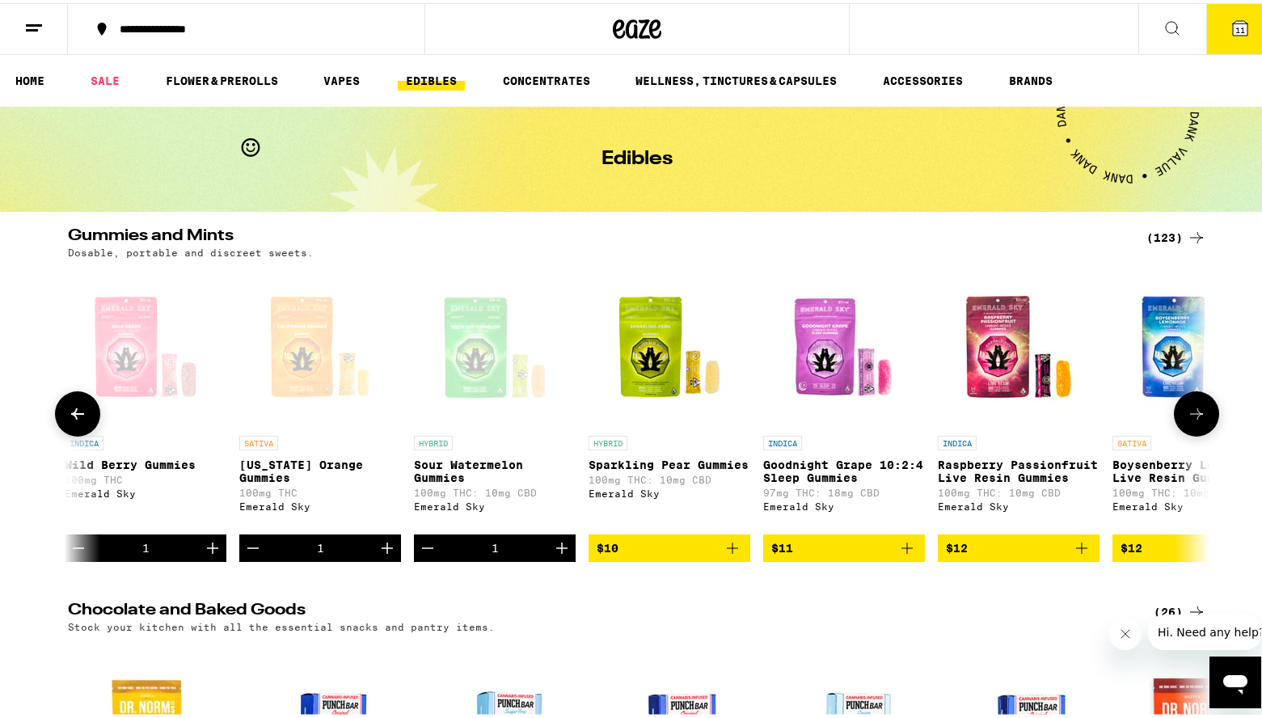
click at [1188, 431] on button at bounding box center [1196, 410] width 45 height 45
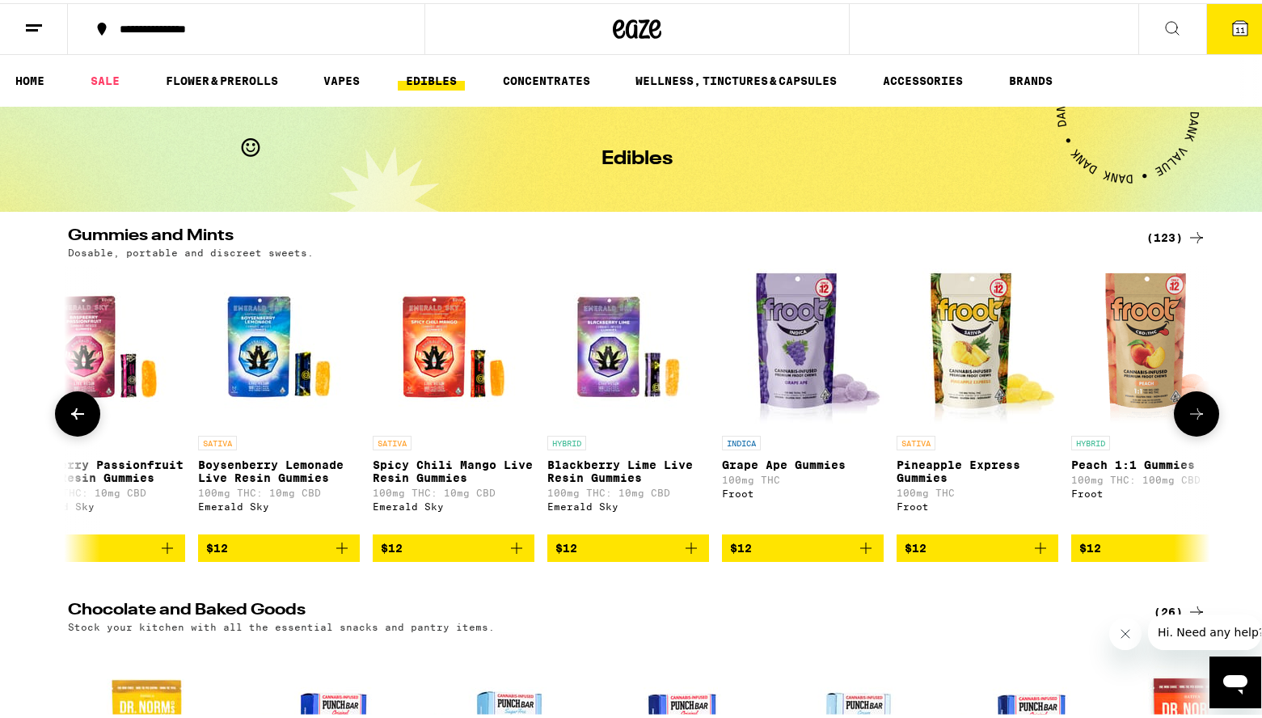
scroll to position [0, 2885]
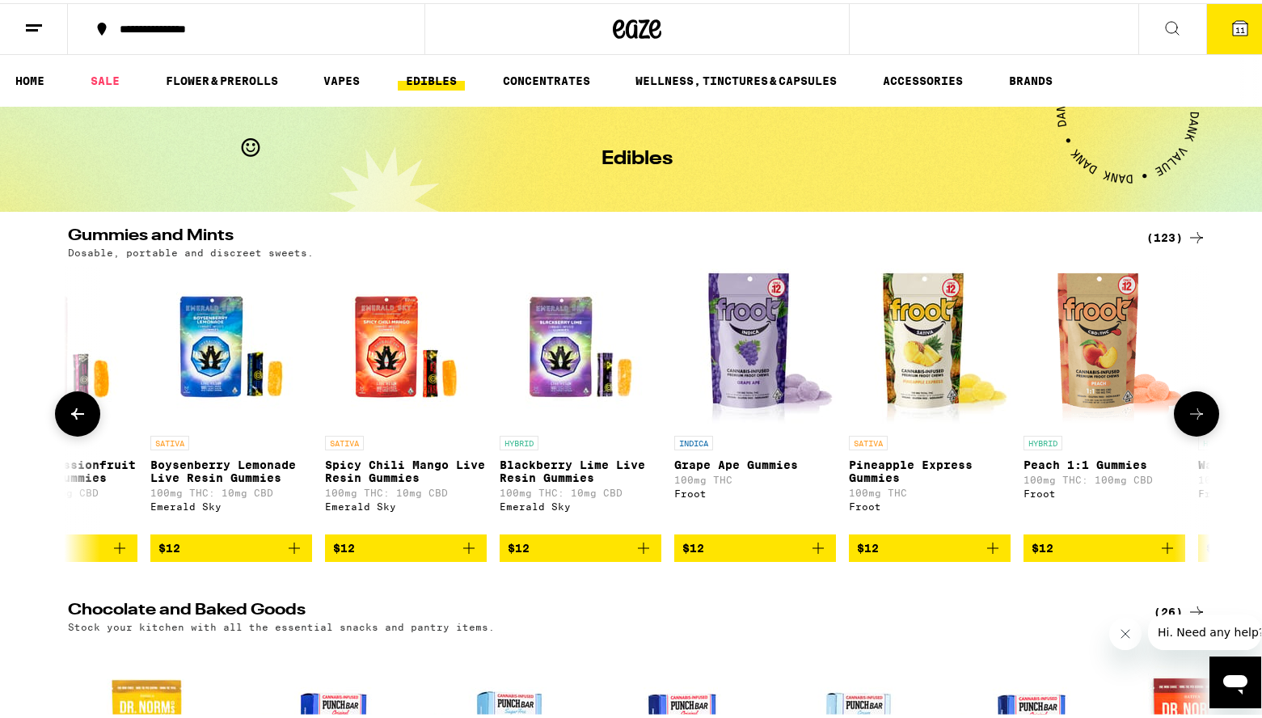
click at [290, 554] on icon "Add to bag" at bounding box center [294, 544] width 19 height 19
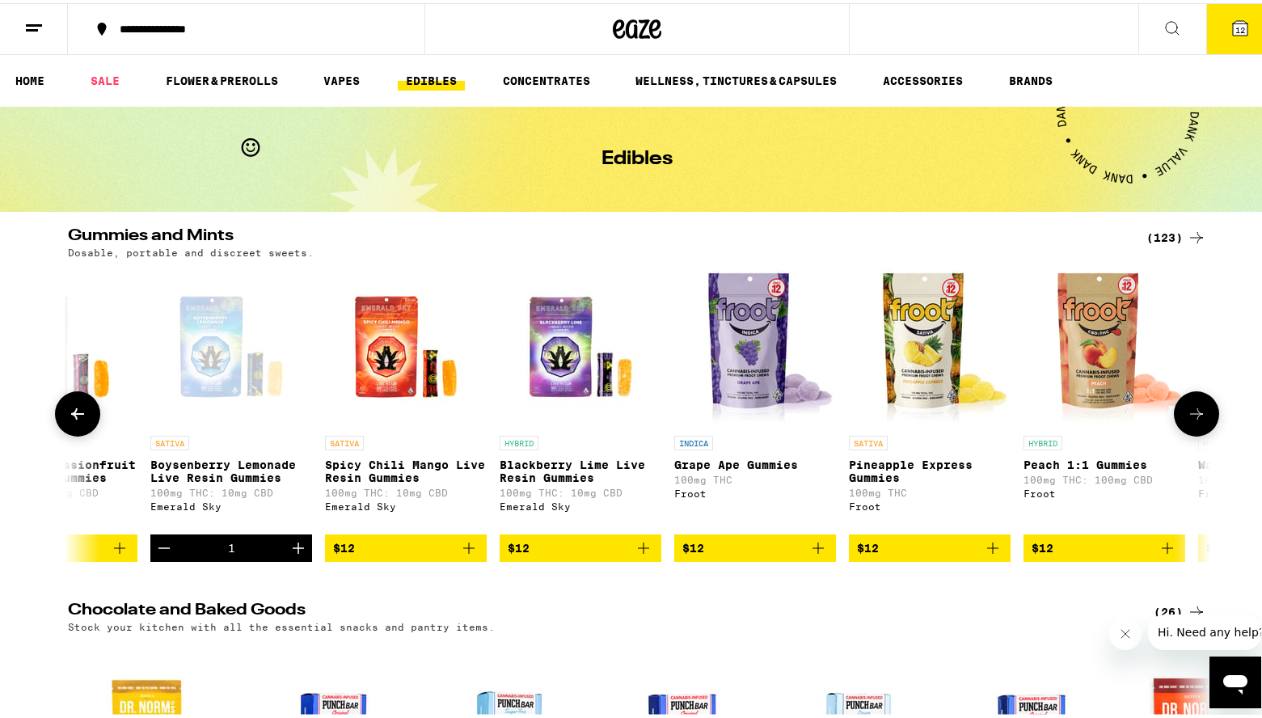
click at [66, 433] on button at bounding box center [77, 410] width 45 height 45
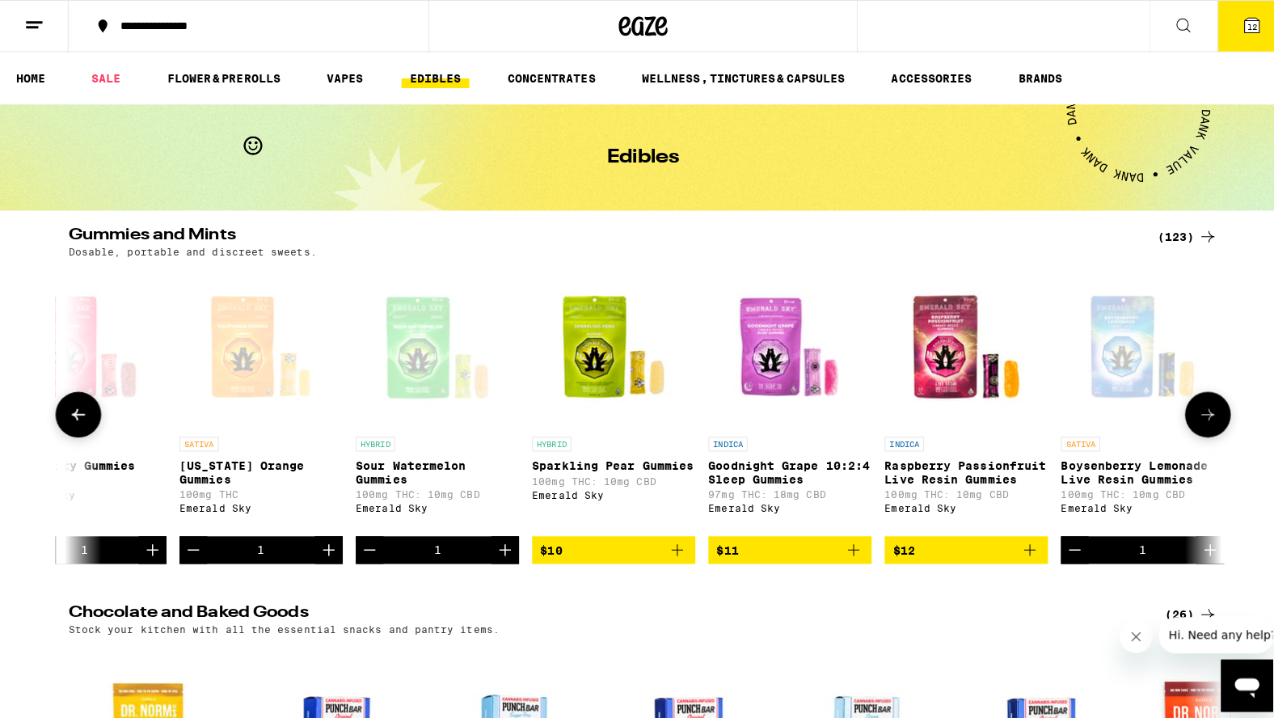
scroll to position [0, 1924]
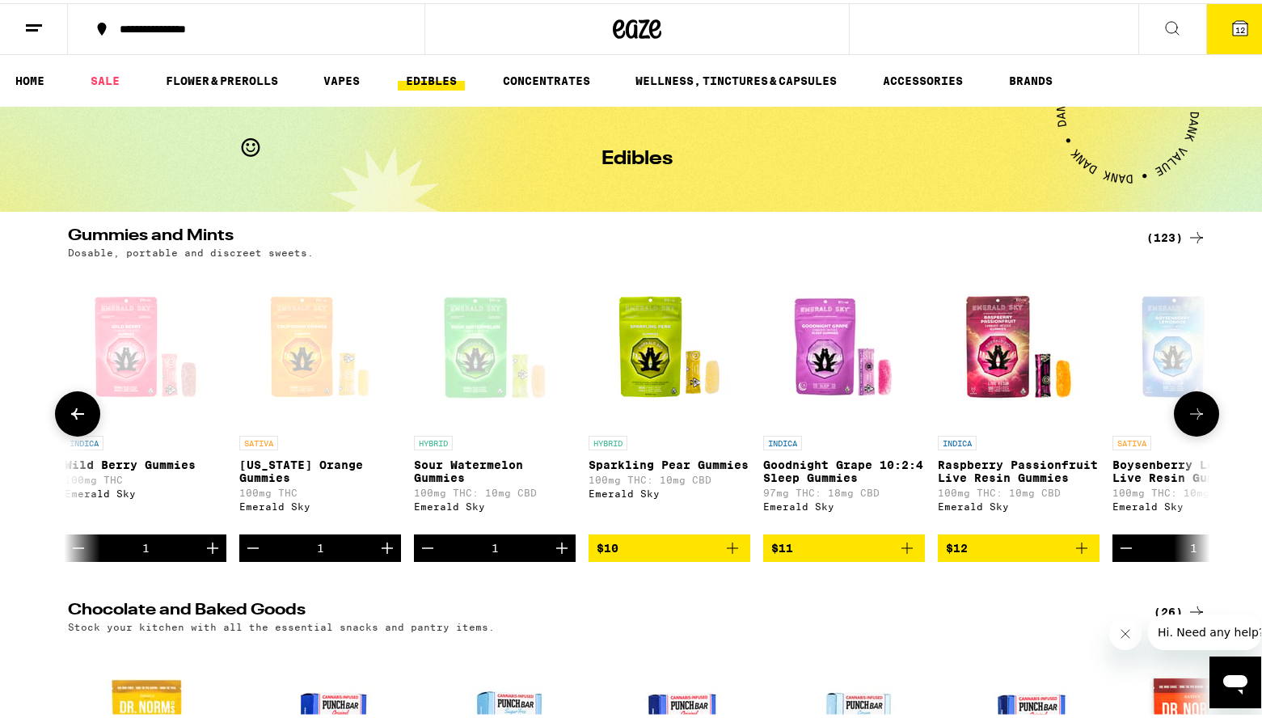
click at [904, 554] on icon "Add to bag" at bounding box center [906, 544] width 19 height 19
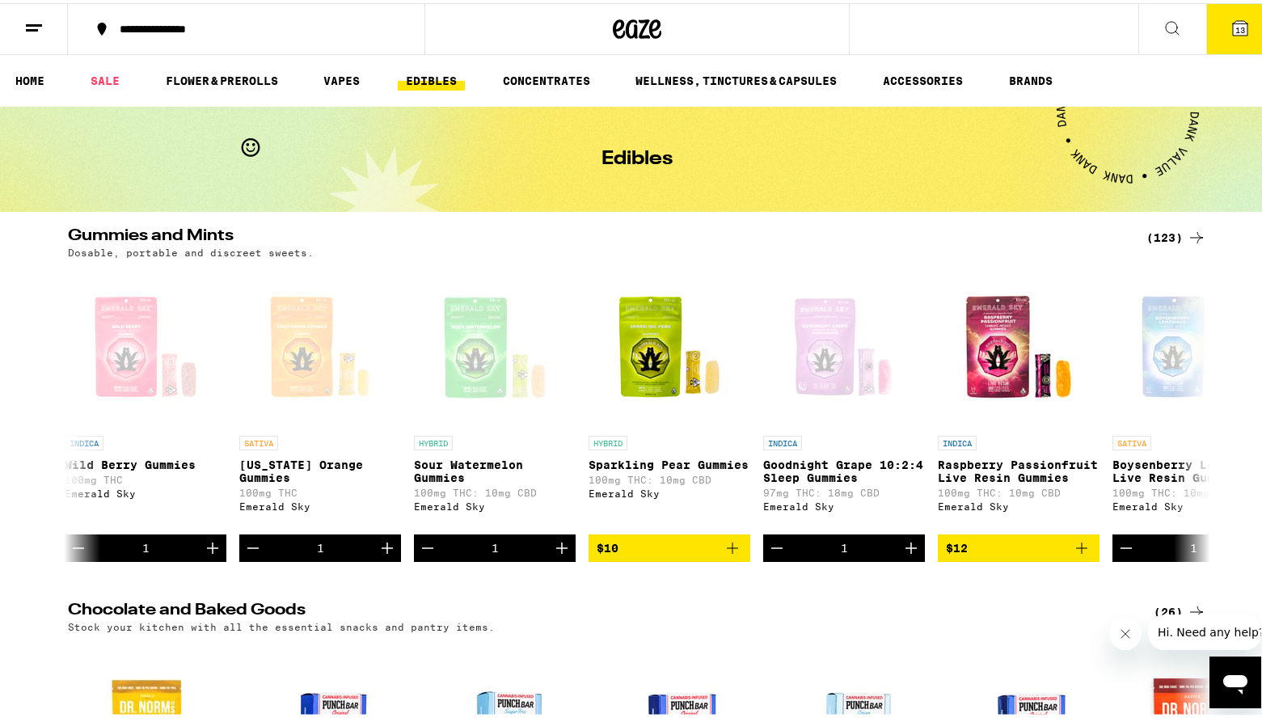
click at [1219, 36] on button "13" at bounding box center [1240, 26] width 68 height 50
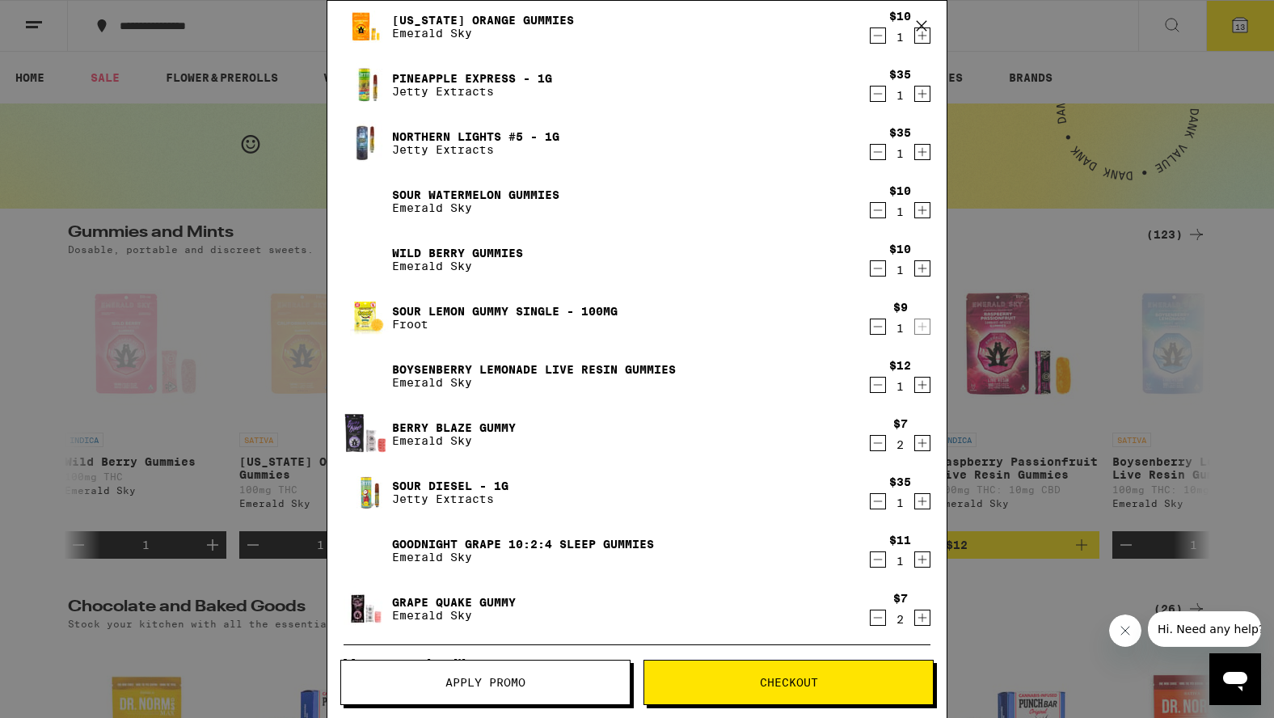
scroll to position [242, 0]
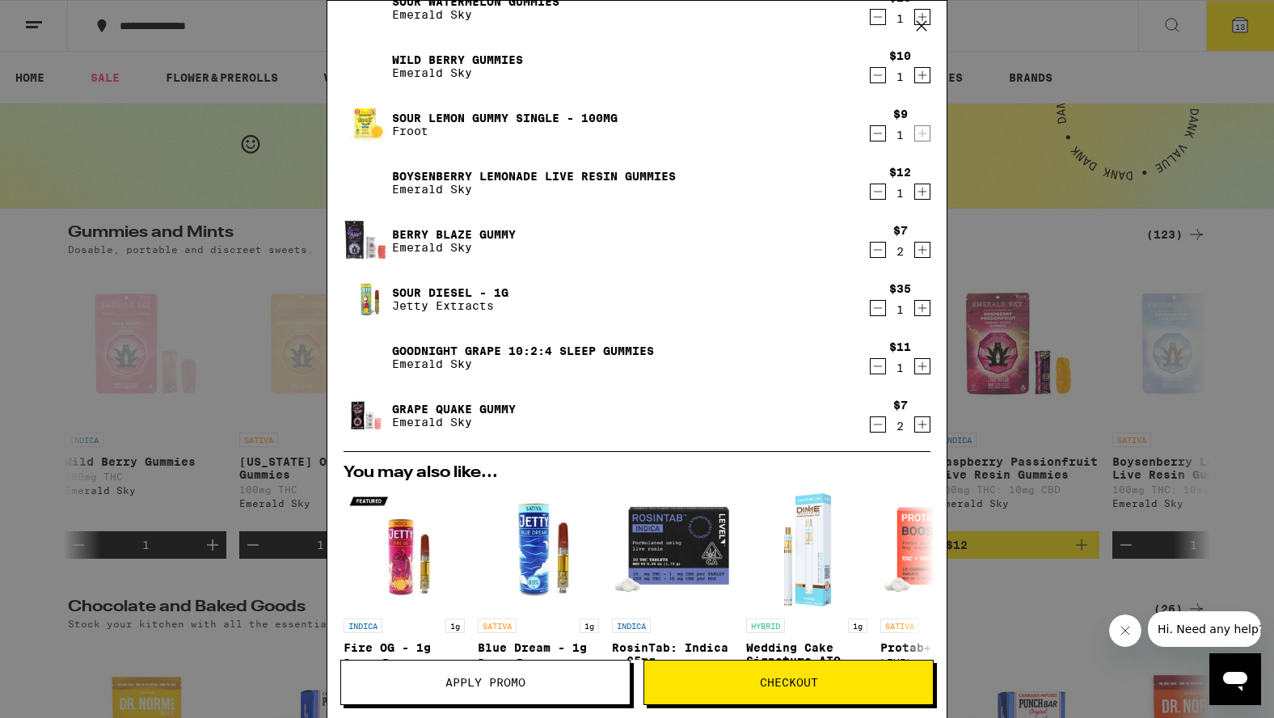
click at [748, 680] on span "Checkout" at bounding box center [788, 682] width 289 height 11
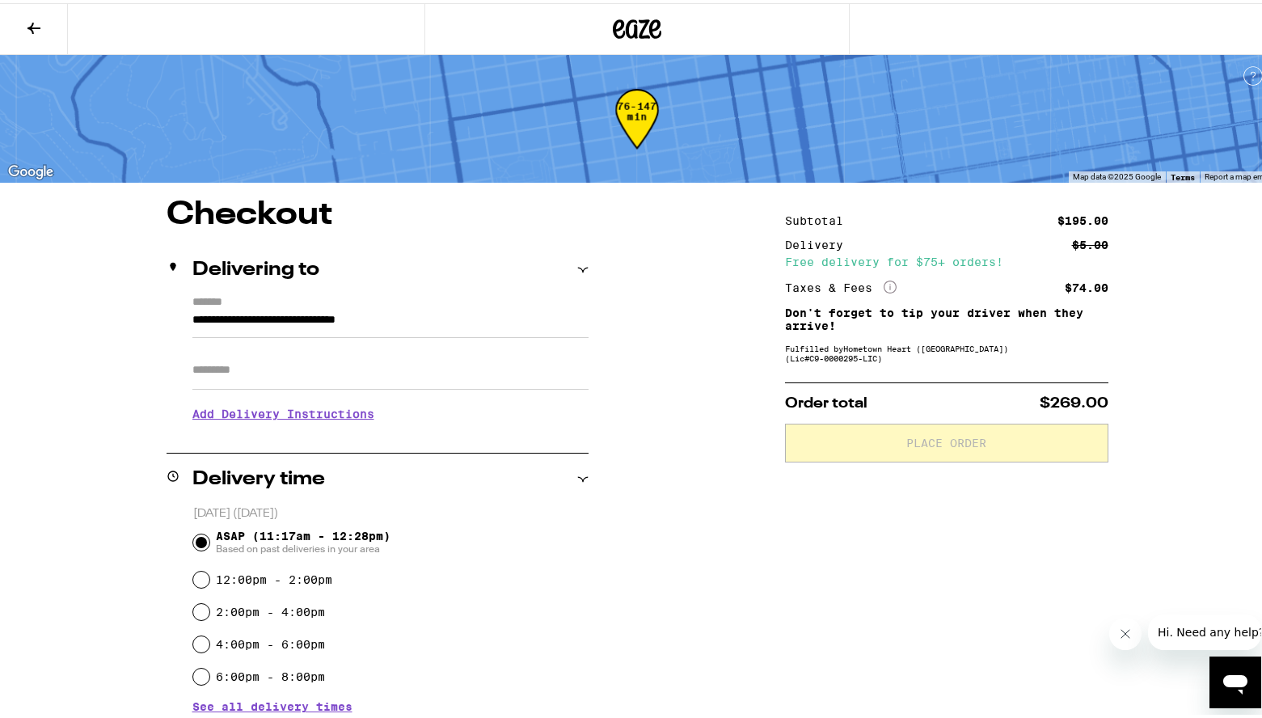
click at [36, 26] on icon at bounding box center [33, 24] width 19 height 19
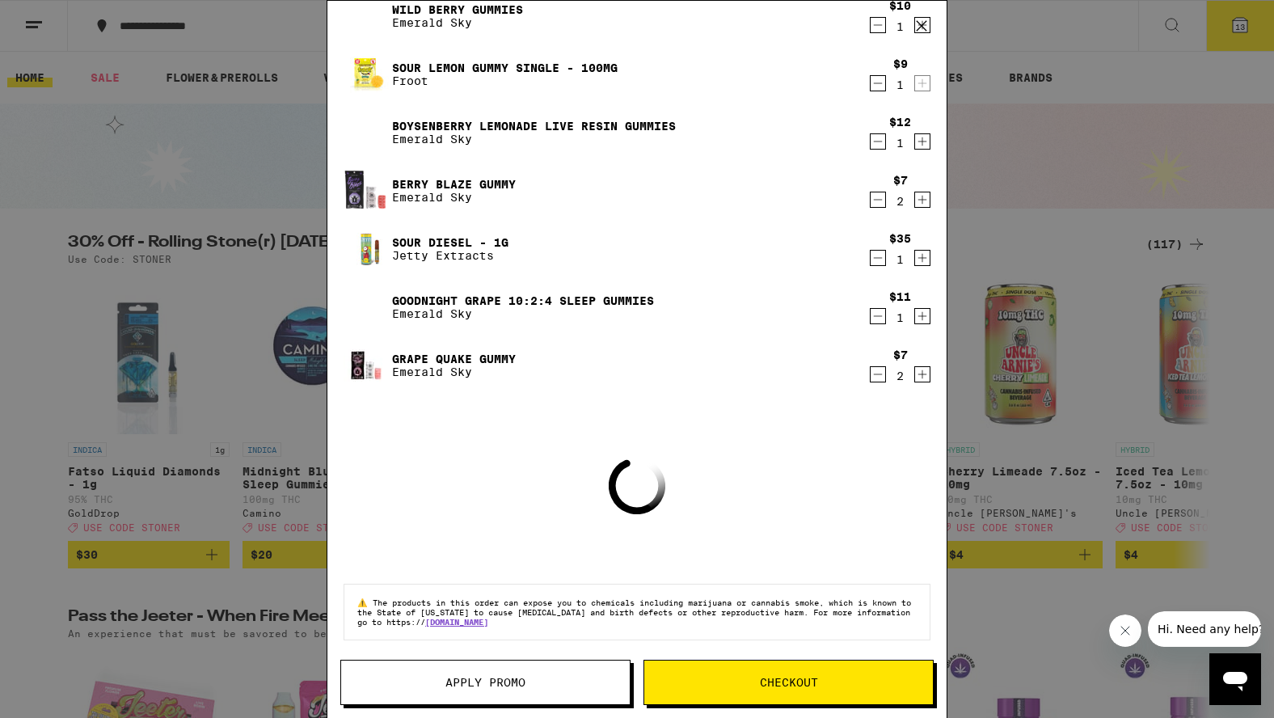
click at [24, 361] on div "Your Cart [US_STATE] Orange Gummies Emerald Sky $10 1 Pineapple Express - 1g Je…" at bounding box center [637, 359] width 1274 height 718
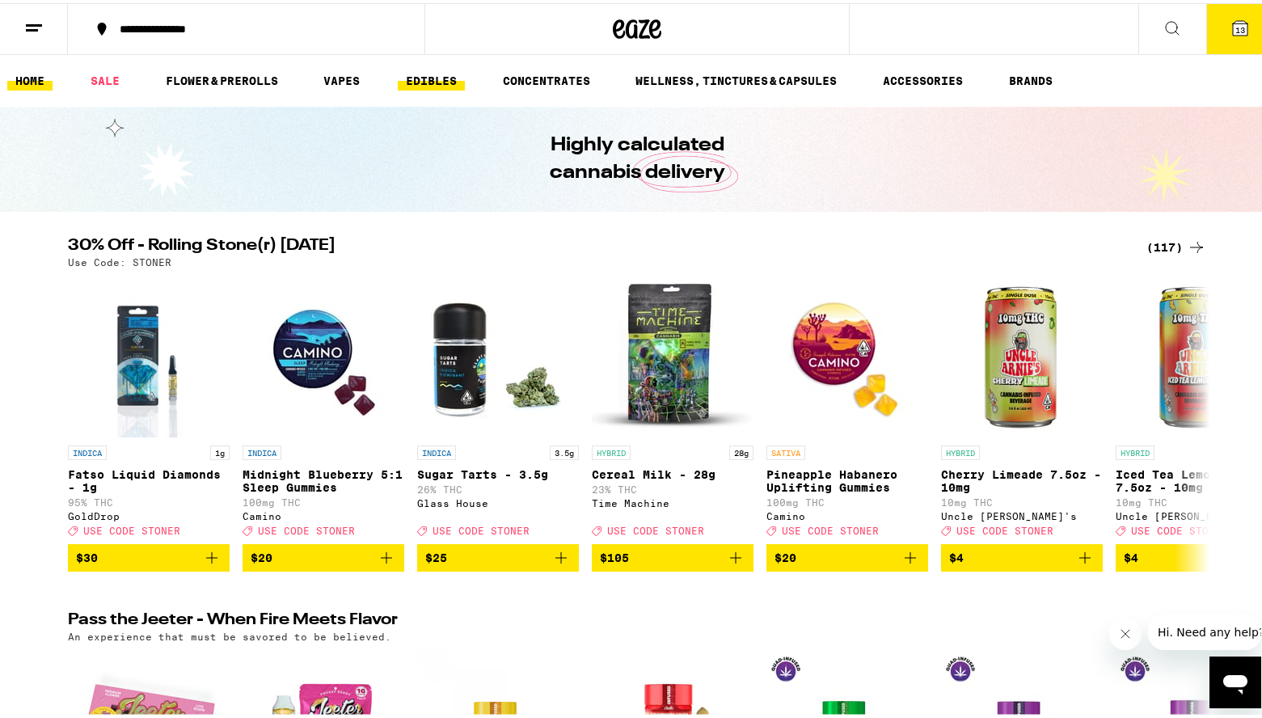
click at [428, 82] on link "EDIBLES" at bounding box center [431, 77] width 67 height 19
click at [692, 76] on link "WELLNESS, TINCTURES & CAPSULES" at bounding box center [735, 77] width 217 height 19
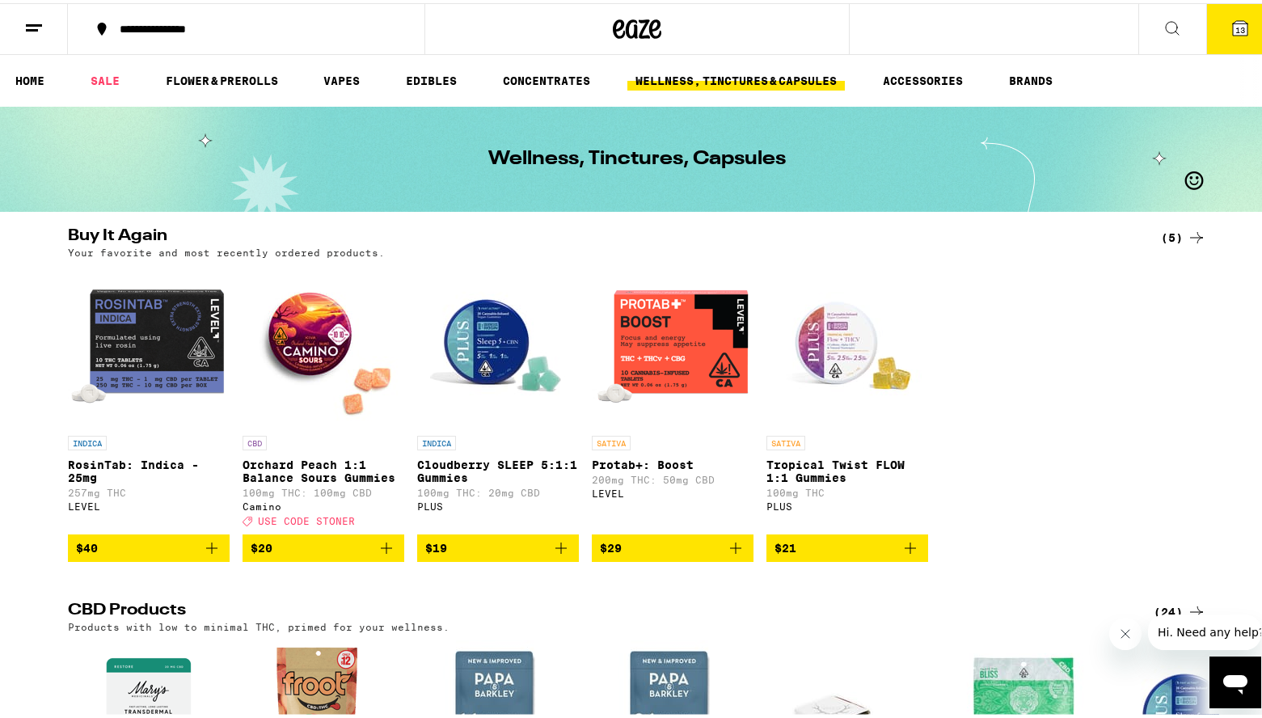
click at [1233, 19] on icon at bounding box center [1240, 25] width 15 height 15
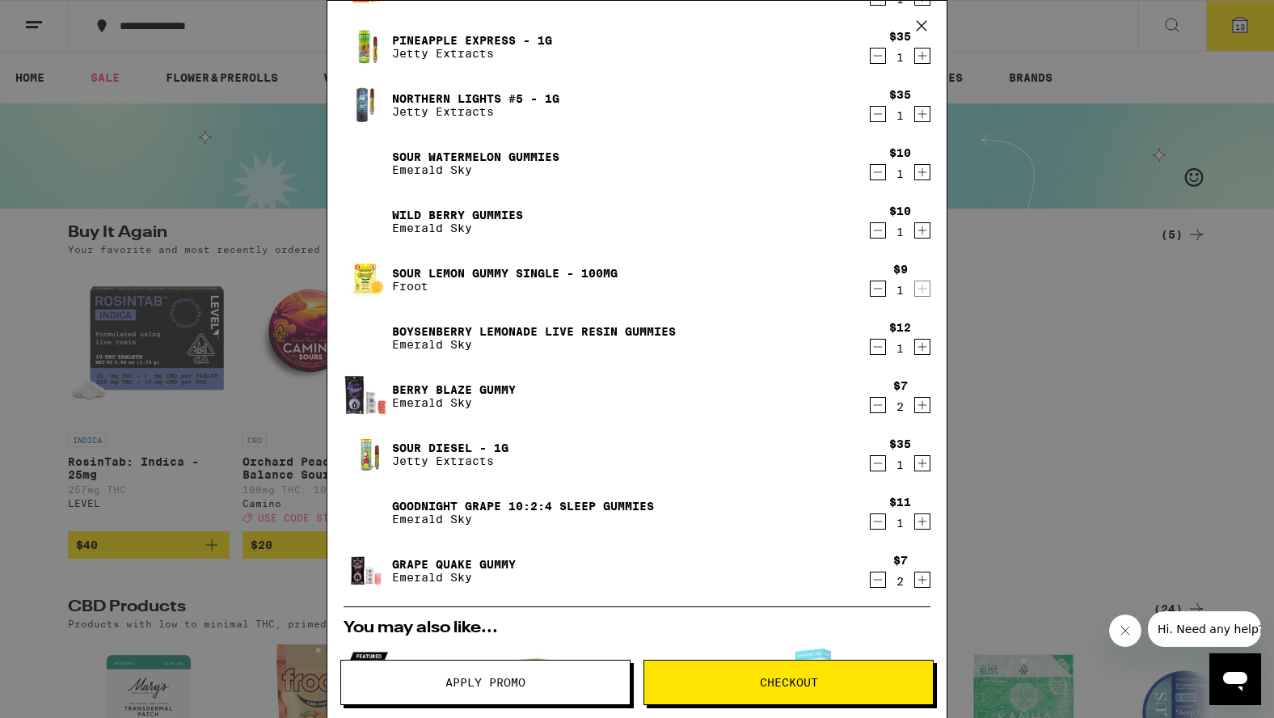
scroll to position [81, 0]
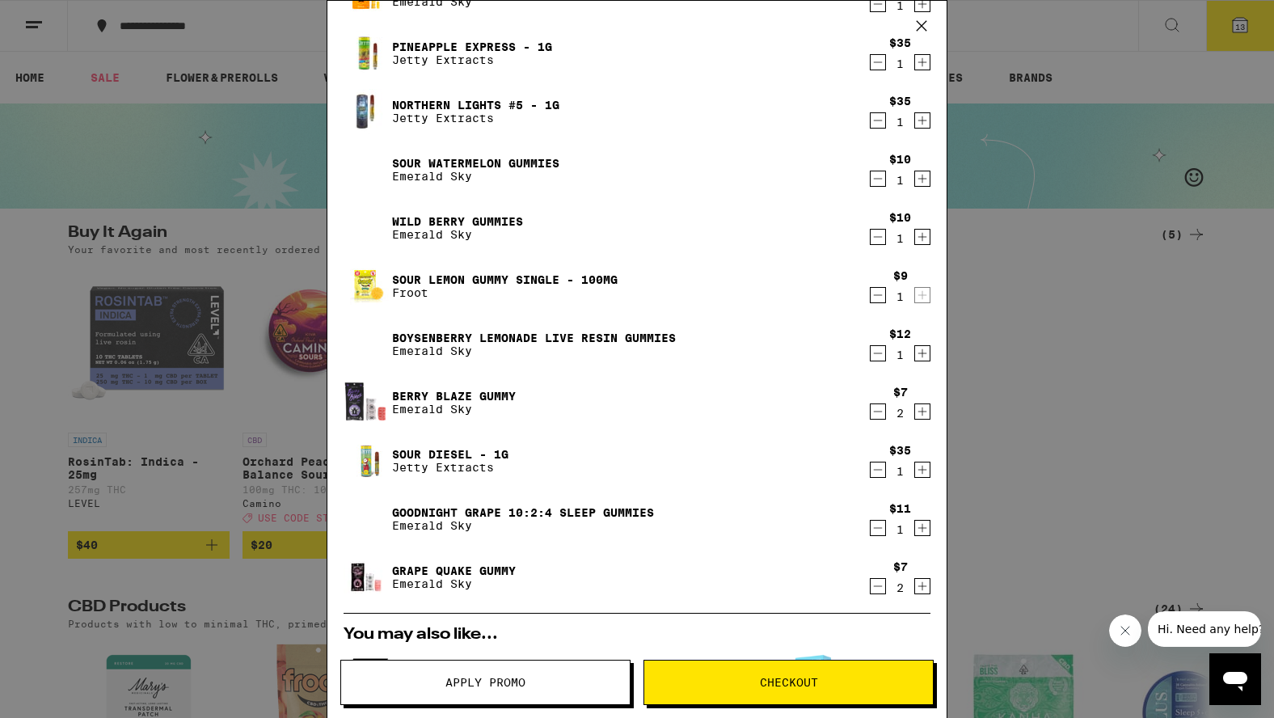
click at [870, 299] on icon "Decrement" at bounding box center [877, 294] width 15 height 19
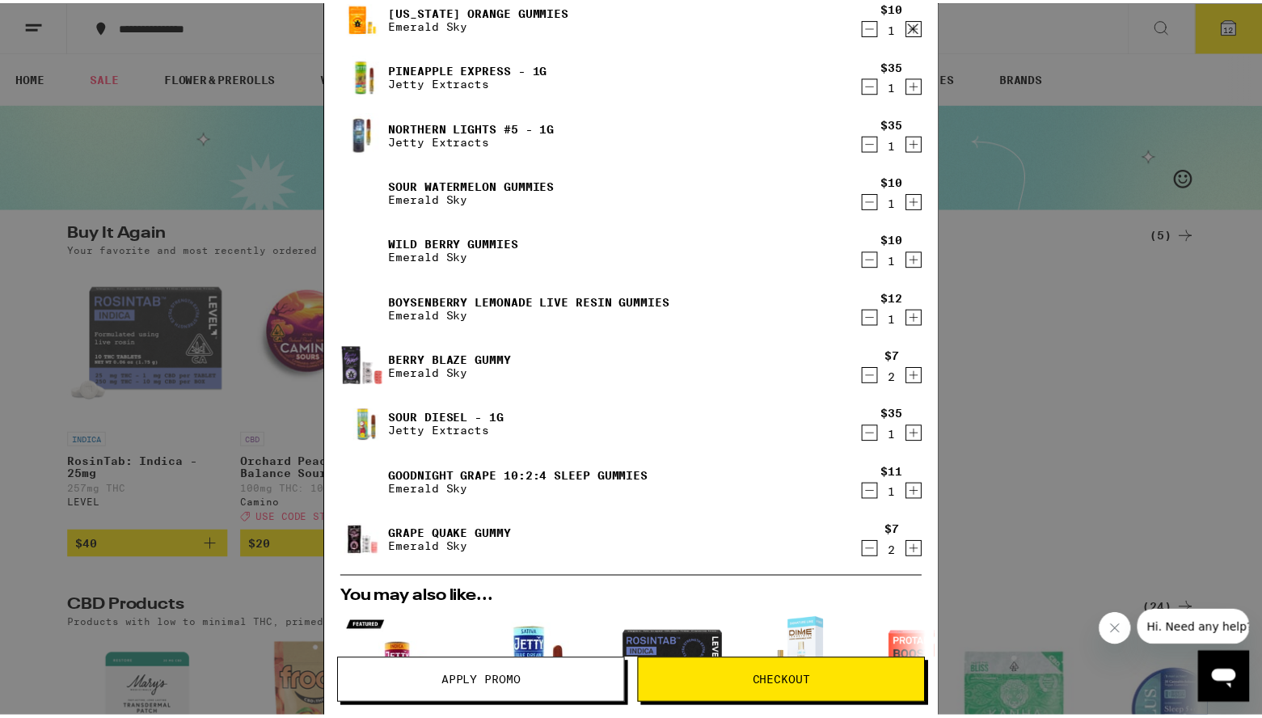
scroll to position [0, 0]
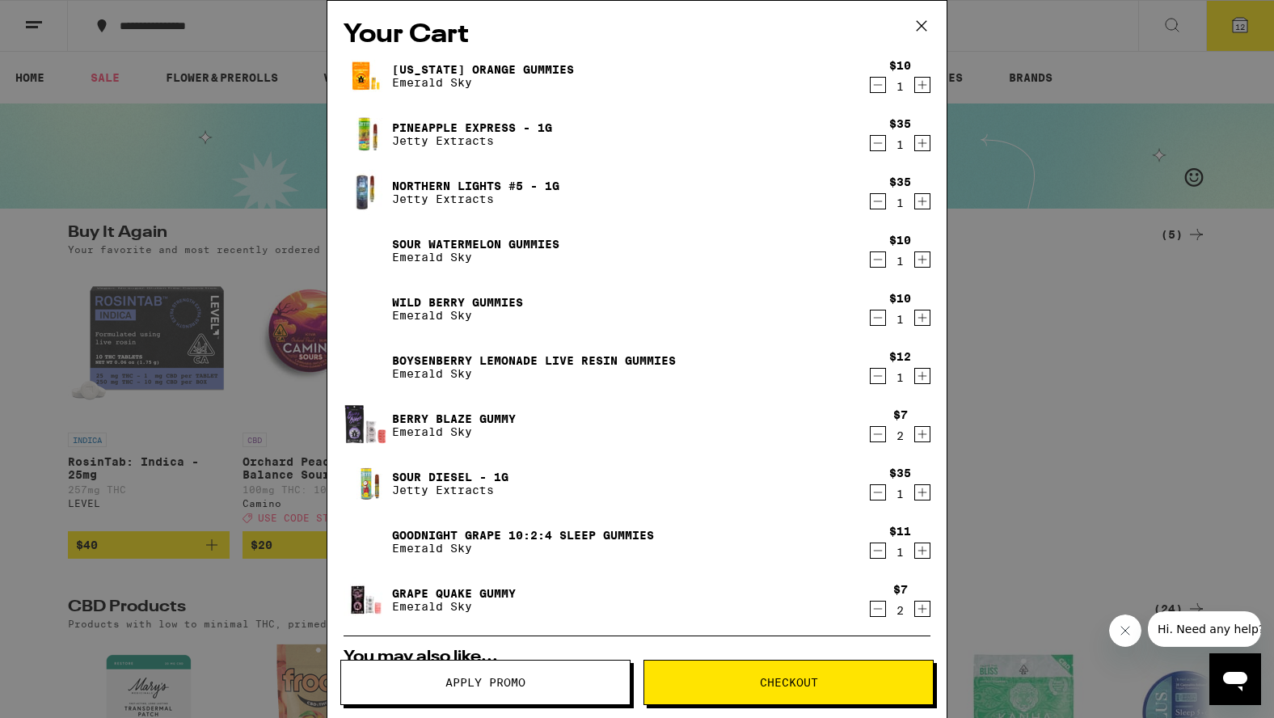
click at [918, 86] on icon "Increment" at bounding box center [922, 85] width 9 height 9
click at [849, 677] on span "Checkout" at bounding box center [788, 682] width 289 height 11
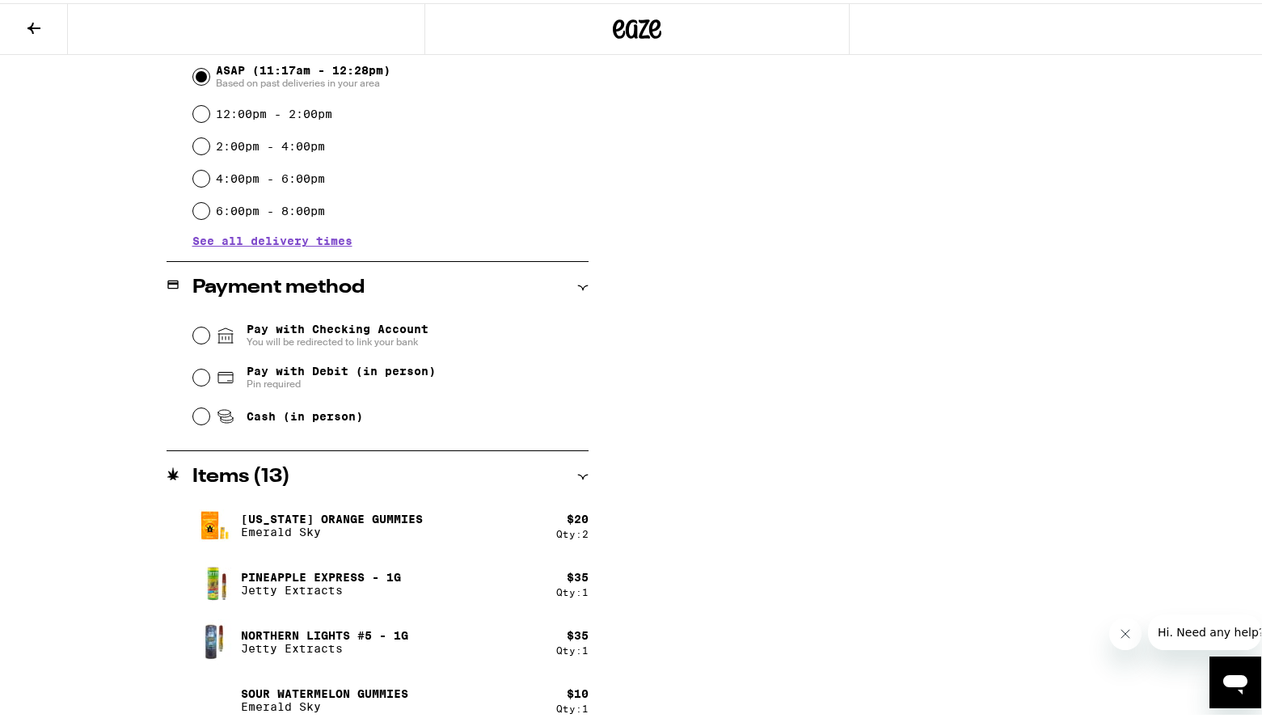
scroll to position [485, 0]
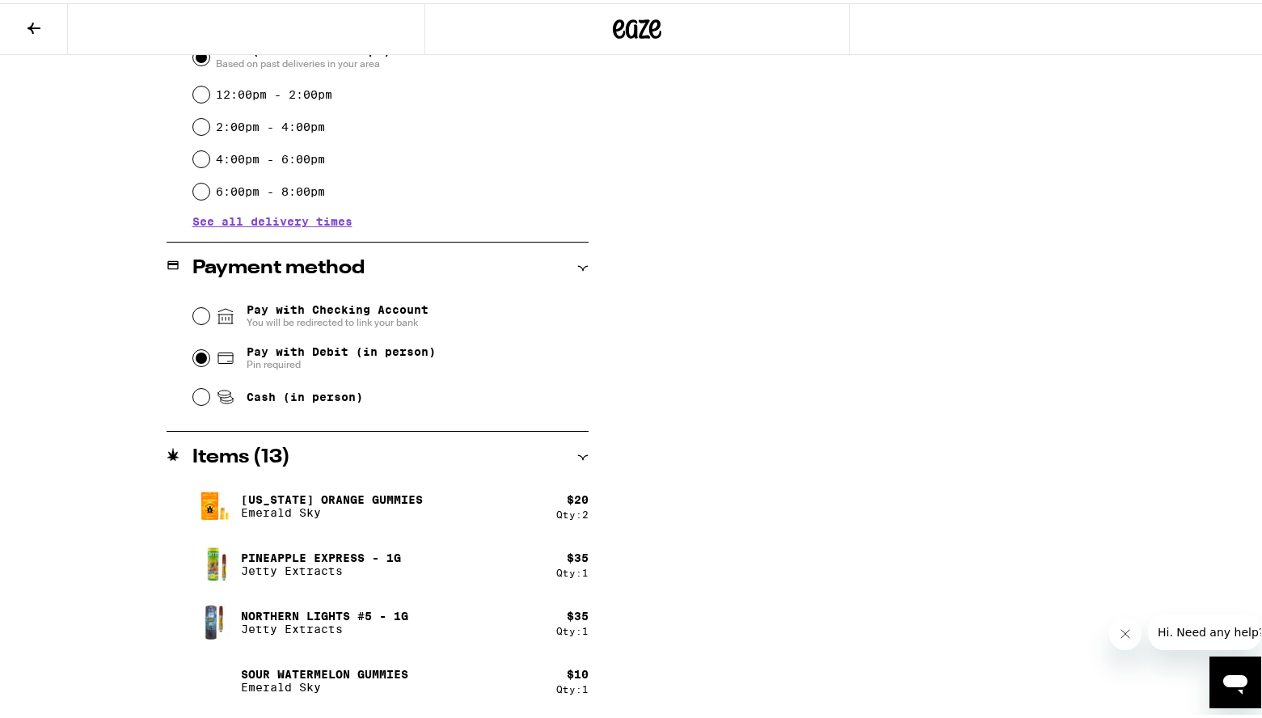
click at [193, 360] on input "Pay with Debit (in person) Pin required" at bounding box center [201, 355] width 16 height 16
radio input "true"
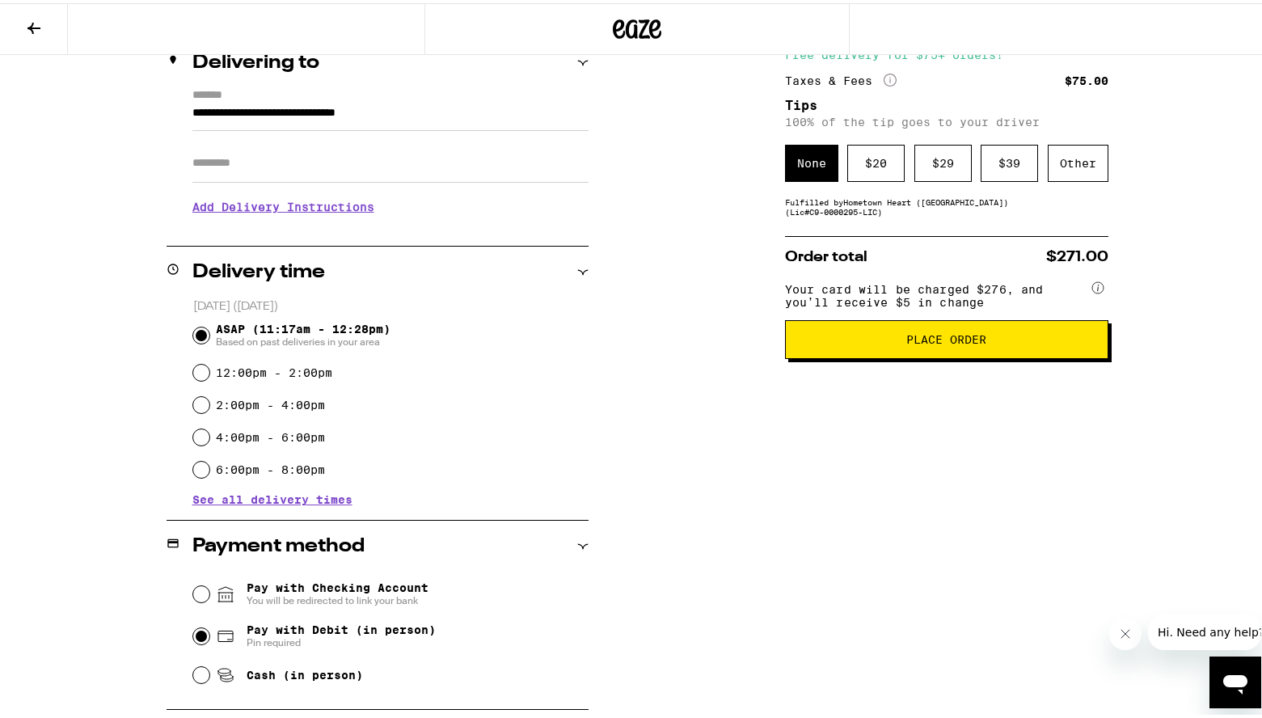
scroll to position [81, 0]
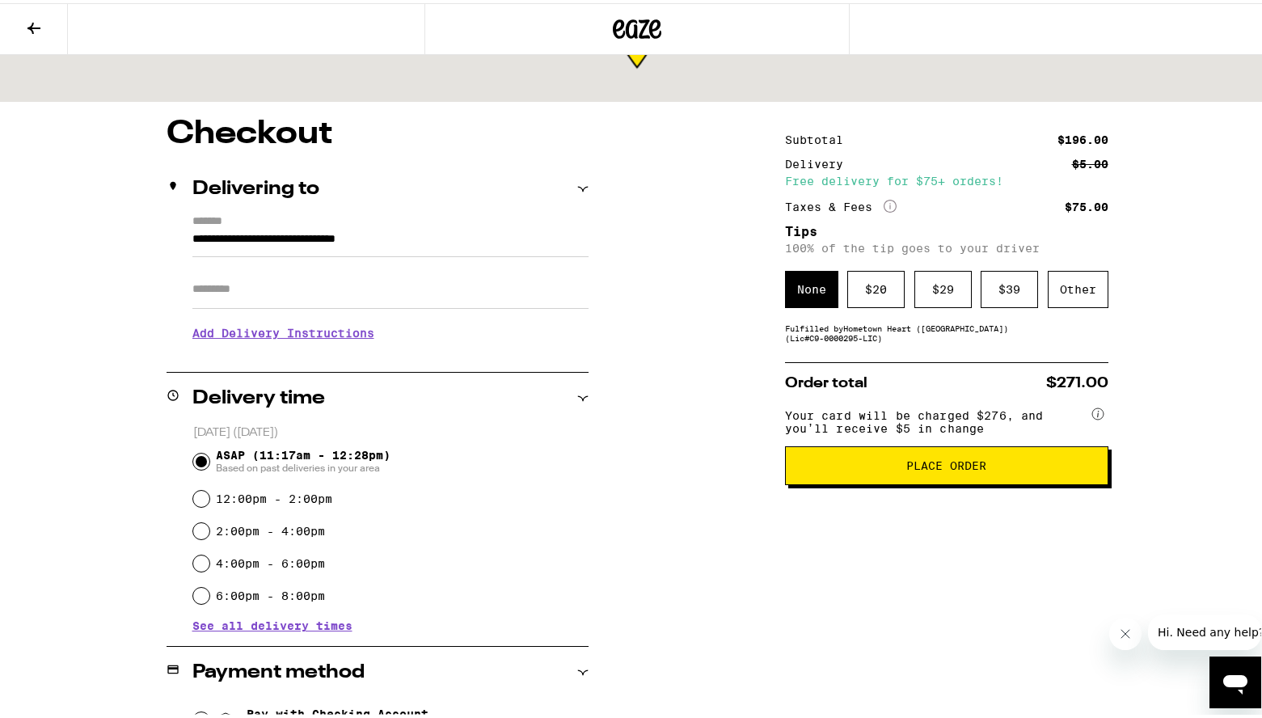
click at [262, 291] on input "Apt/Suite" at bounding box center [390, 286] width 396 height 39
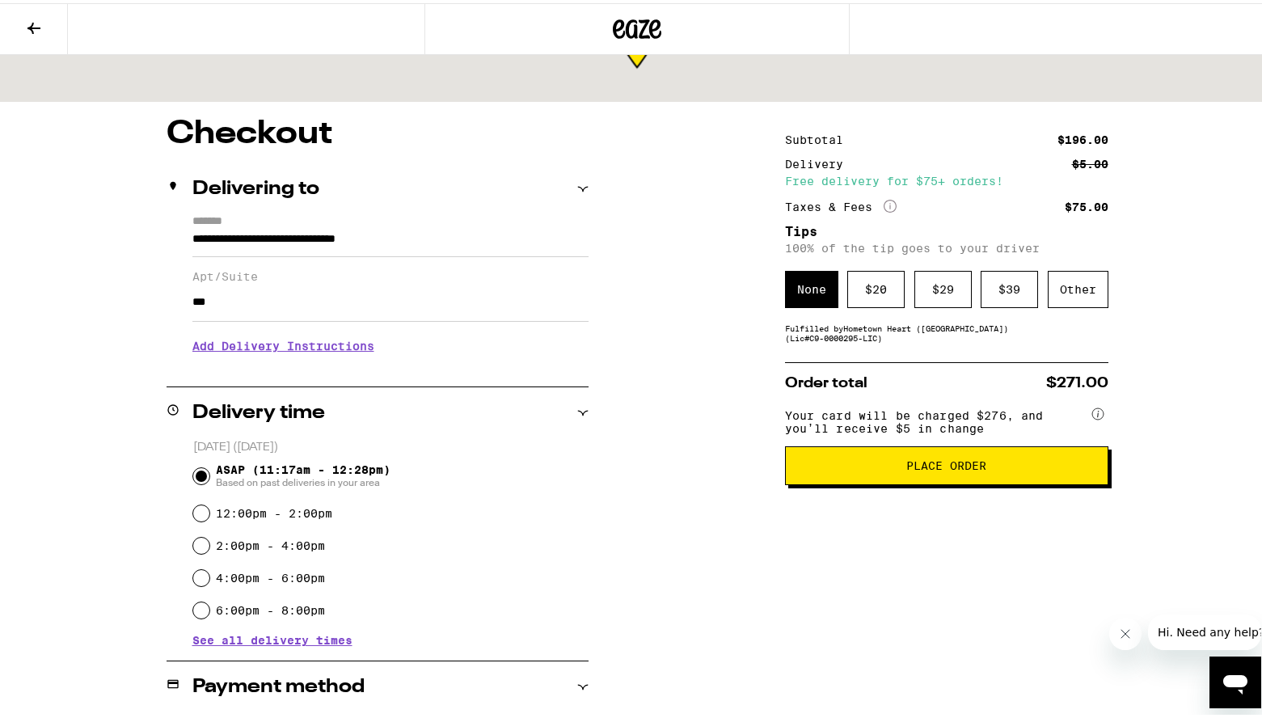
type input "***"
click at [263, 352] on h3 "Add Delivery Instructions" at bounding box center [390, 342] width 396 height 37
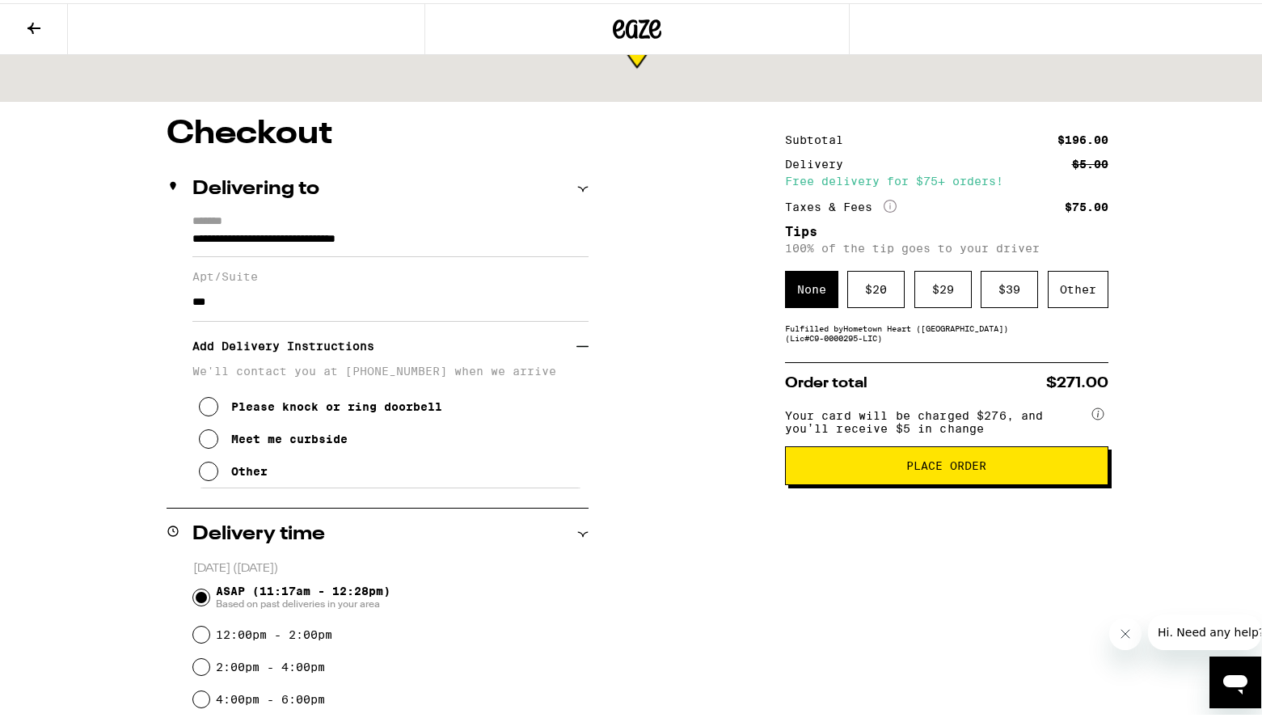
click at [205, 445] on icon at bounding box center [208, 435] width 19 height 19
click at [1090, 293] on div "Other" at bounding box center [1078, 286] width 61 height 37
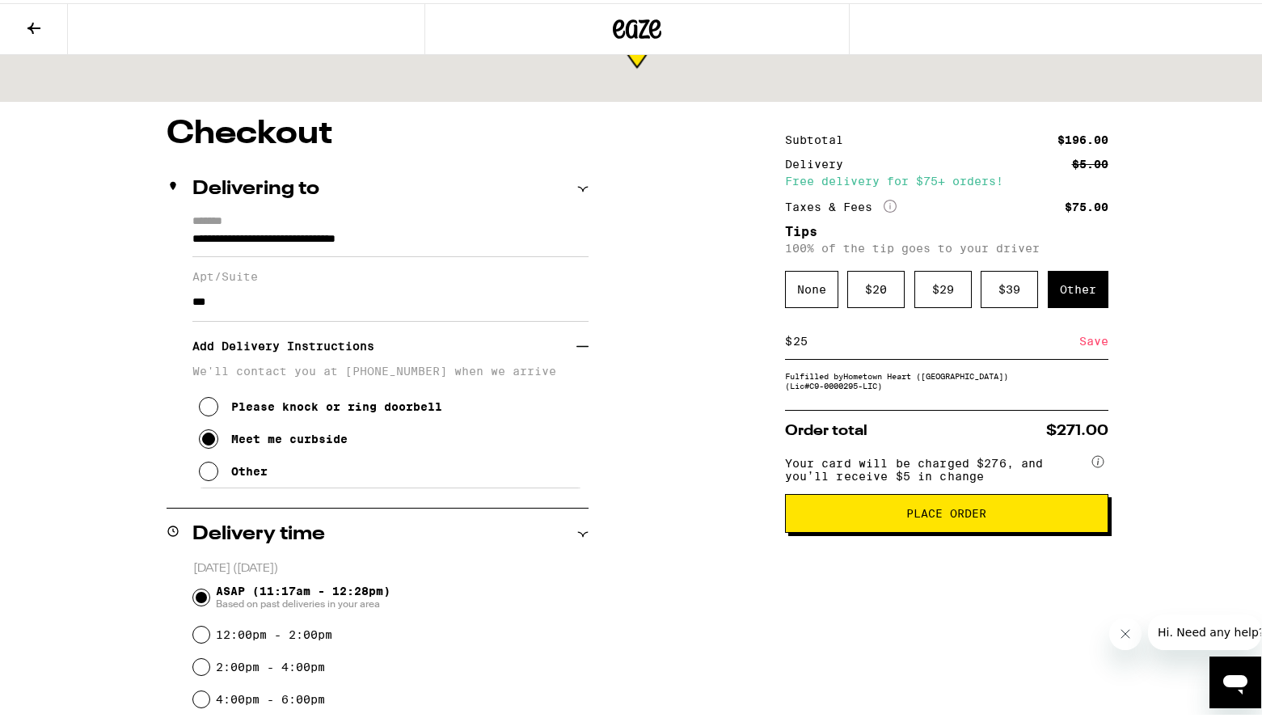
type input "25"
click at [925, 516] on span "Place Order" at bounding box center [946, 509] width 80 height 11
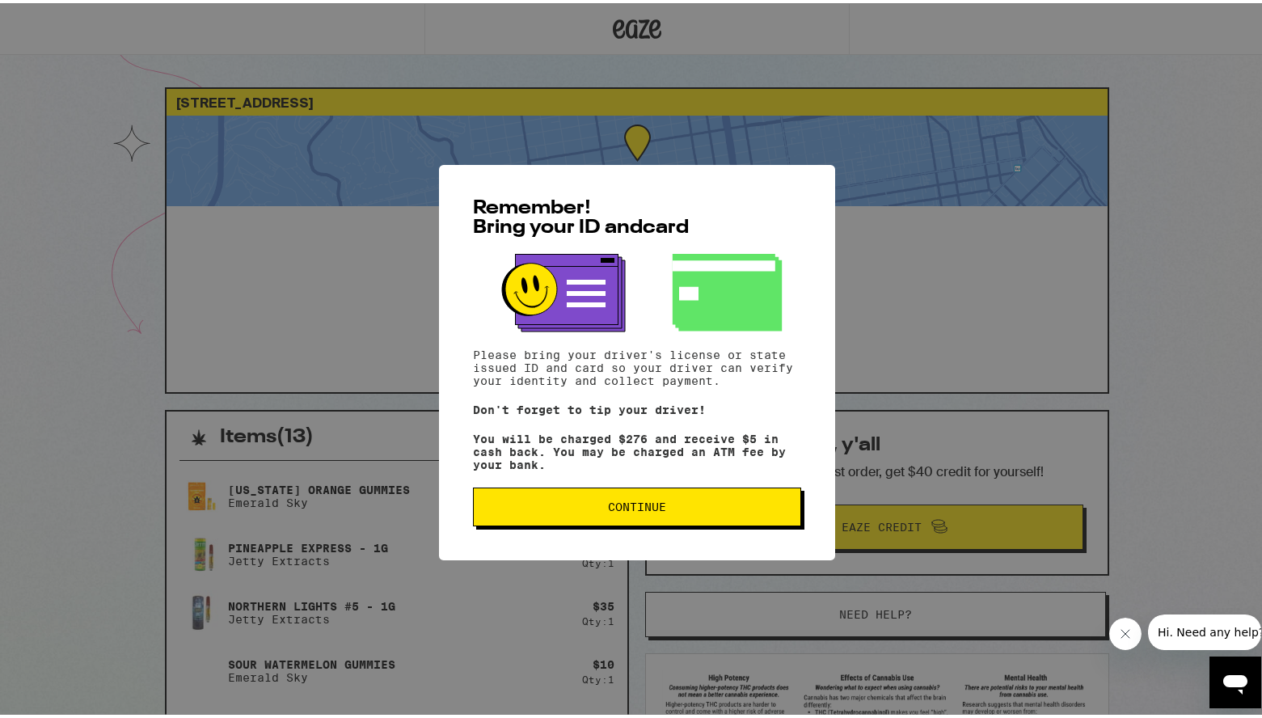
click at [698, 505] on span "Continue" at bounding box center [637, 503] width 301 height 11
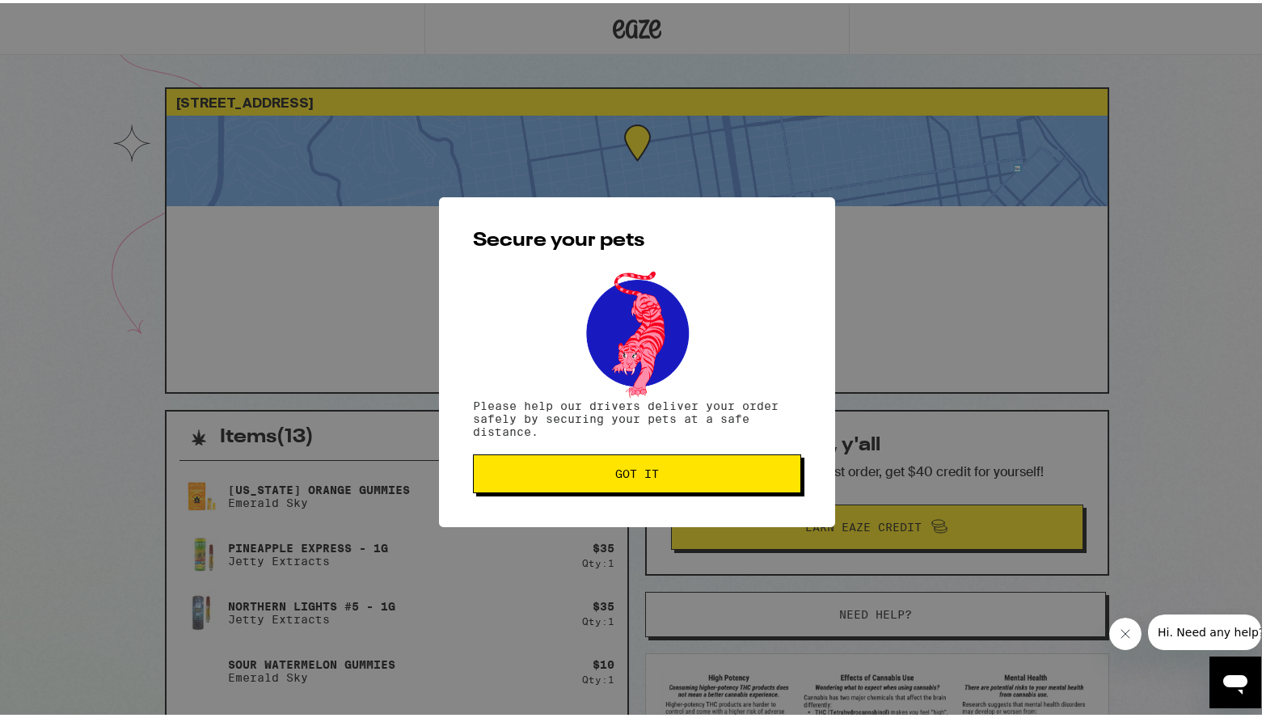
click at [623, 453] on div "Secure your pets Please help our drivers deliver your order safely by securing …" at bounding box center [637, 359] width 396 height 330
click at [624, 465] on button "Got it" at bounding box center [637, 470] width 328 height 39
